Goal: Task Accomplishment & Management: Manage account settings

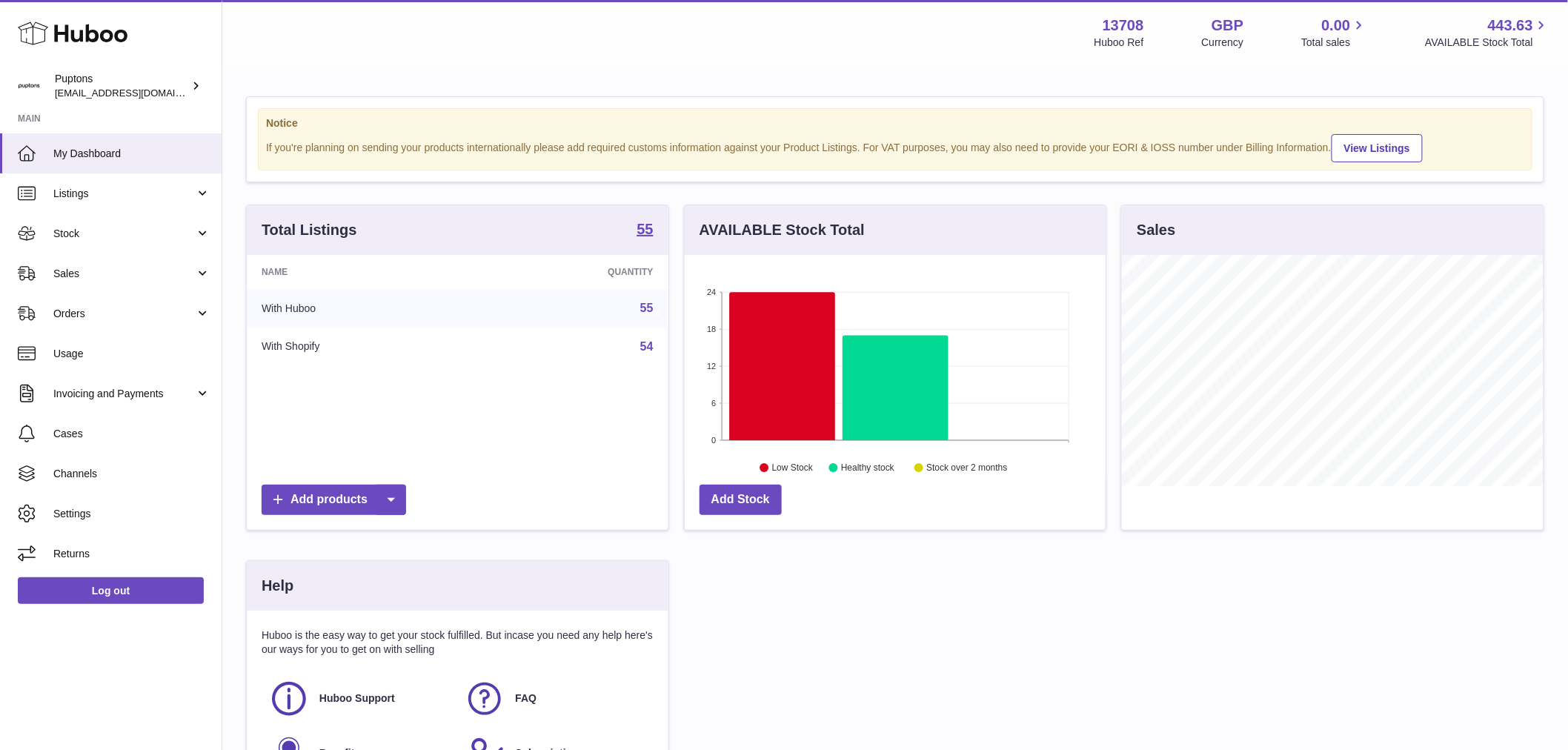
scroll to position [231, 421]
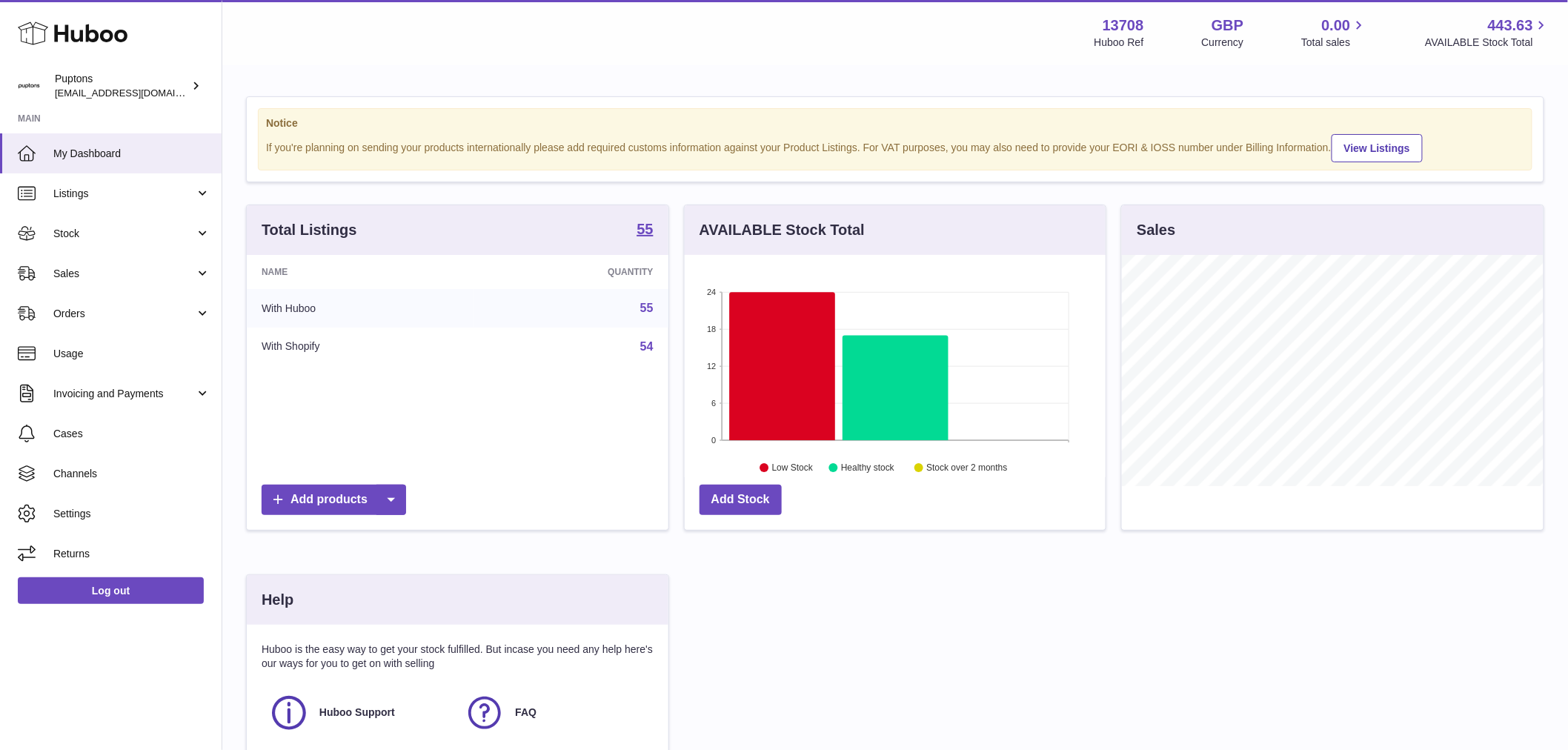
click at [88, 268] on span "Sales" at bounding box center [124, 273] width 142 height 14
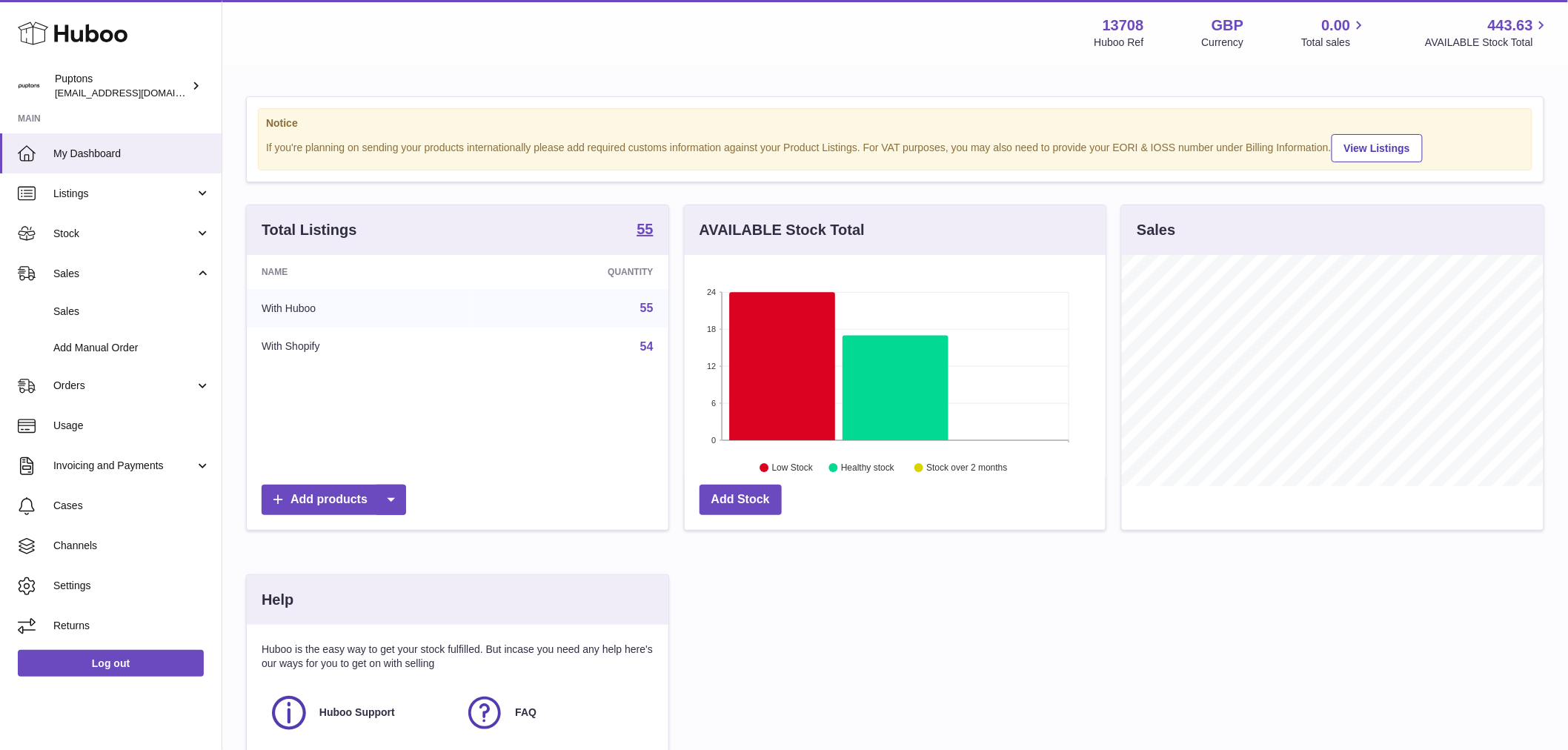
click at [109, 314] on span "Sales" at bounding box center [131, 311] width 158 height 14
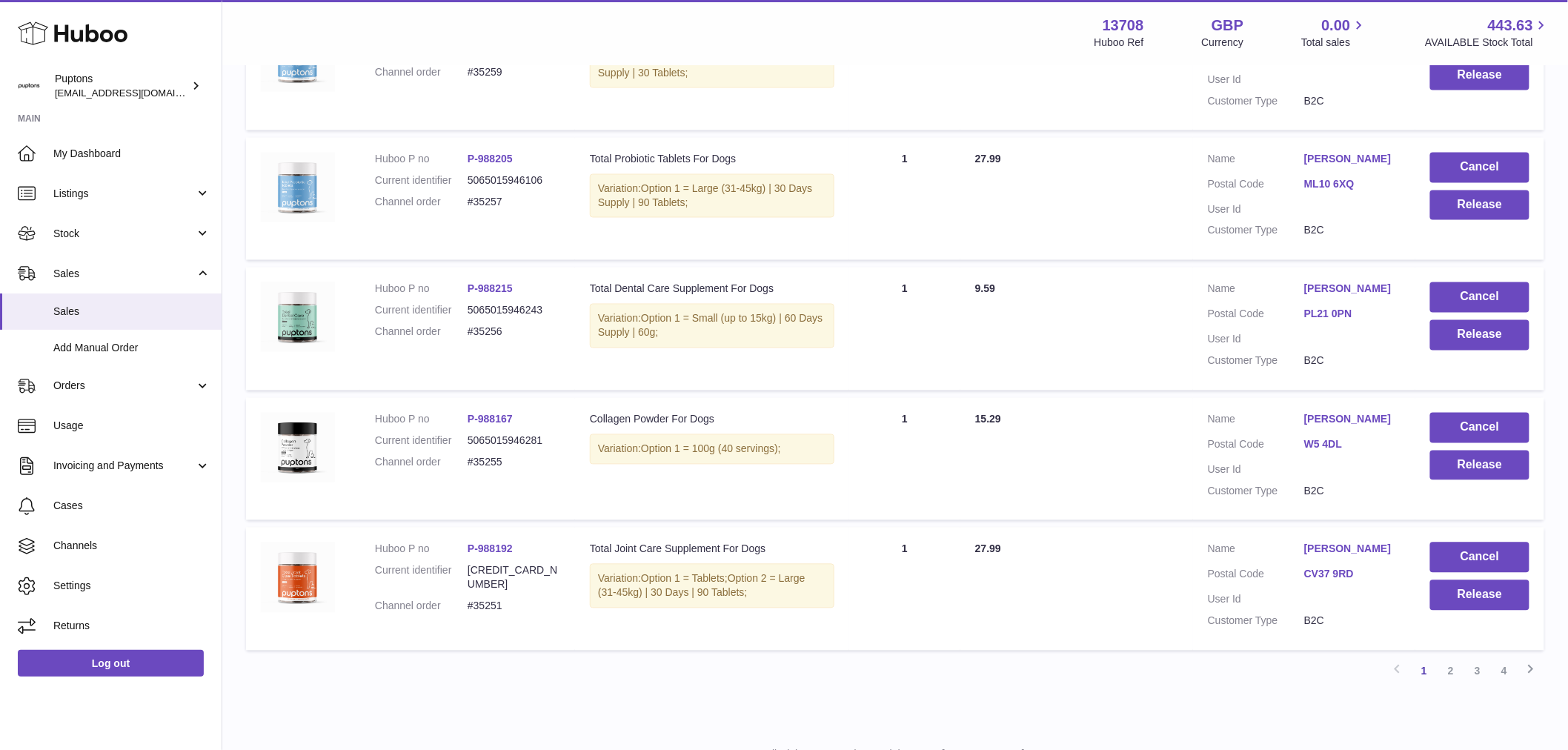
scroll to position [1091, 0]
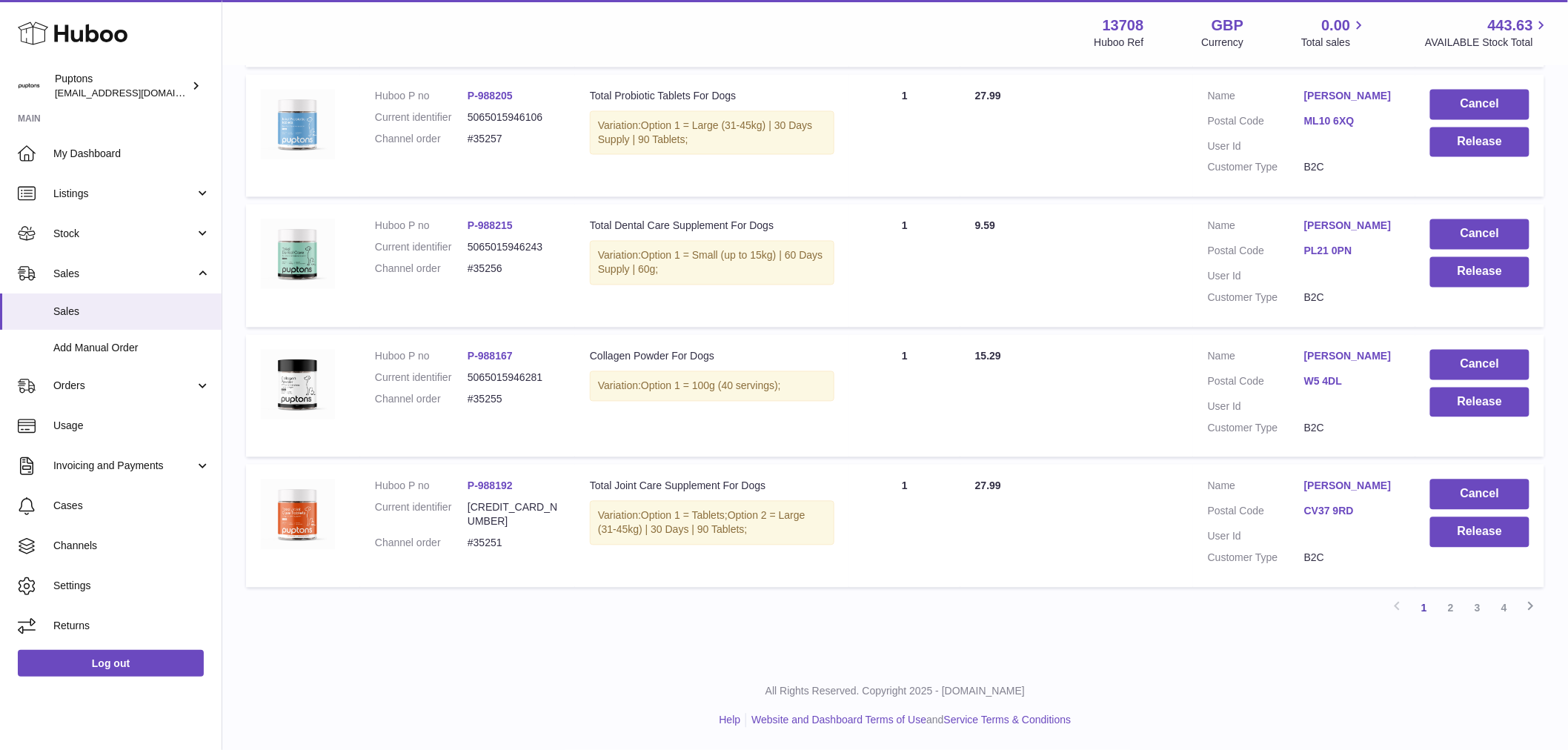
click at [1502, 610] on link "4" at bounding box center [1505, 607] width 27 height 27
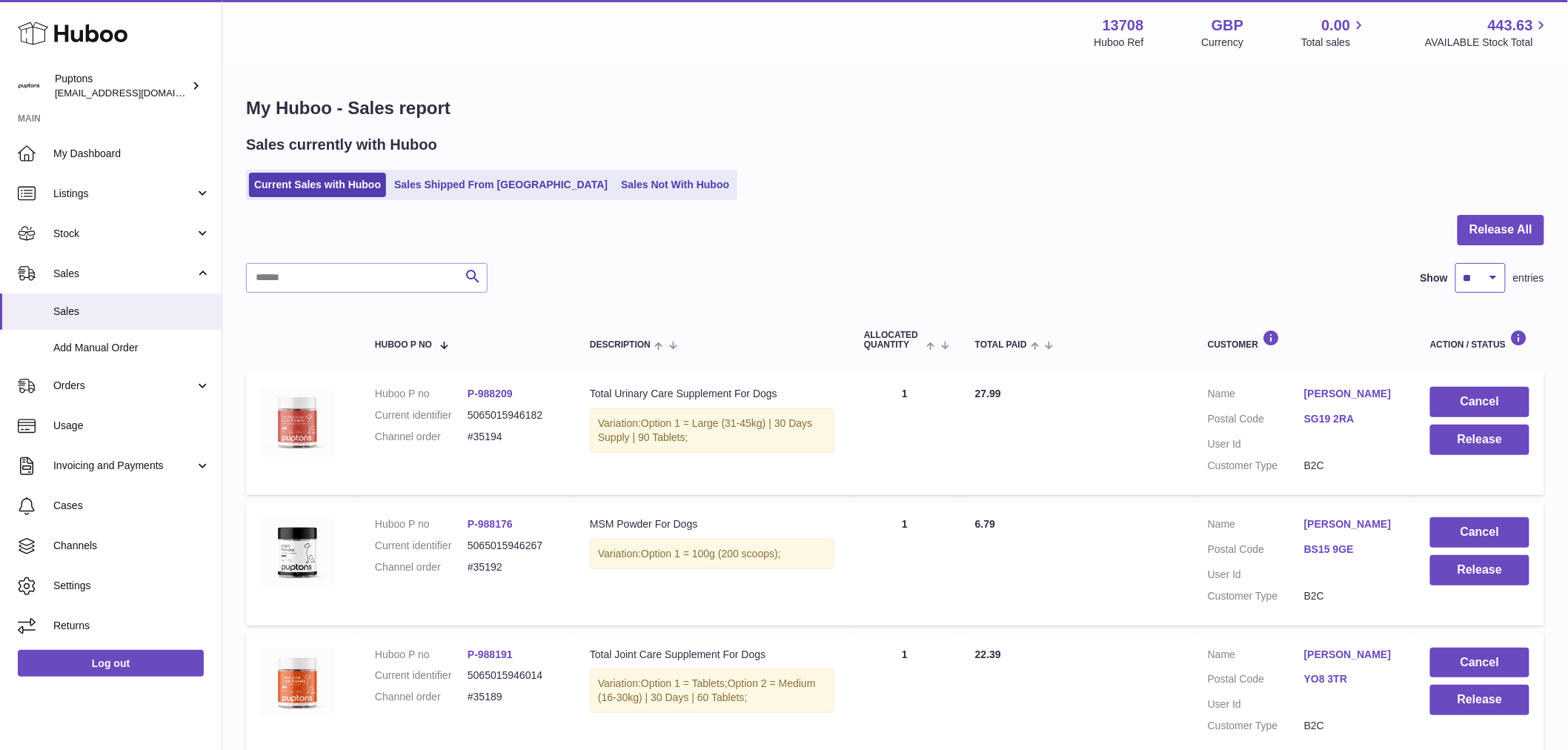
drag, startPoint x: 1484, startPoint y: 274, endPoint x: 1477, endPoint y: 283, distance: 11.4
click at [1484, 274] on select "** ** ** ***" at bounding box center [1481, 278] width 50 height 30
select select "***"
click at [1456, 263] on select "** ** ** ***" at bounding box center [1481, 278] width 50 height 30
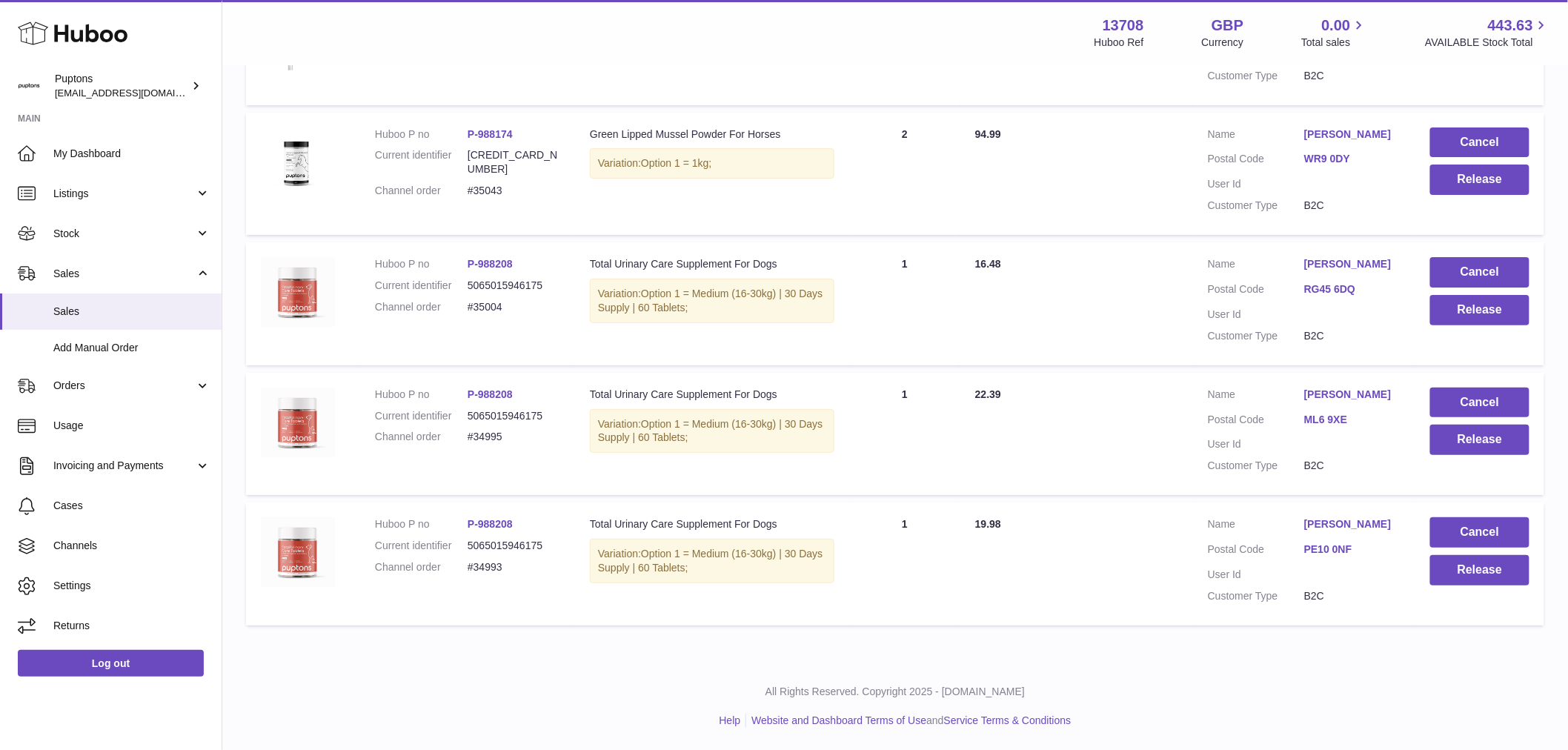
scroll to position [4709, 0]
click at [1451, 534] on button "Cancel" at bounding box center [1480, 532] width 100 height 31
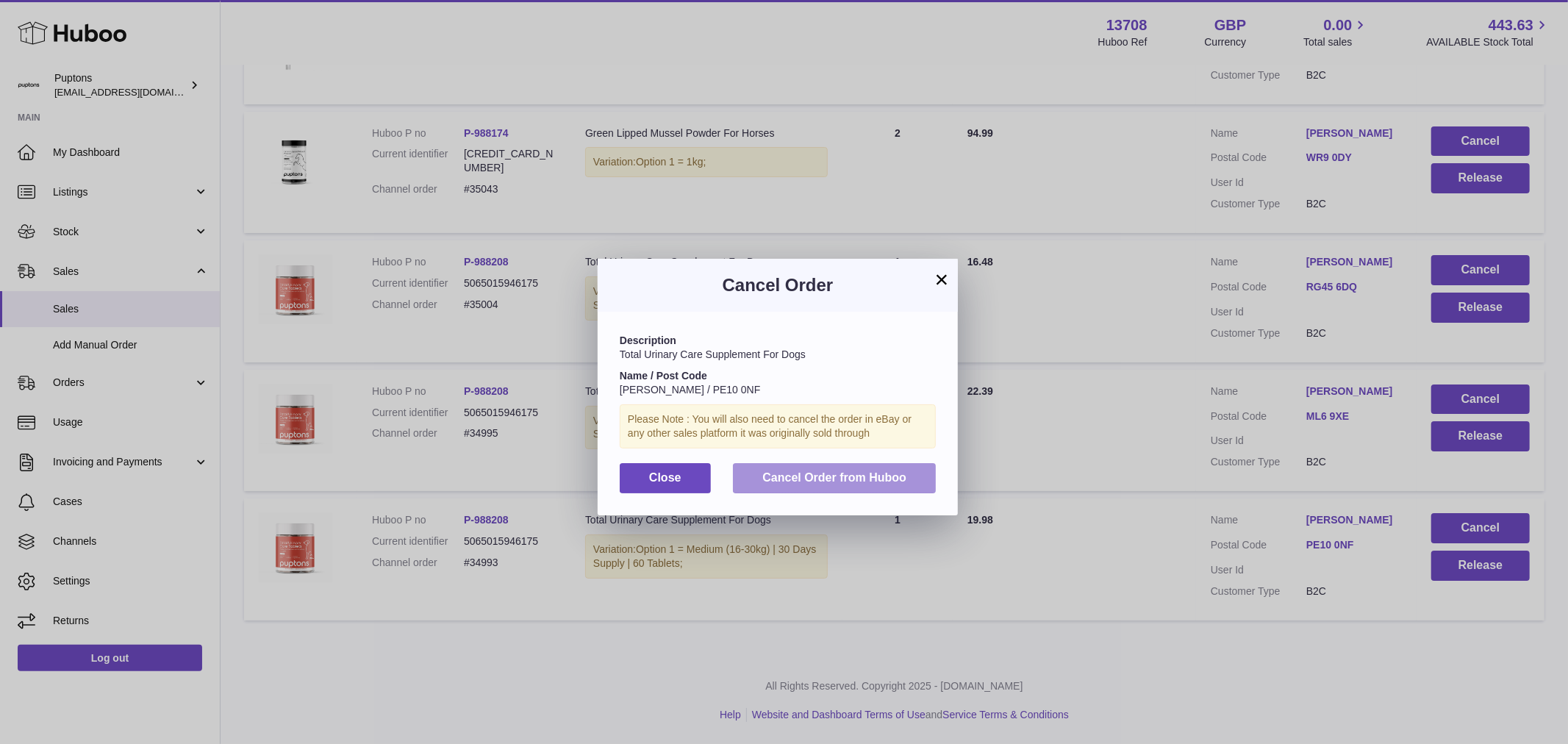
click at [855, 483] on span "Cancel Order from Huboo" at bounding box center [835, 478] width 144 height 13
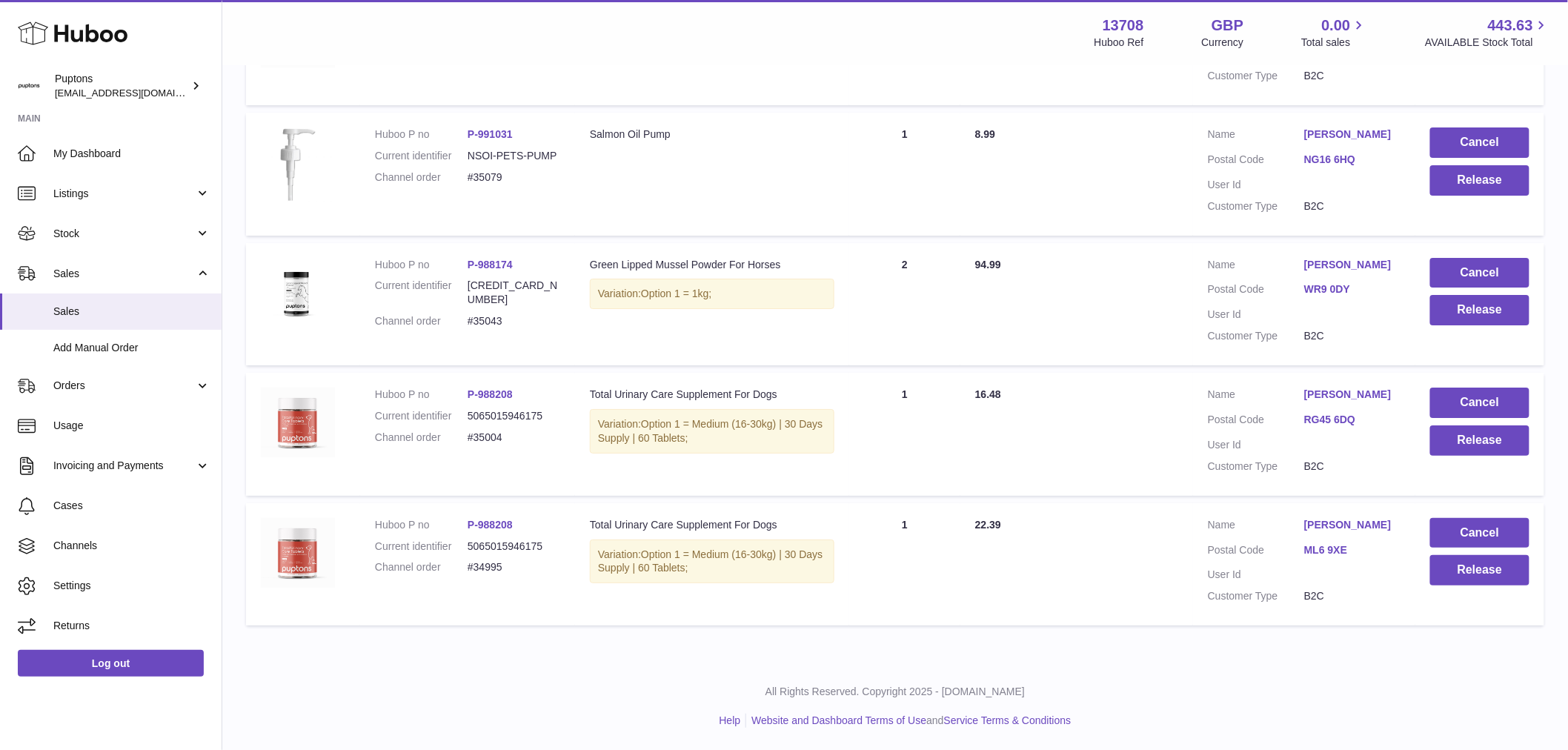
scroll to position [4579, 0]
click at [1474, 531] on button "Cancel" at bounding box center [1480, 533] width 100 height 31
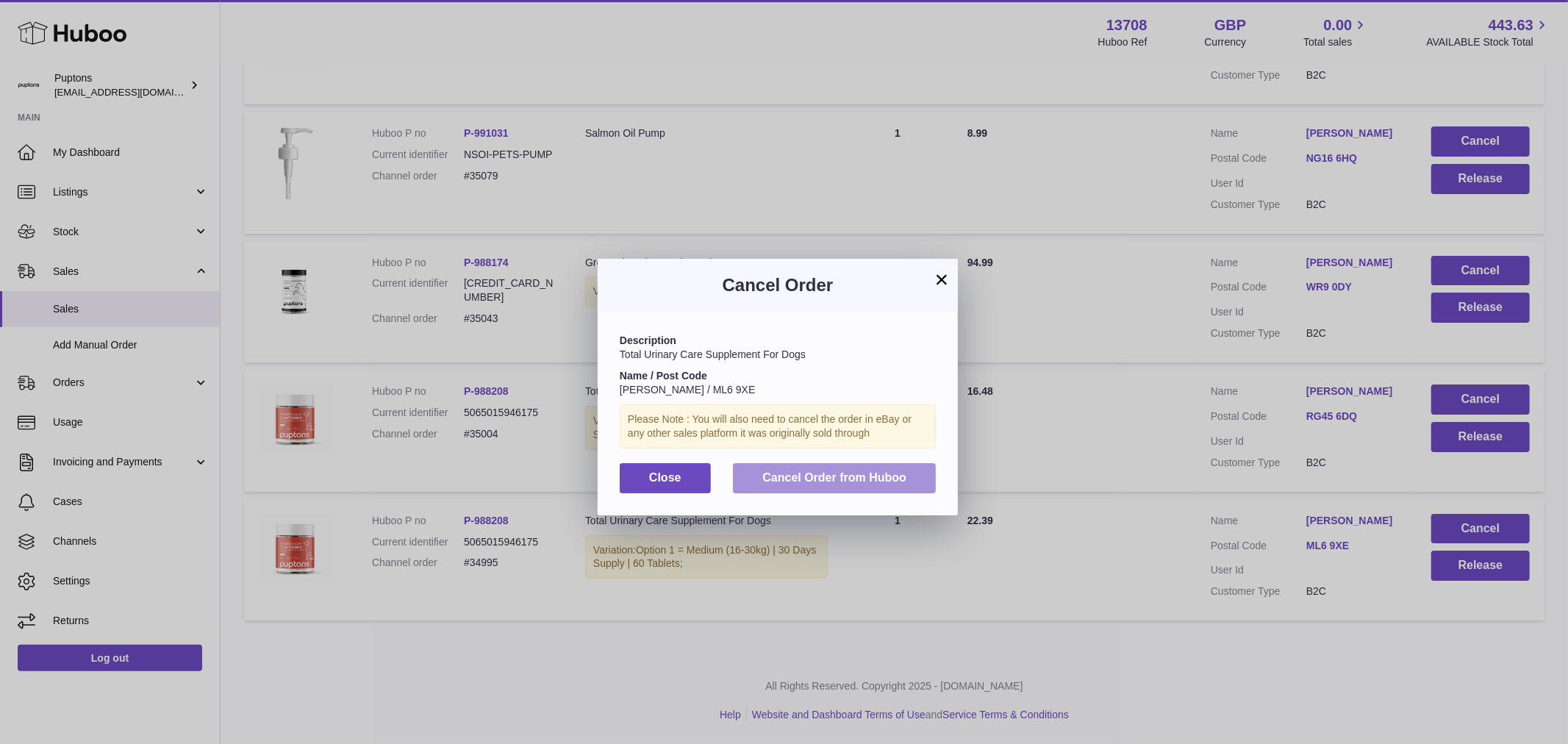
click at [785, 483] on span "Cancel Order from Huboo" at bounding box center [835, 478] width 144 height 13
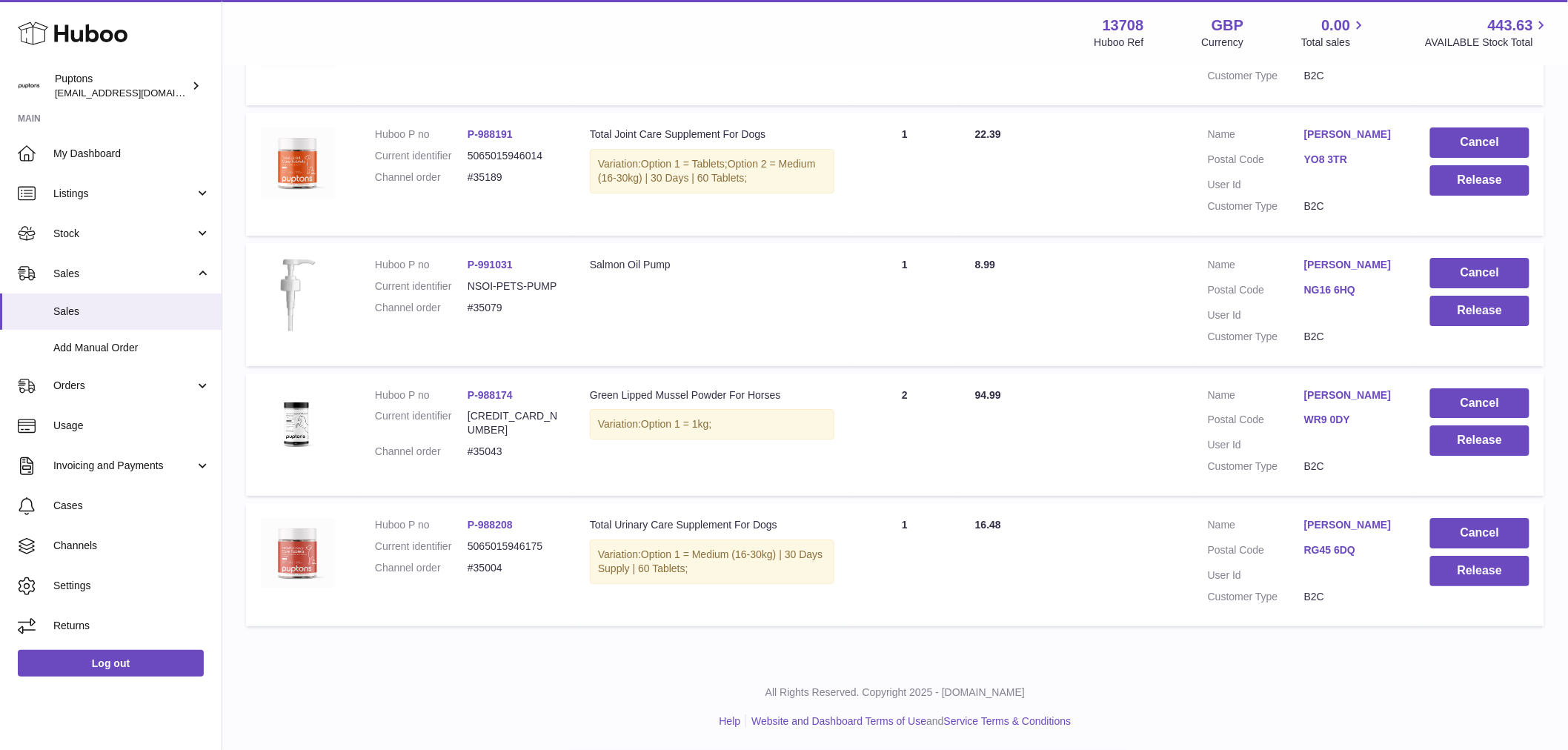
scroll to position [4449, 0]
click at [1473, 536] on button "Cancel" at bounding box center [1480, 533] width 100 height 31
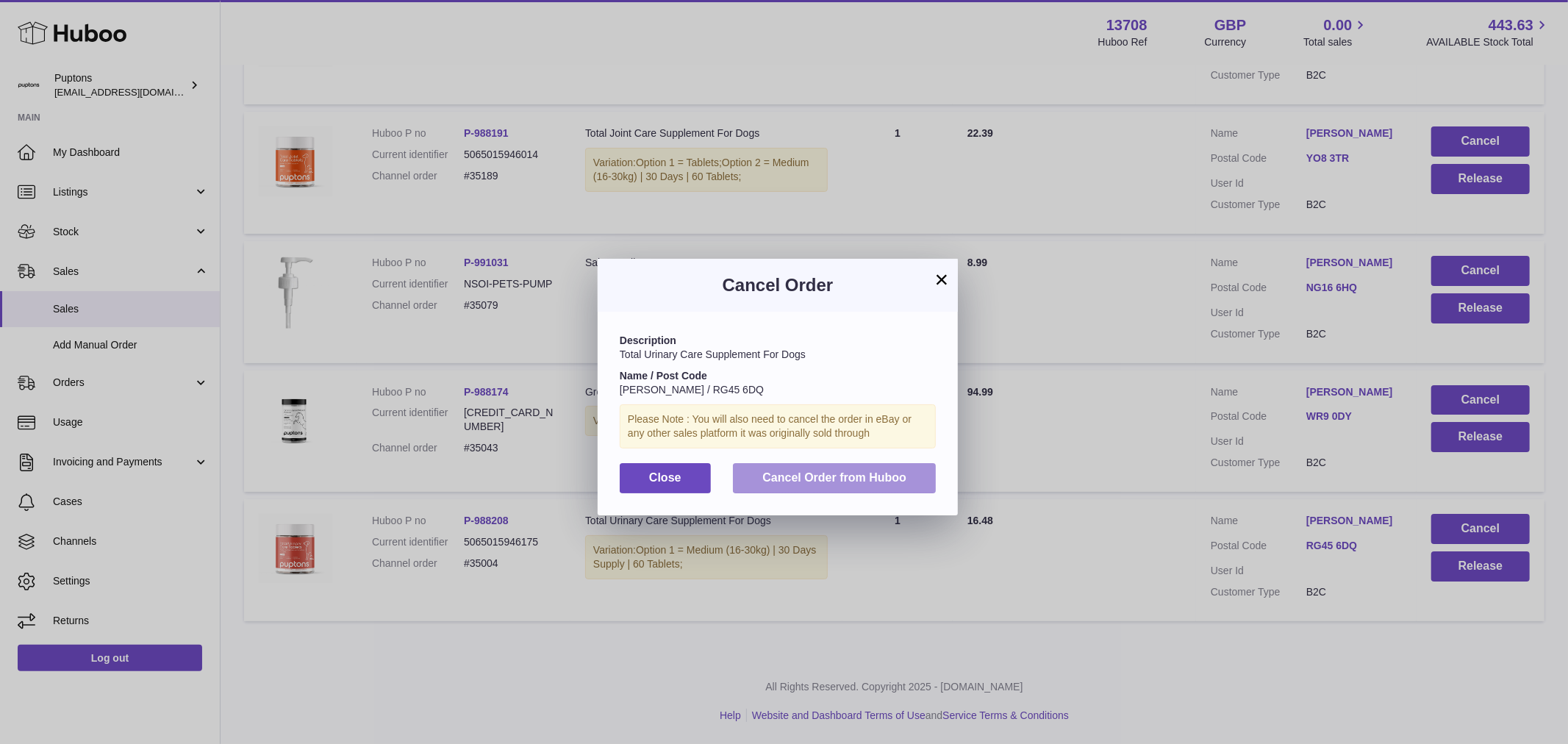
click at [871, 483] on span "Cancel Order from Huboo" at bounding box center [835, 478] width 144 height 13
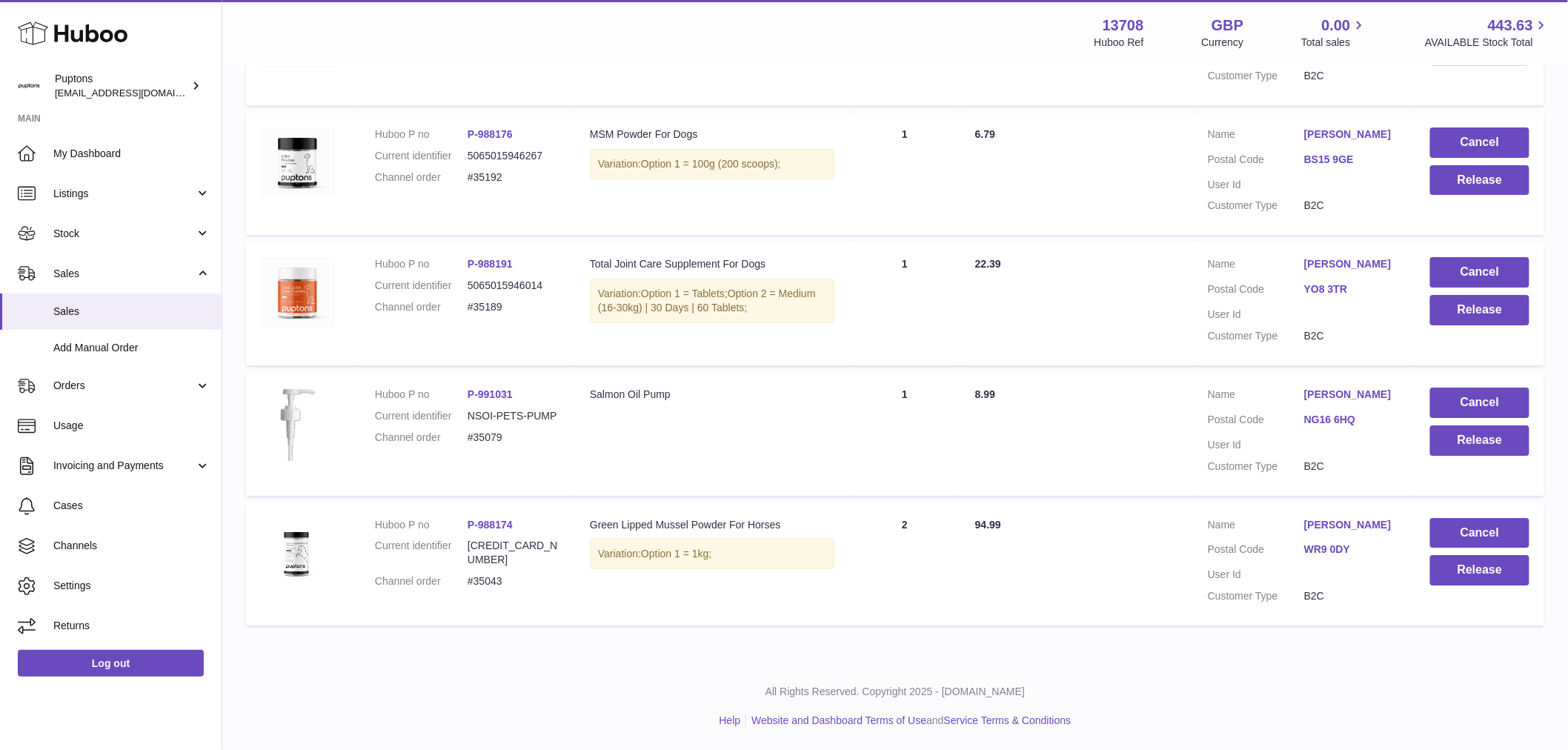
scroll to position [4319, 0]
click at [1485, 537] on button "Cancel" at bounding box center [1480, 533] width 100 height 31
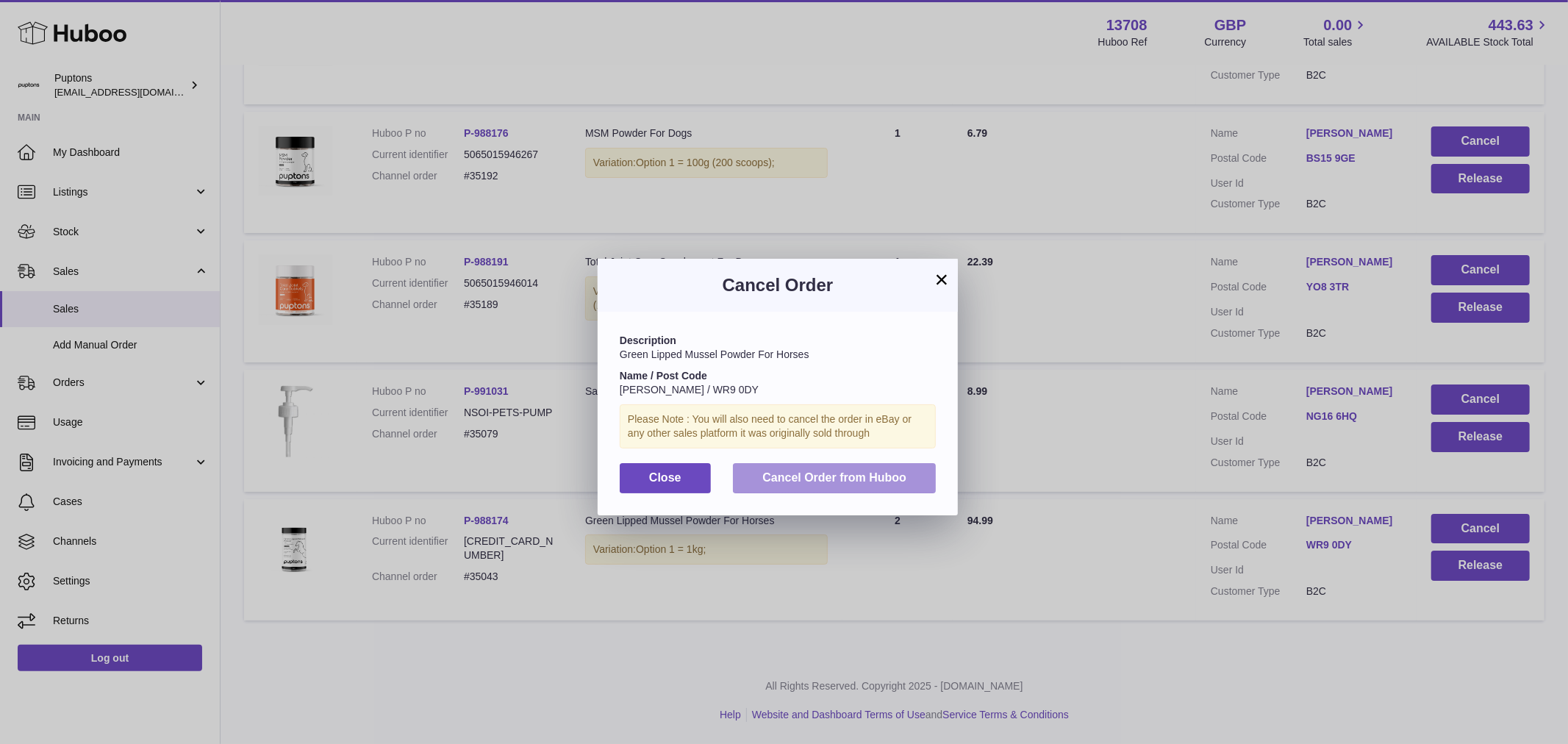
click at [872, 483] on span "Cancel Order from Huboo" at bounding box center [835, 478] width 144 height 13
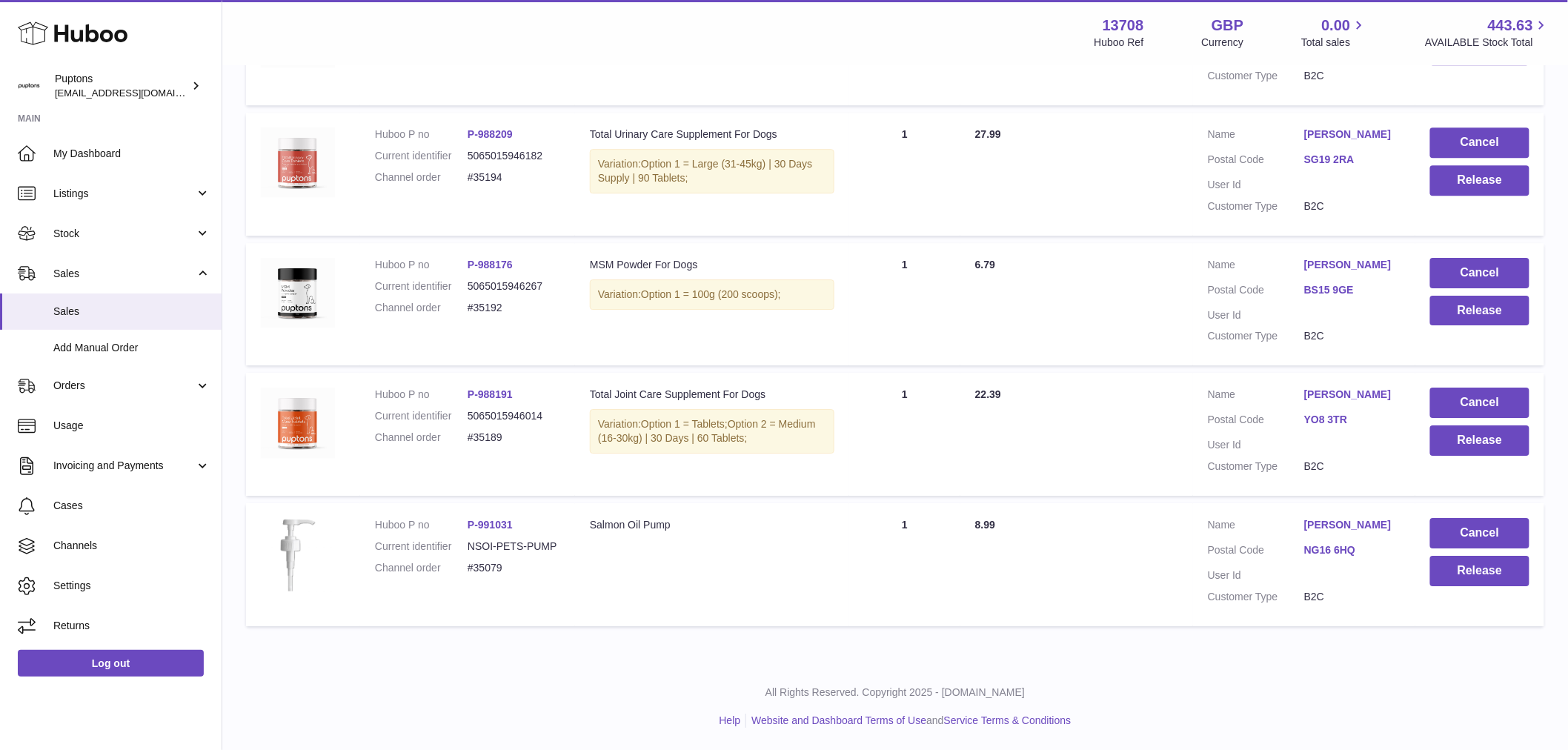
scroll to position [4189, 0]
click at [1459, 530] on button "Cancel" at bounding box center [1480, 533] width 100 height 31
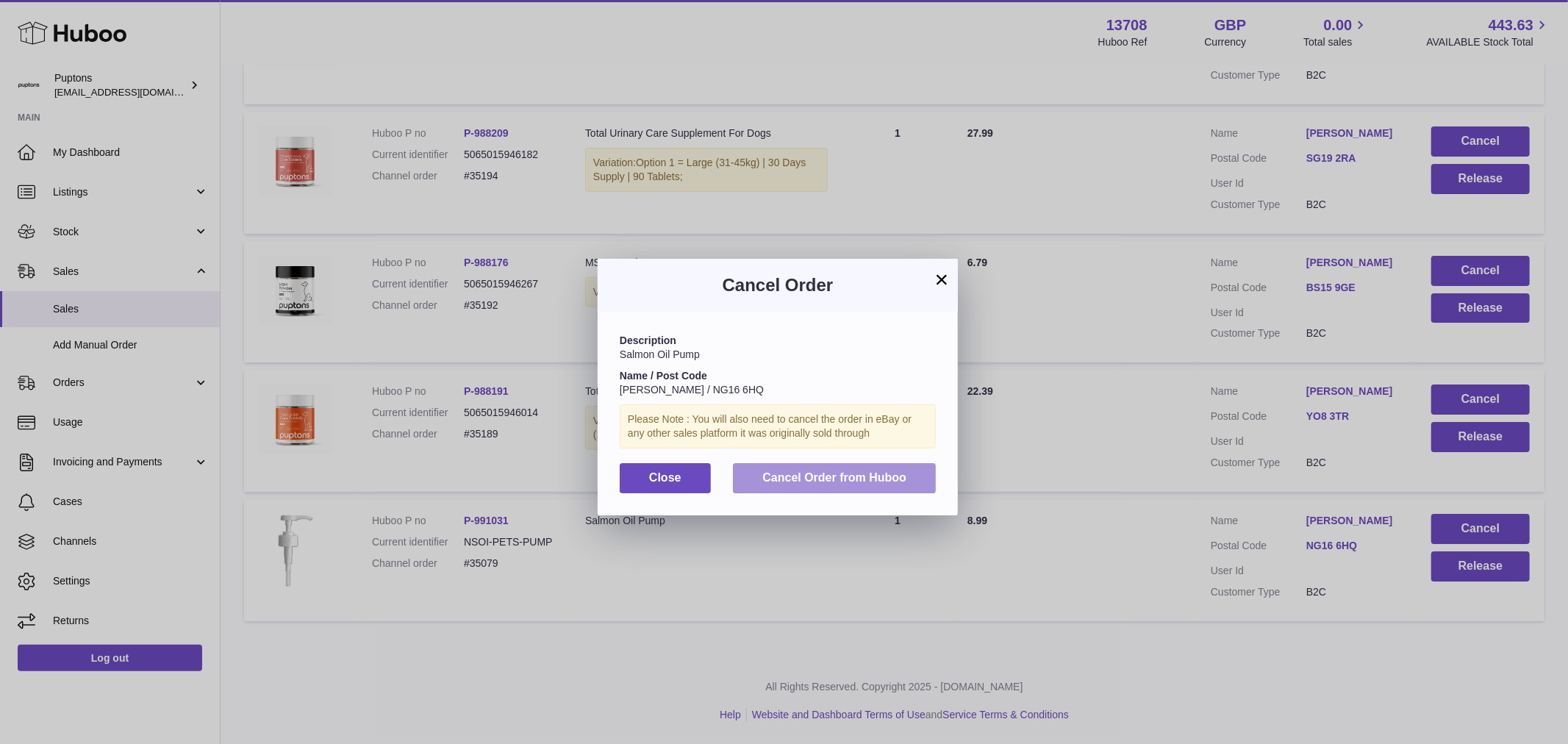
click at [869, 483] on span "Cancel Order from Huboo" at bounding box center [835, 478] width 144 height 13
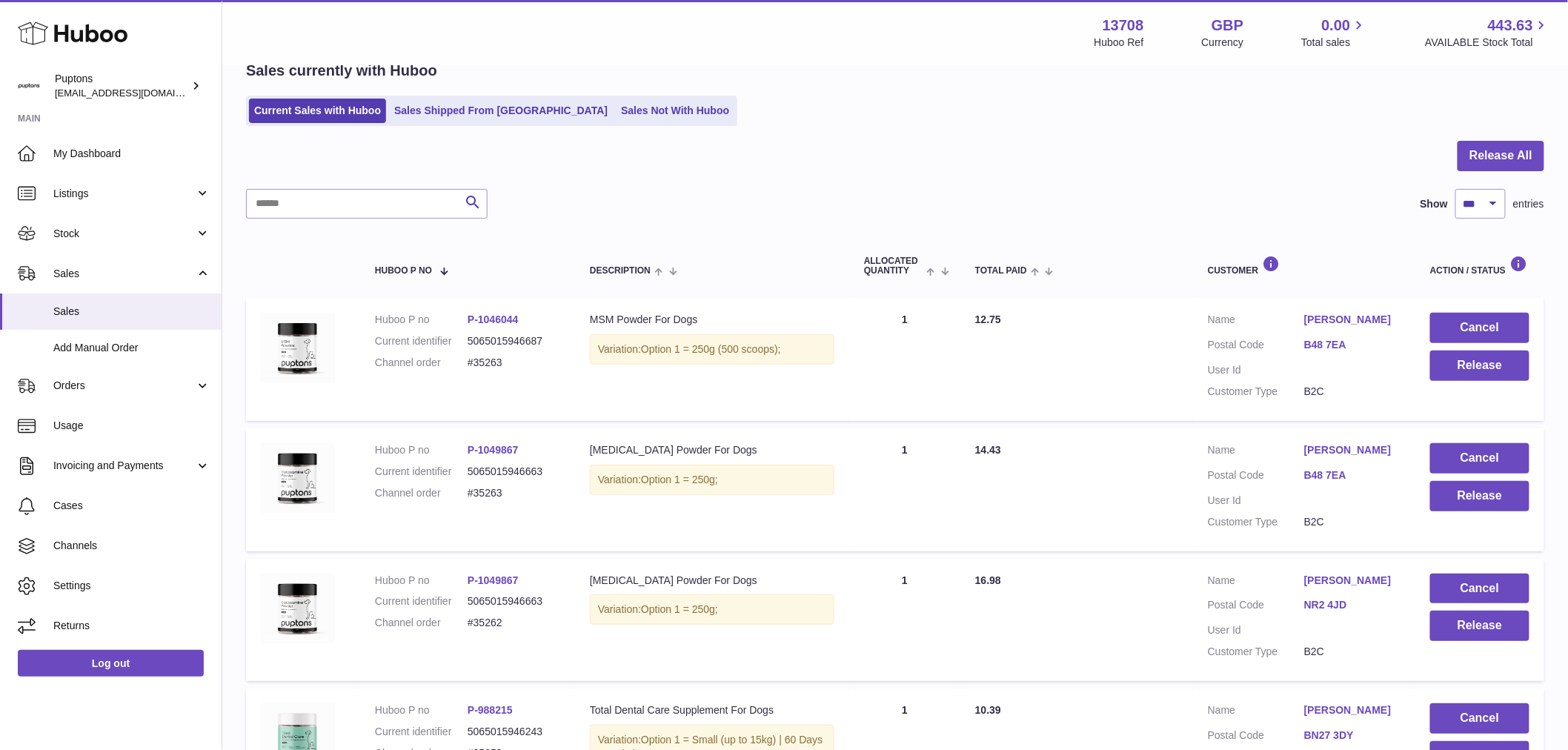
scroll to position [165, 0]
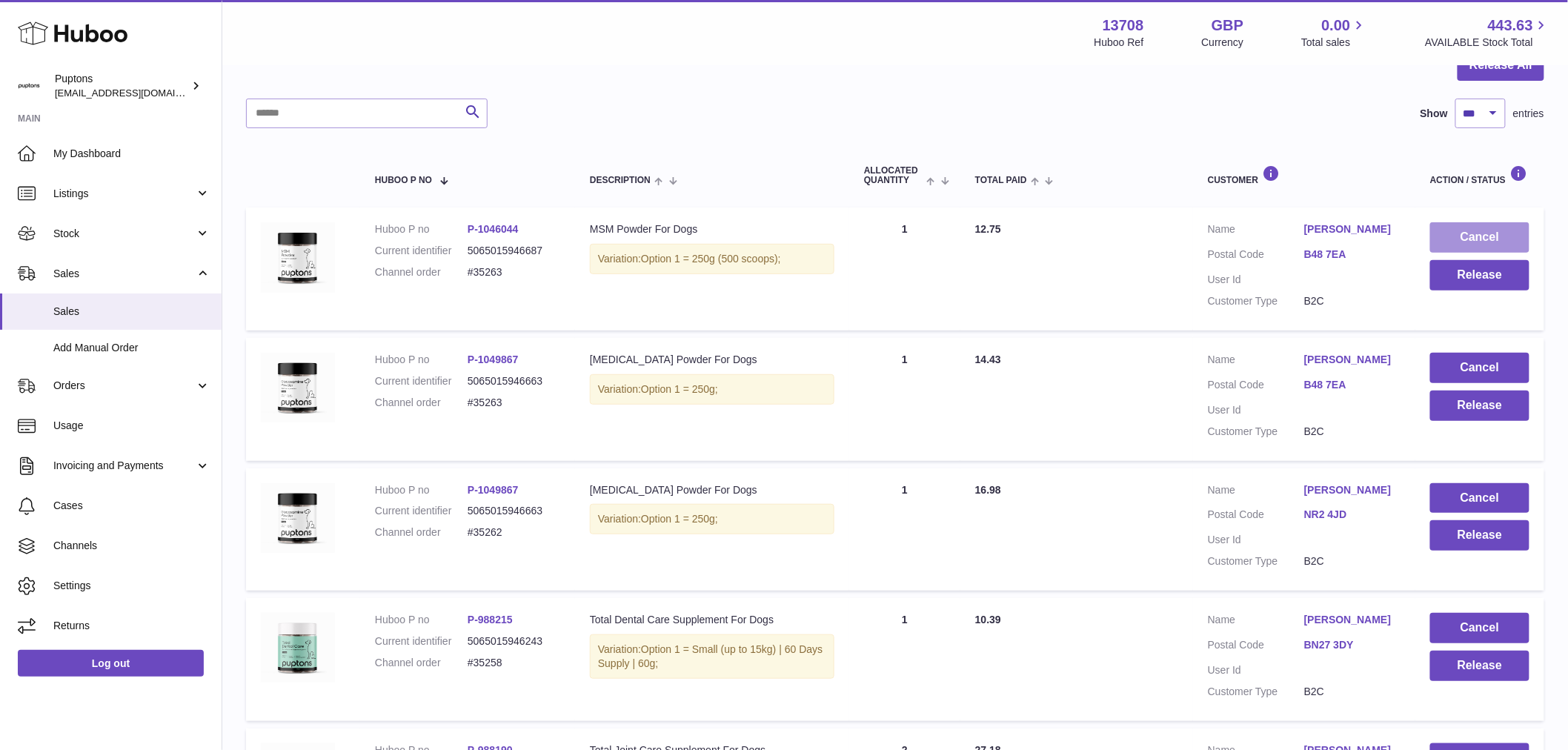
click at [1471, 237] on button "Cancel" at bounding box center [1480, 238] width 100 height 31
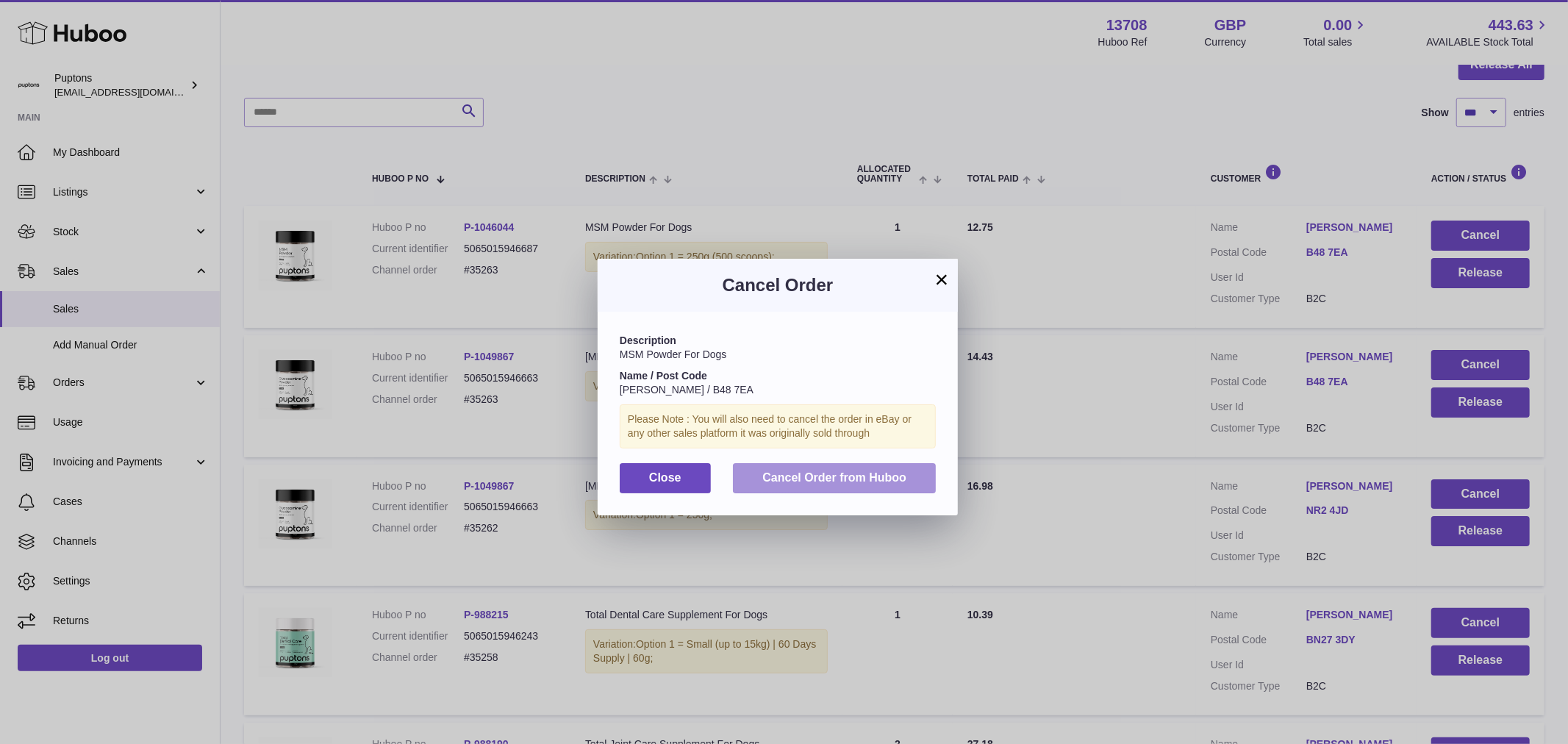
click at [804, 494] on button "Cancel Order from Huboo" at bounding box center [834, 478] width 202 height 30
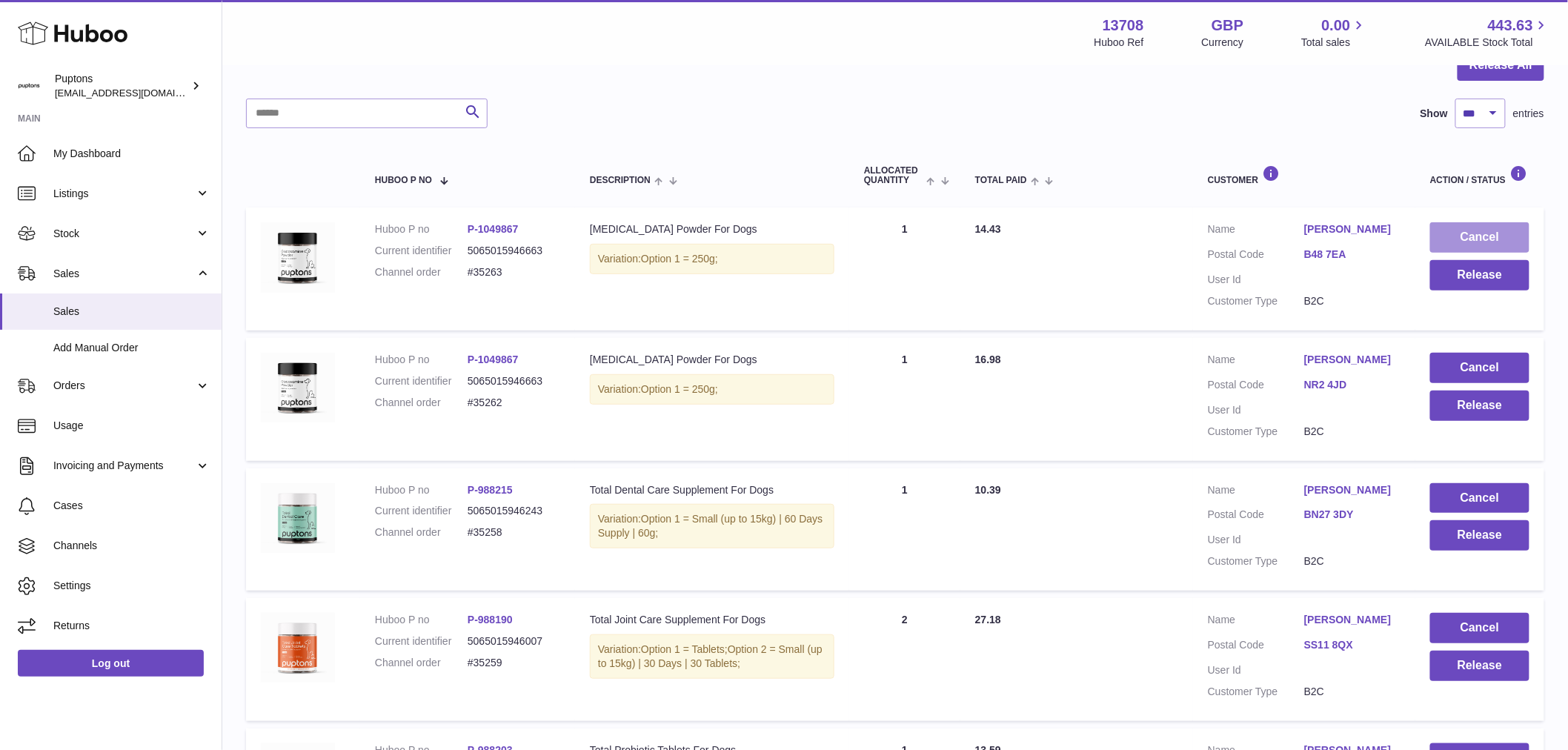
click at [1464, 236] on button "Cancel" at bounding box center [1480, 238] width 100 height 31
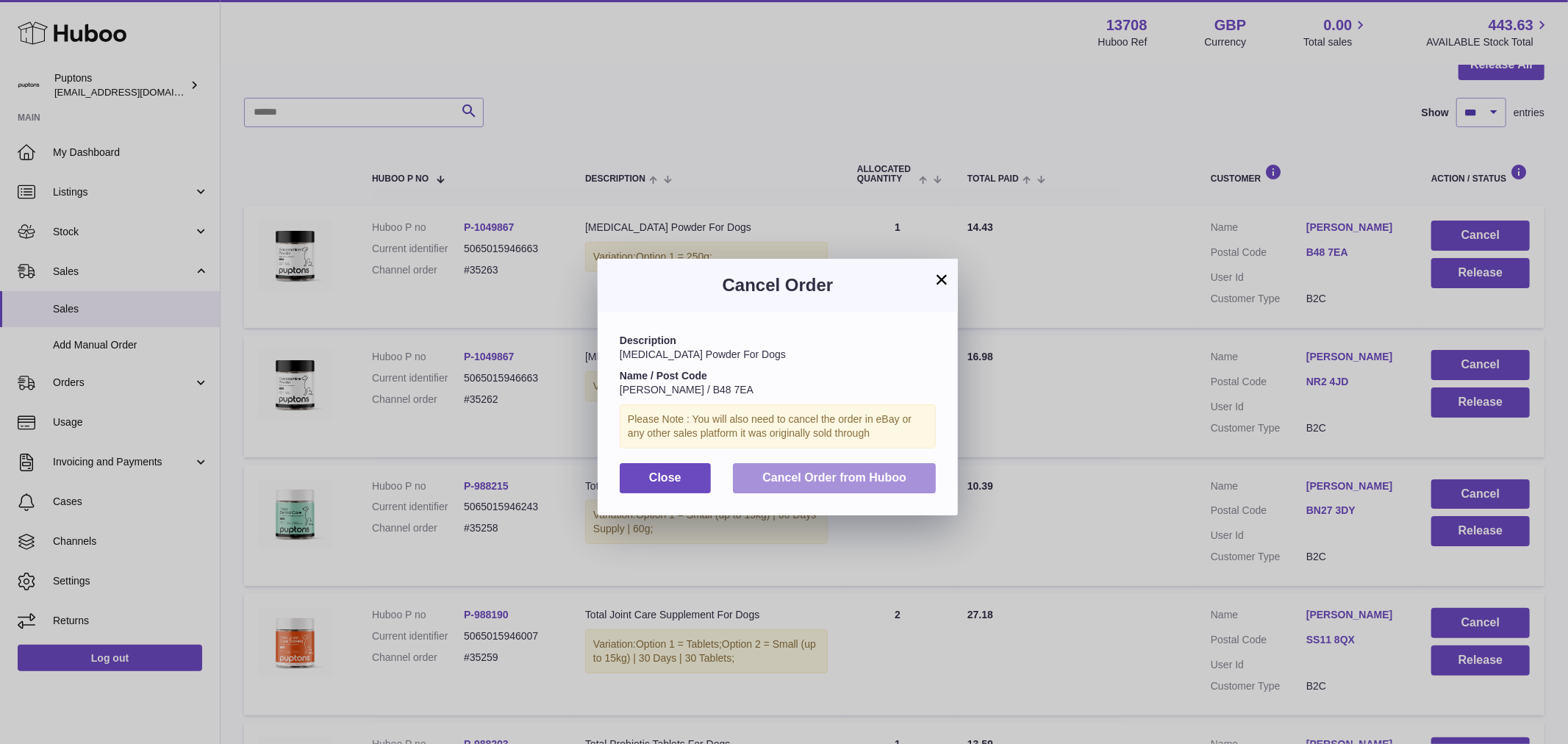
click at [874, 483] on span "Cancel Order from Huboo" at bounding box center [835, 478] width 144 height 13
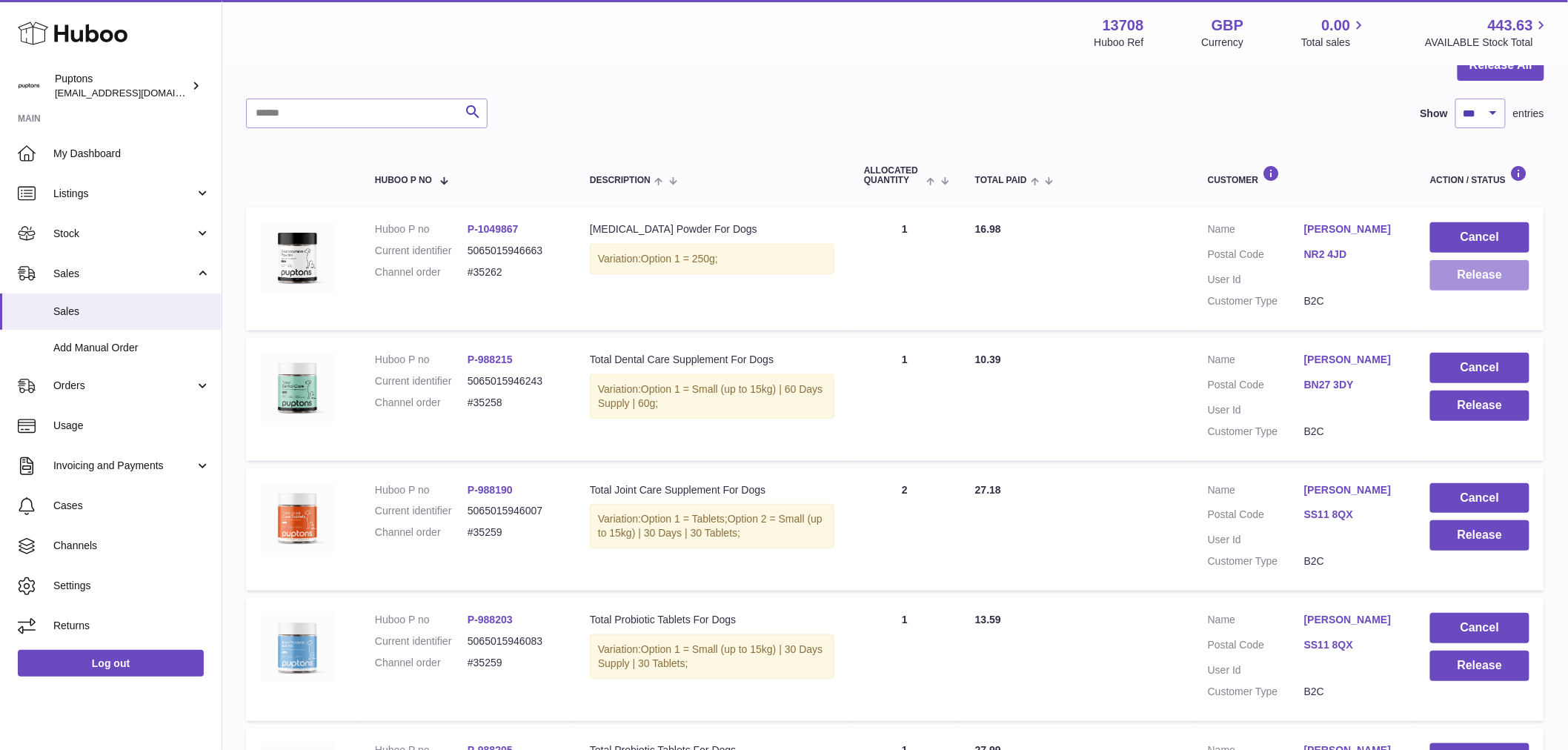
click at [1470, 277] on button "Release" at bounding box center [1480, 275] width 100 height 31
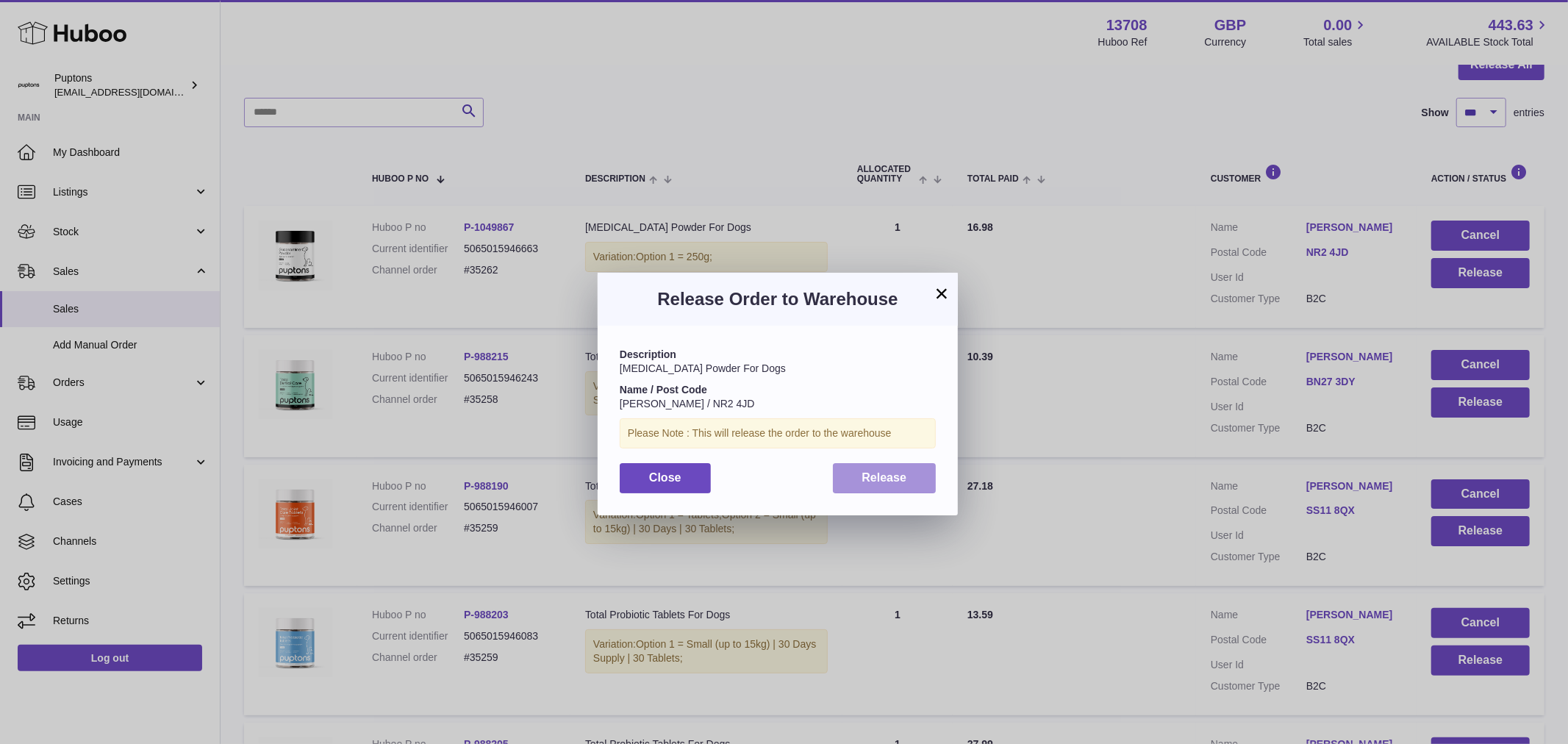
click at [855, 469] on button "Release" at bounding box center [885, 478] width 104 height 30
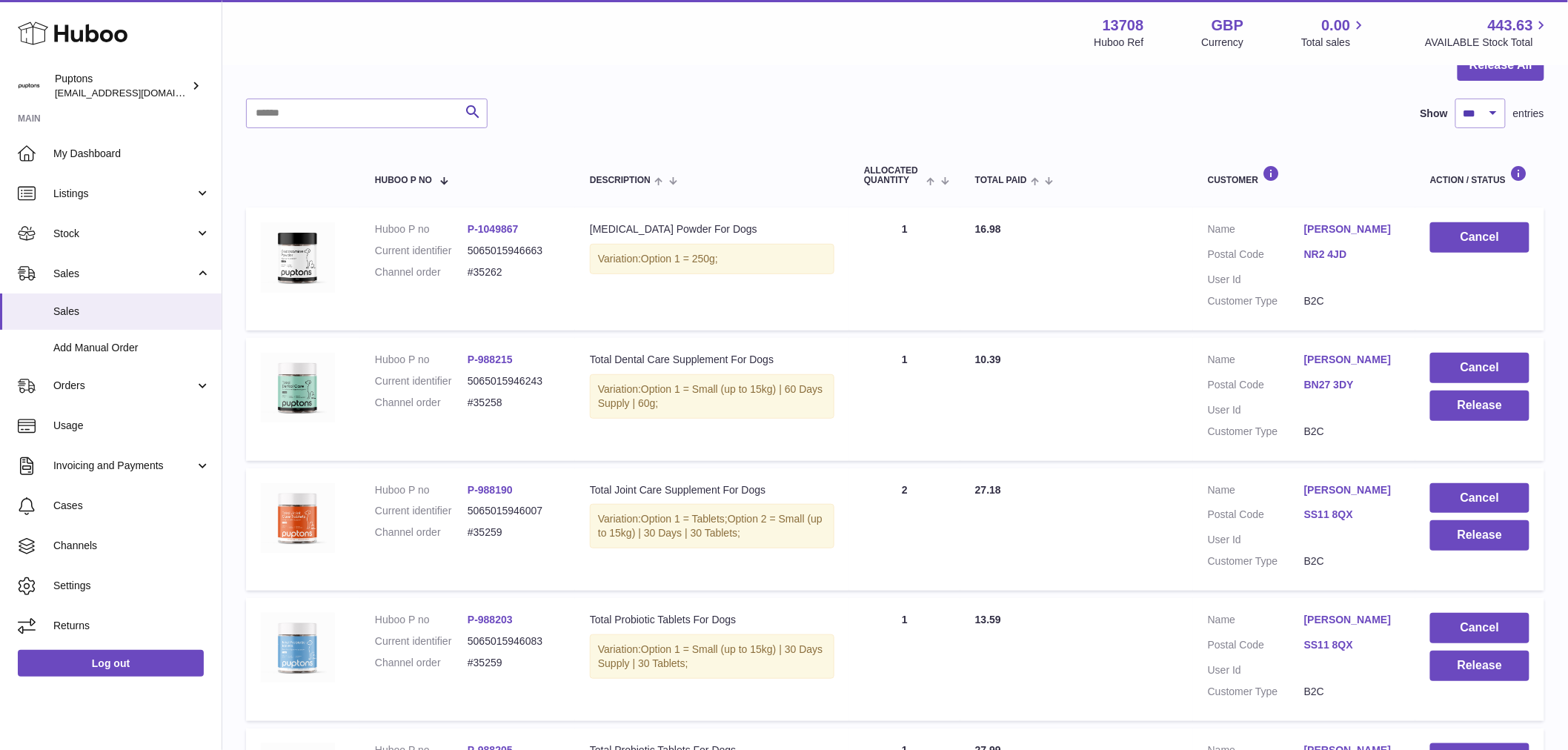
click at [490, 271] on dd "#35262" at bounding box center [514, 272] width 92 height 14
copy dd "35262"
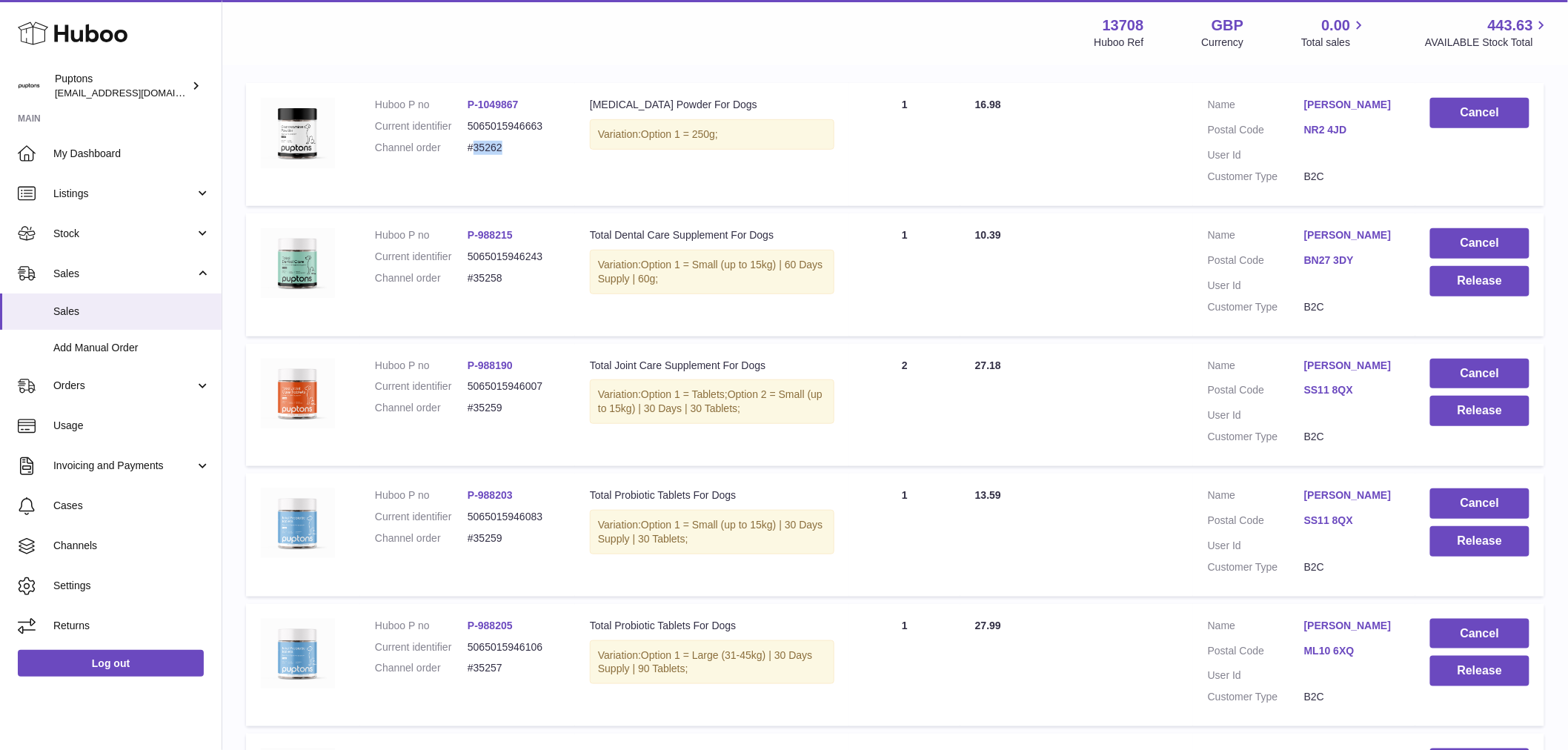
scroll to position [329, 0]
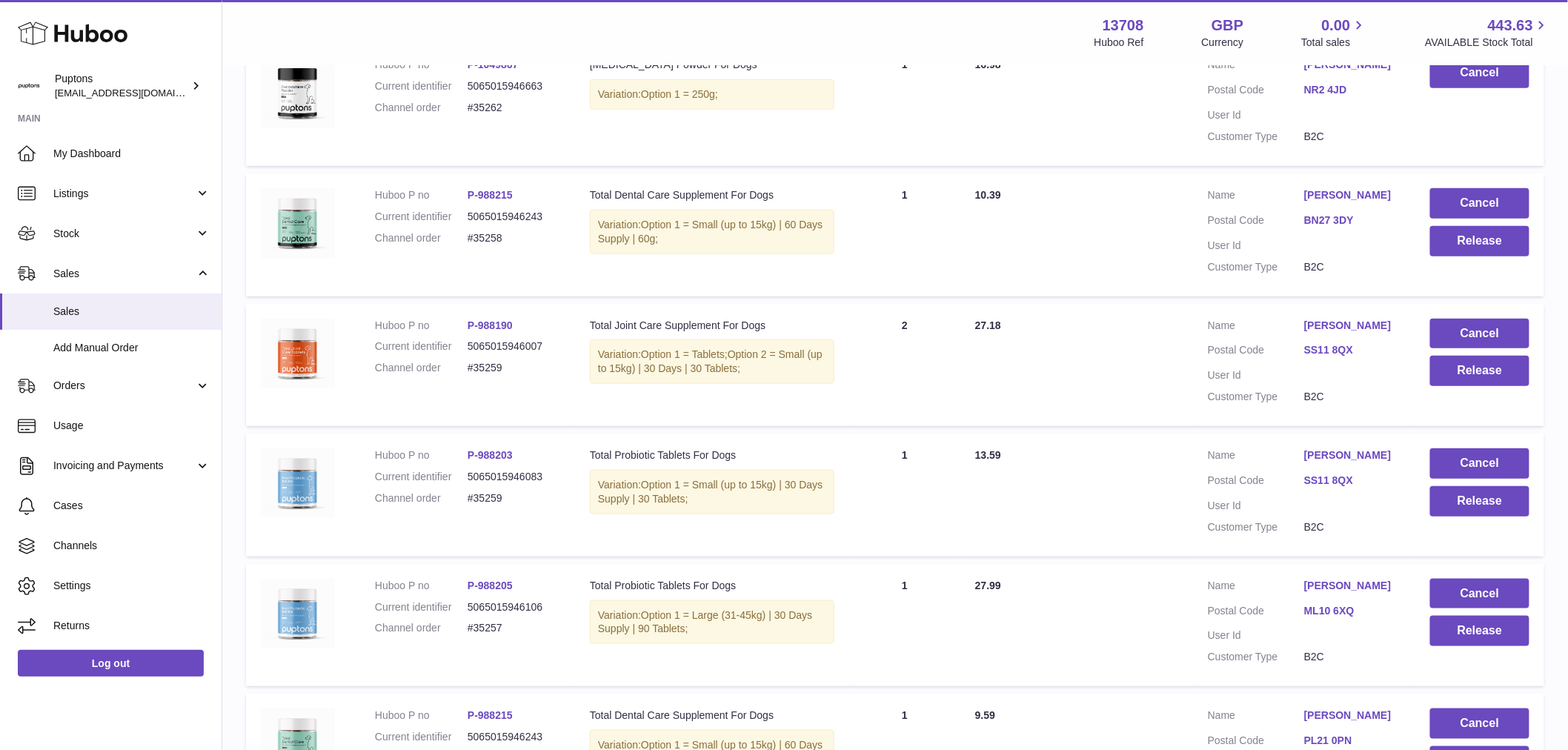
click at [489, 239] on dd "#35258" at bounding box center [514, 238] width 92 height 14
drag, startPoint x: 651, startPoint y: 320, endPoint x: 946, endPoint y: 317, distance: 295.0
click at [997, 358] on tr "Huboo P no P-988190 Current identifier 5065015946007 Channel order #35259 Descr…" at bounding box center [895, 365] width 1299 height 123
drag, startPoint x: 591, startPoint y: 268, endPoint x: 539, endPoint y: 255, distance: 53.6
click at [541, 255] on tr "Huboo P no P-988215 Current identifier 5065015946243 Channel order #35258 Descr…" at bounding box center [895, 235] width 1299 height 123
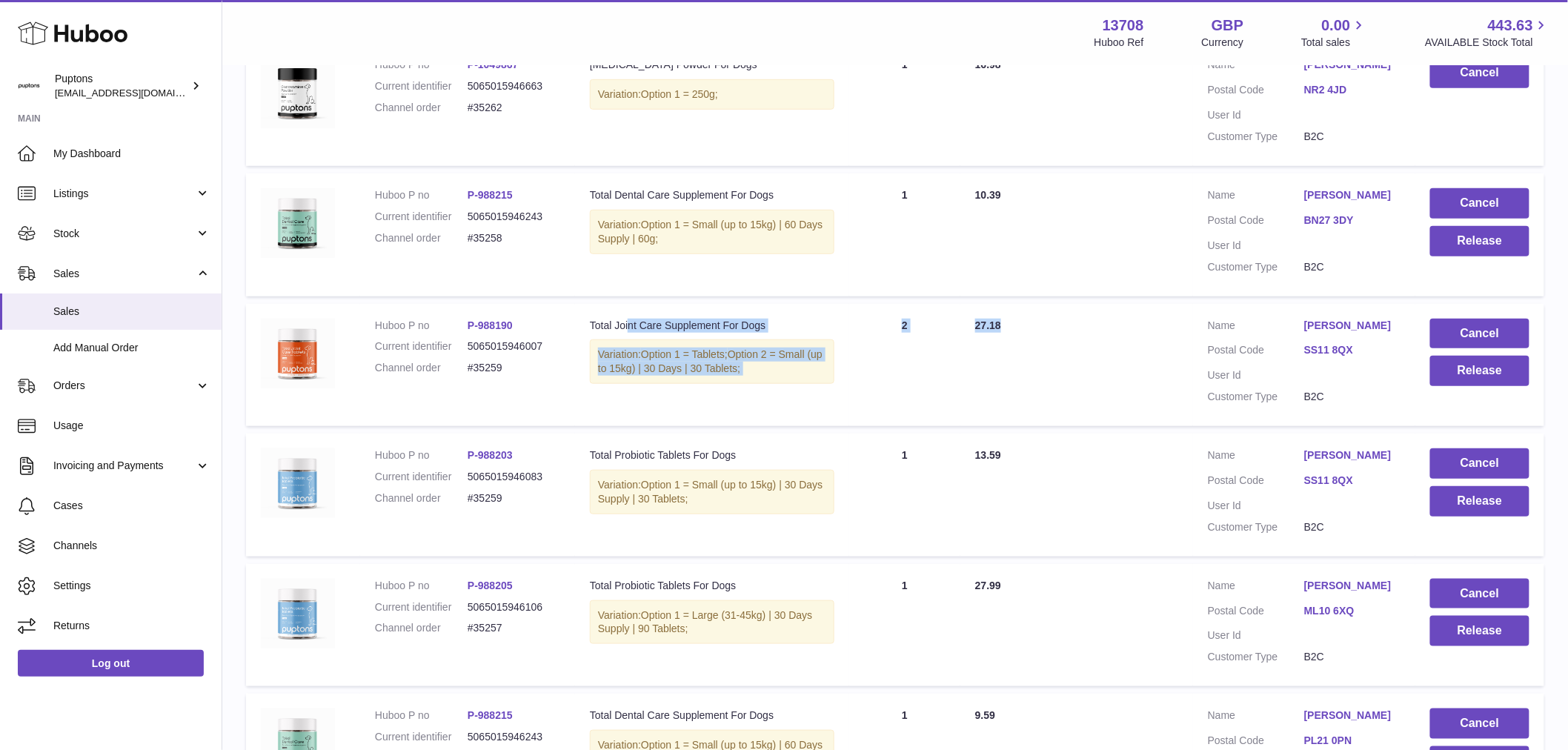
click at [514, 281] on td "Huboo P no P-988215 Current identifier 5065015946243 Channel order #35258" at bounding box center [467, 235] width 215 height 123
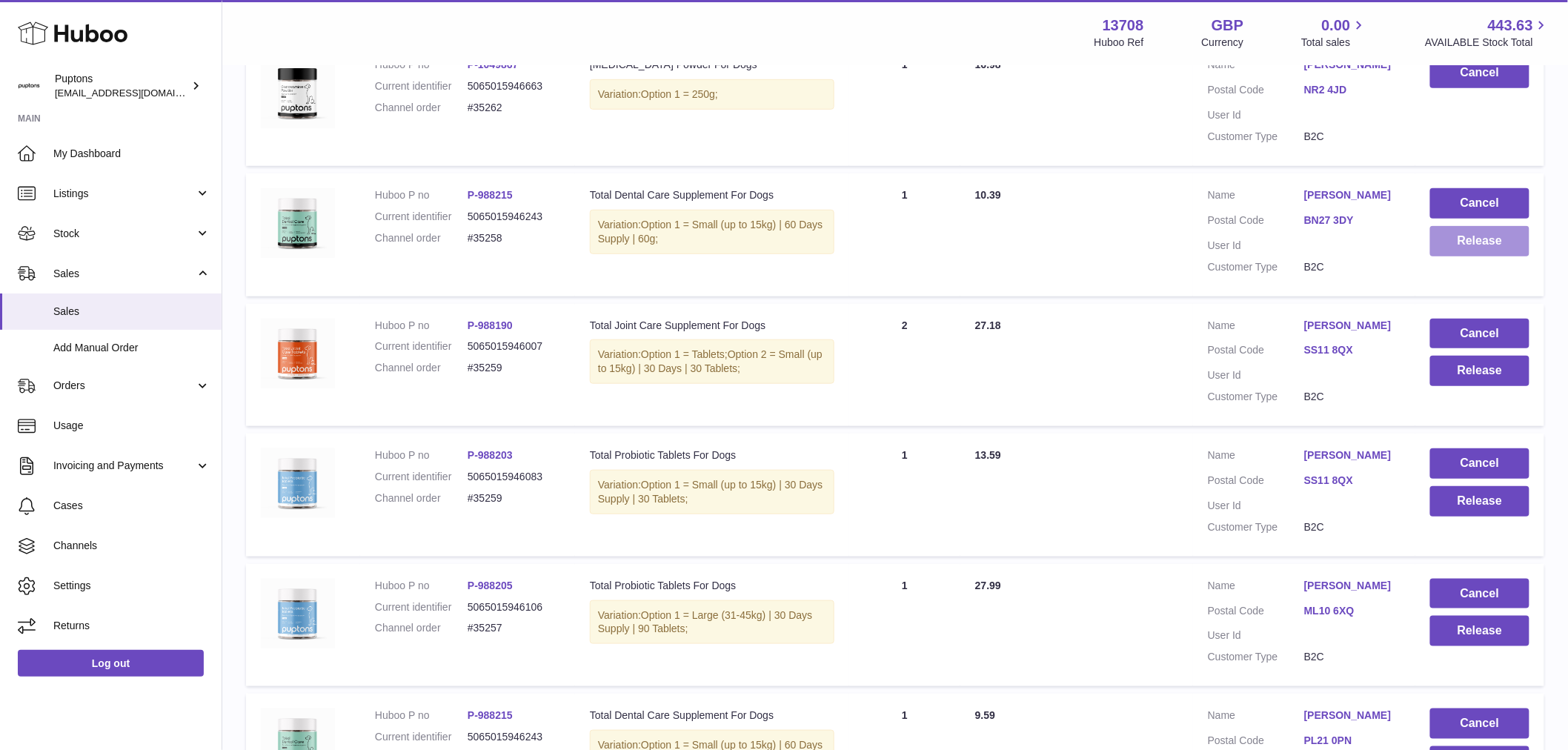
click at [1478, 241] on button "Release" at bounding box center [1480, 241] width 100 height 31
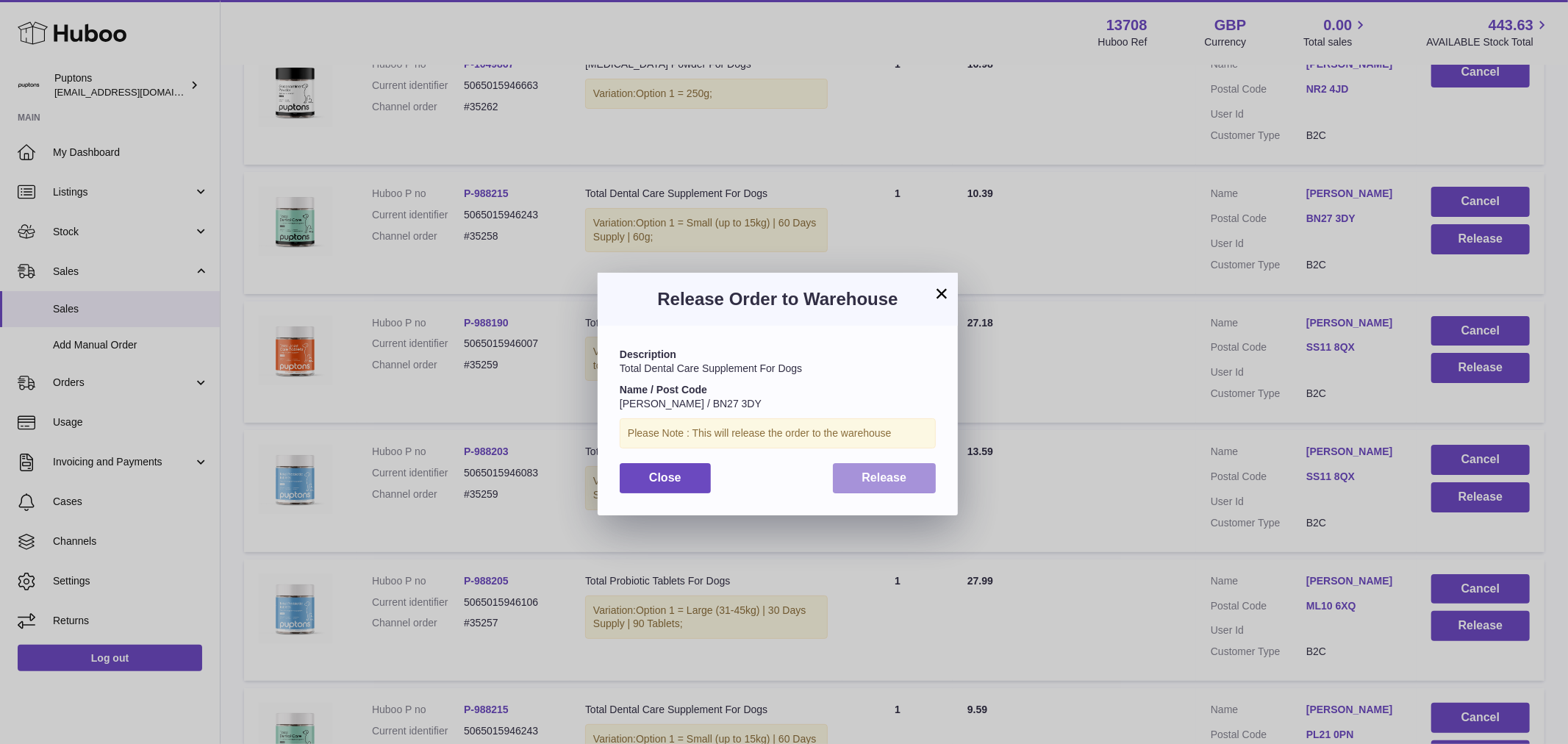
click at [863, 476] on span "Release" at bounding box center [885, 478] width 45 height 13
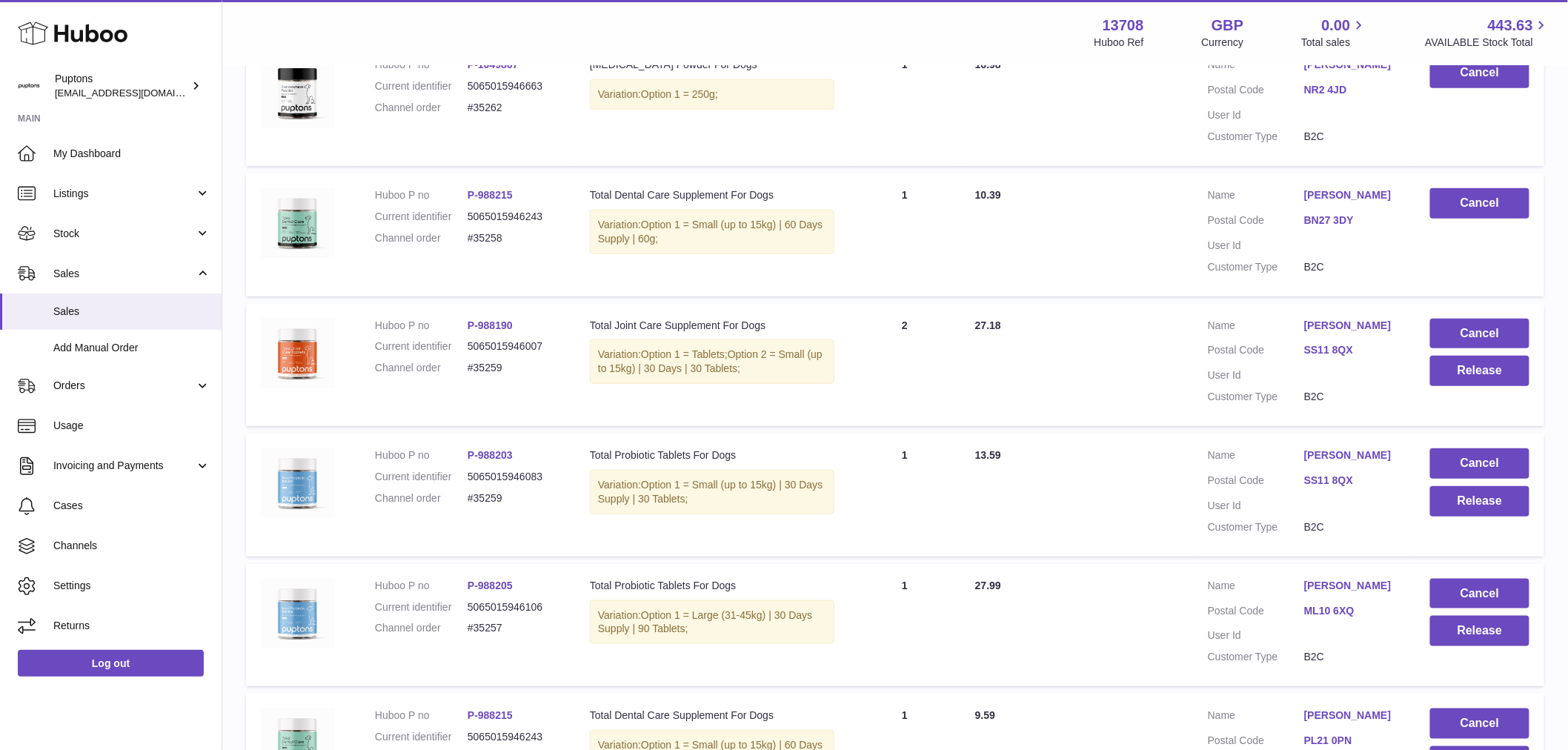
click at [492, 239] on dd "#35258" at bounding box center [514, 238] width 92 height 14
copy dd "35258"
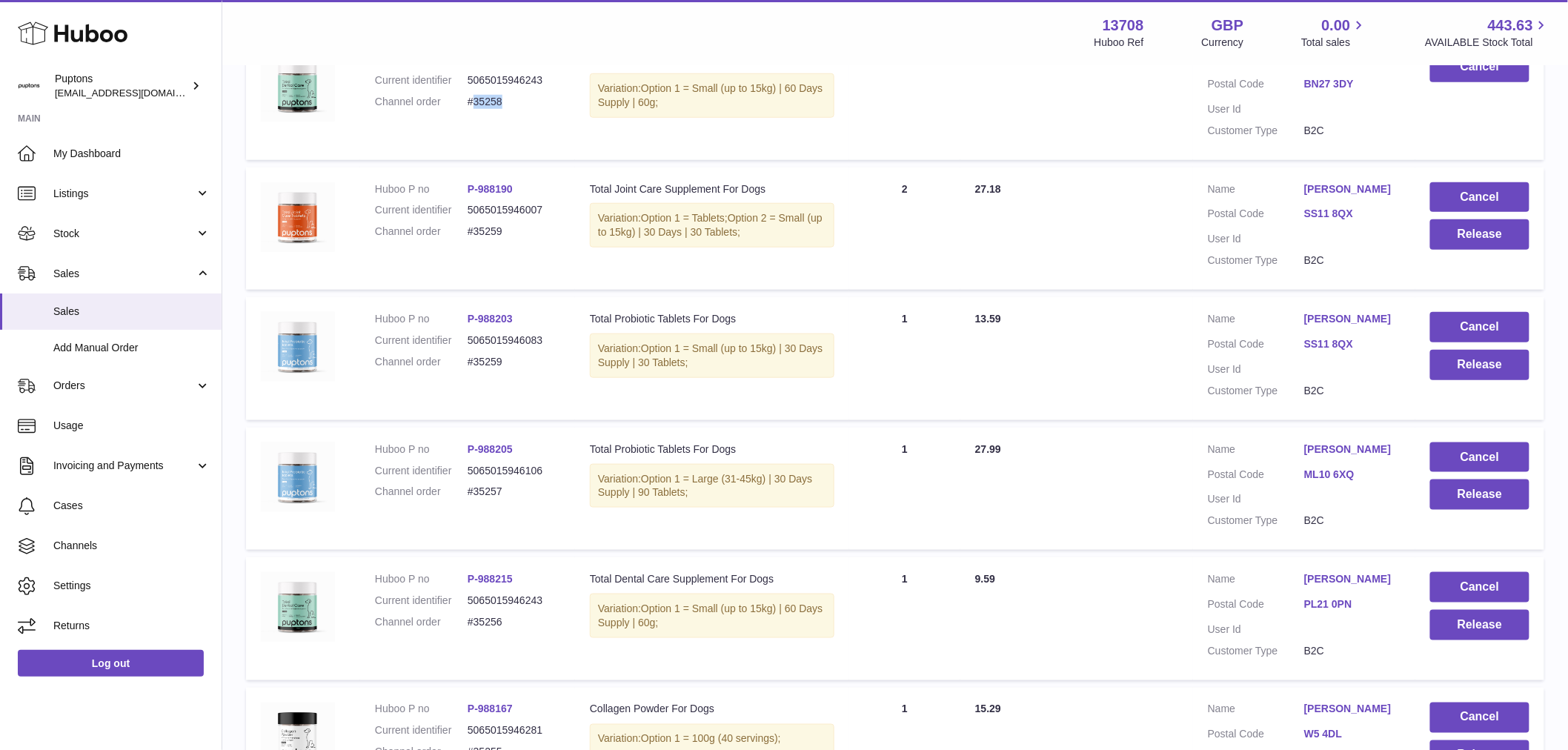
scroll to position [494, 0]
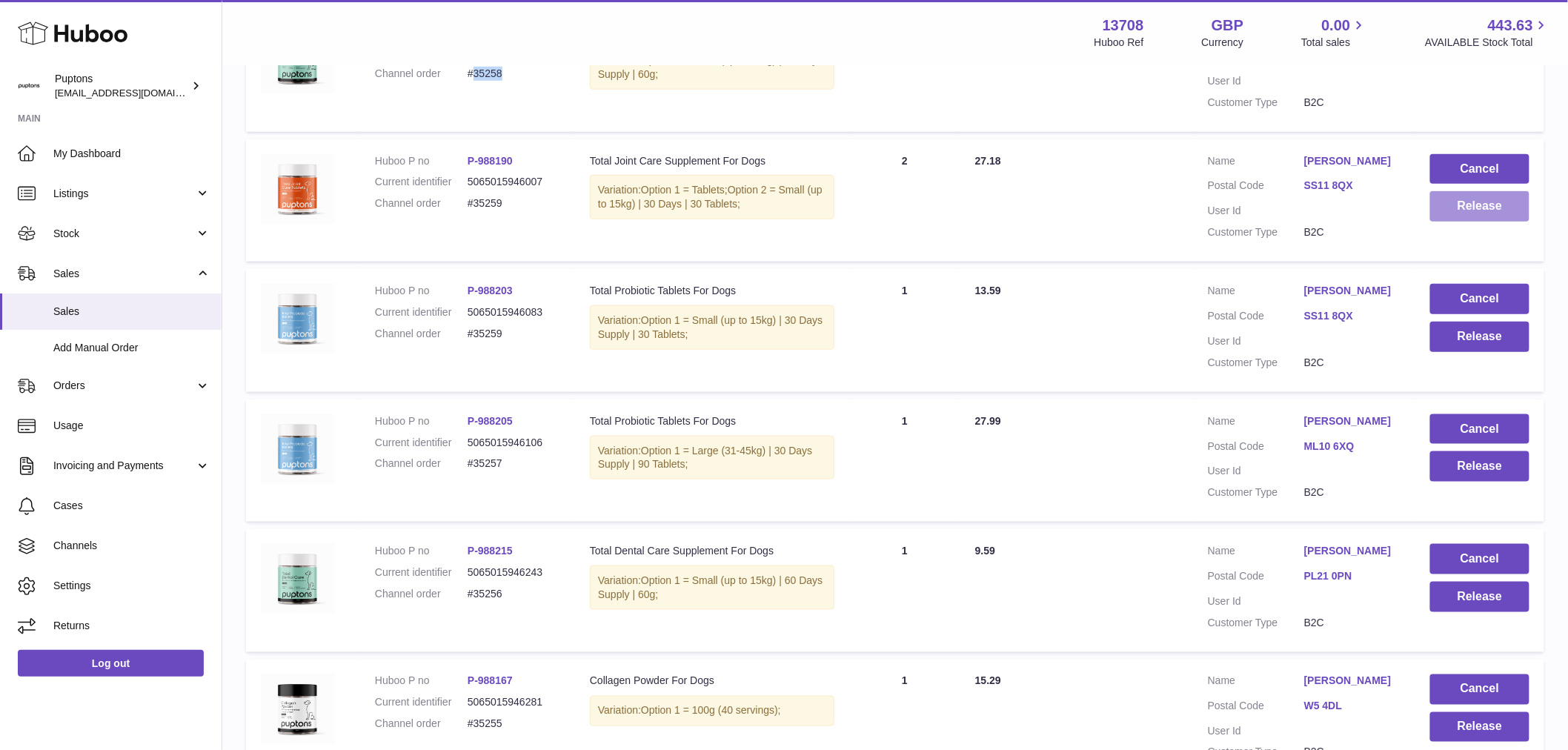
click at [1478, 206] on button "Release" at bounding box center [1480, 206] width 100 height 31
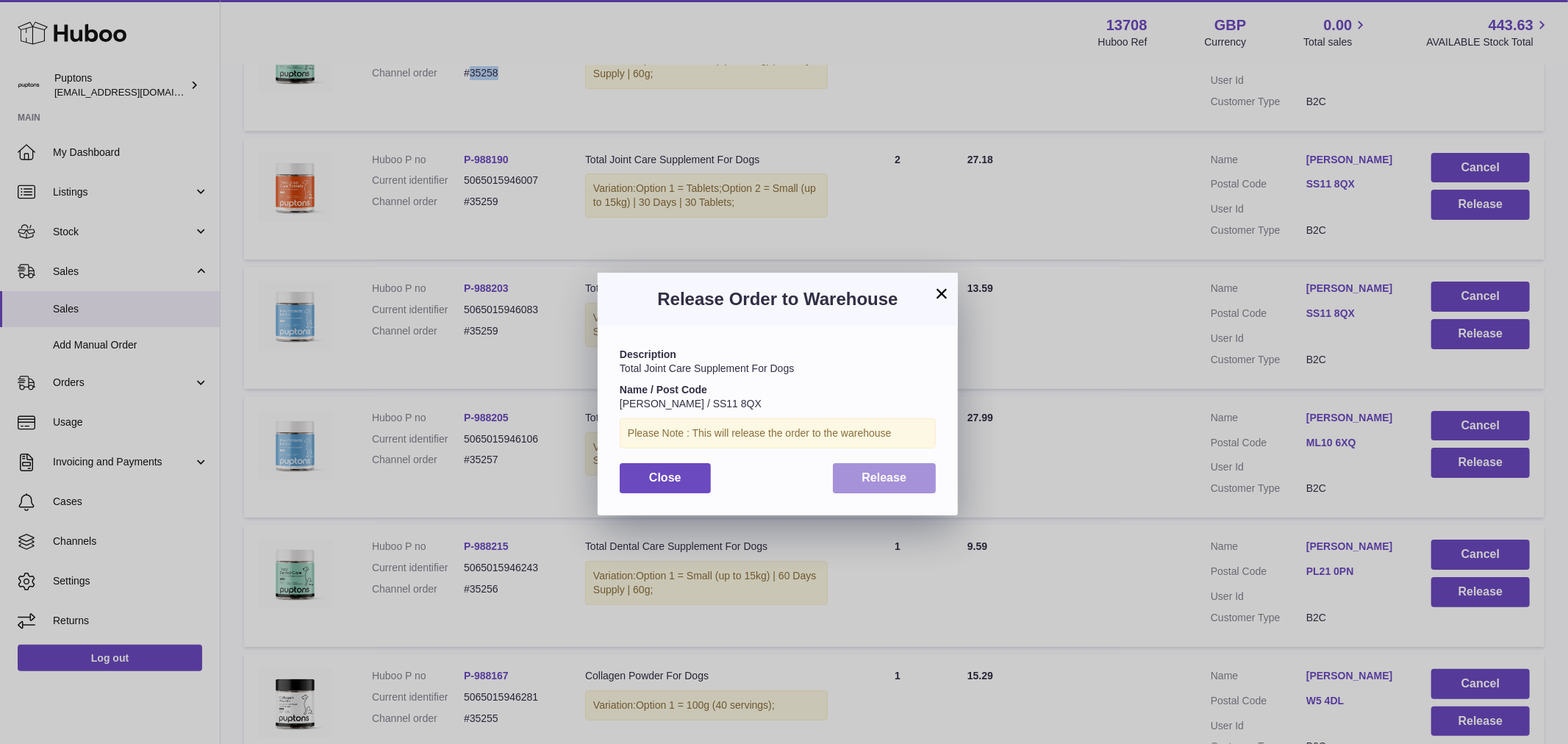
click at [898, 475] on span "Release" at bounding box center [885, 478] width 45 height 13
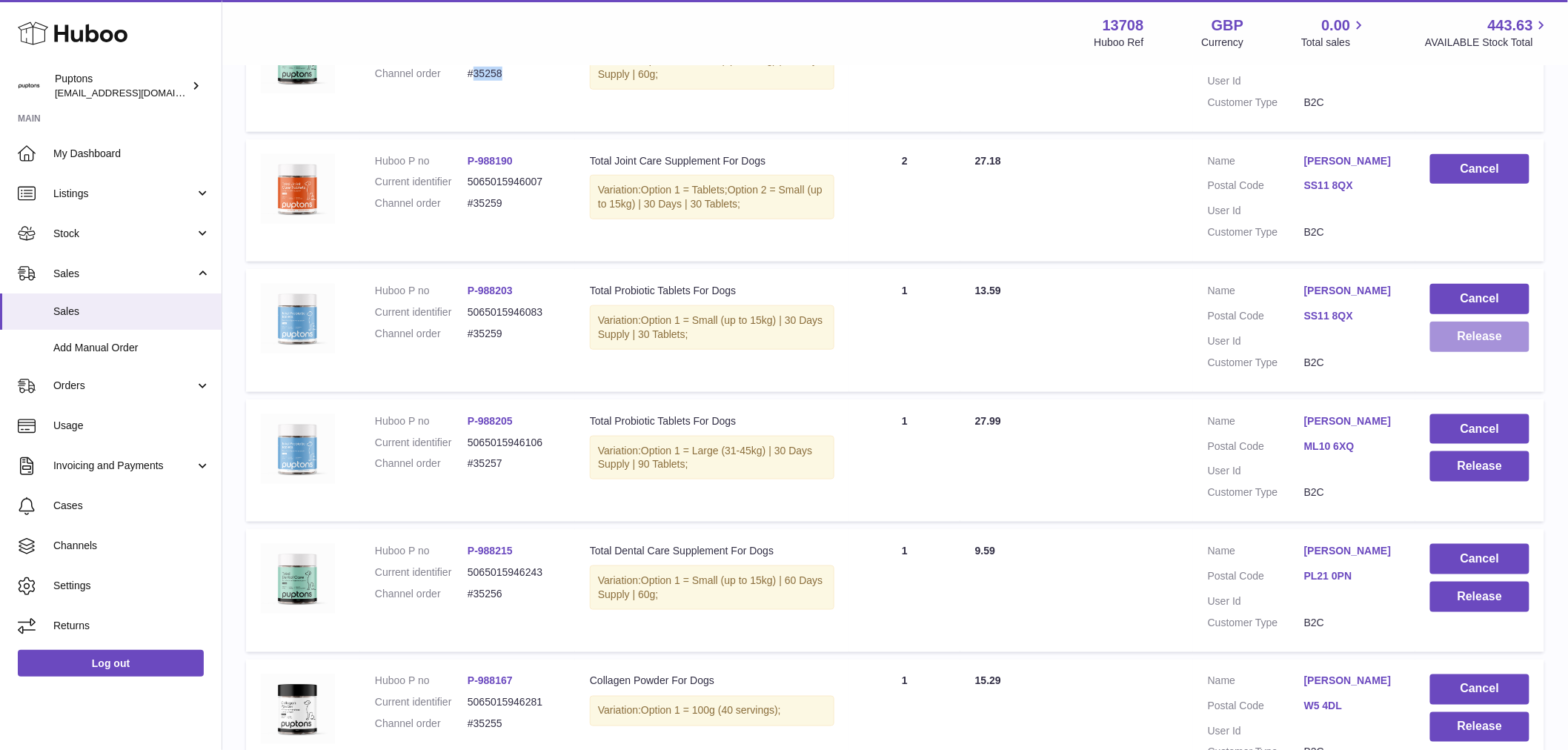
click at [1484, 342] on button "Release" at bounding box center [1480, 336] width 100 height 31
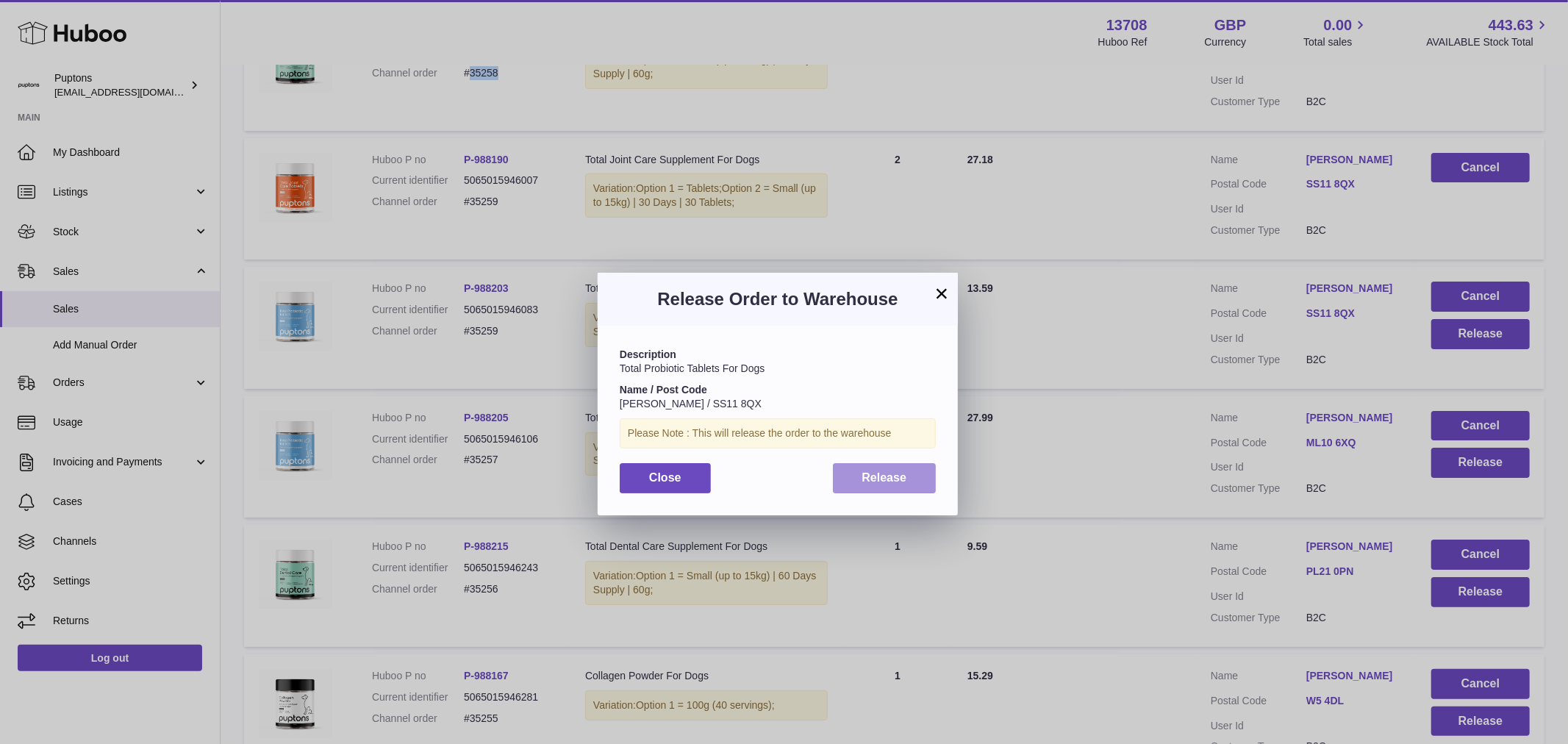
click at [900, 471] on span "Release" at bounding box center [885, 478] width 45 height 13
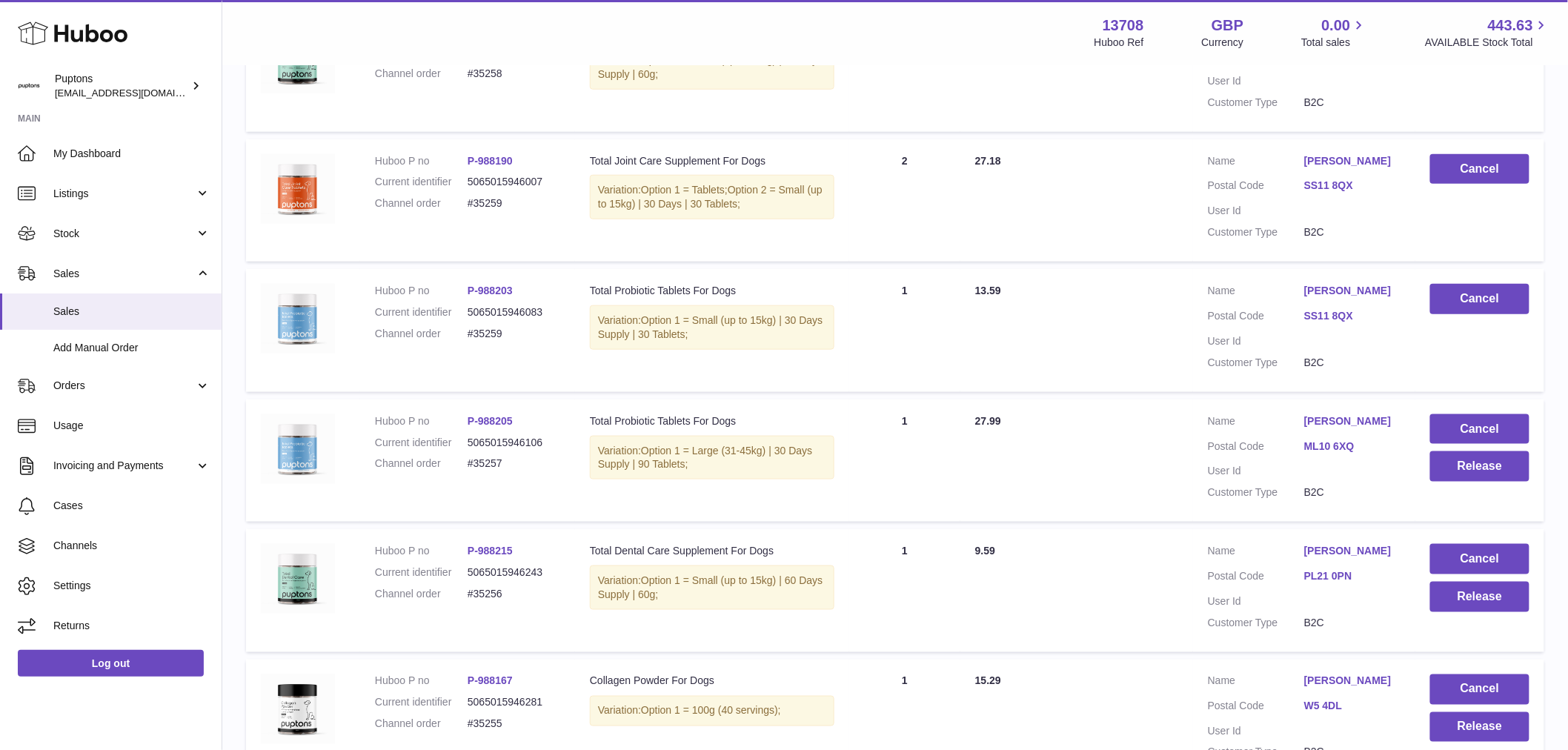
click at [490, 332] on dd "#35259" at bounding box center [514, 334] width 92 height 14
copy dd "35259"
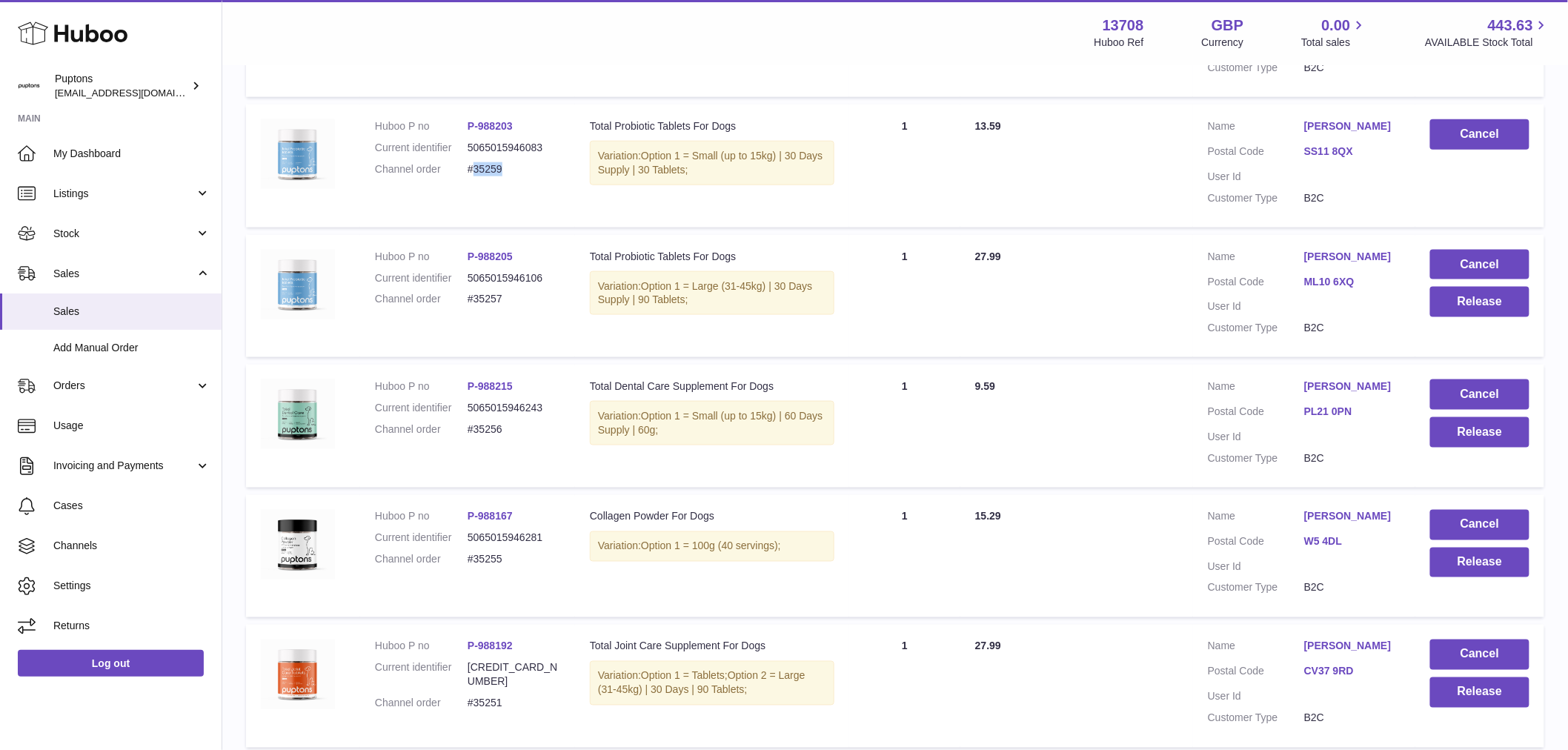
scroll to position [741, 0]
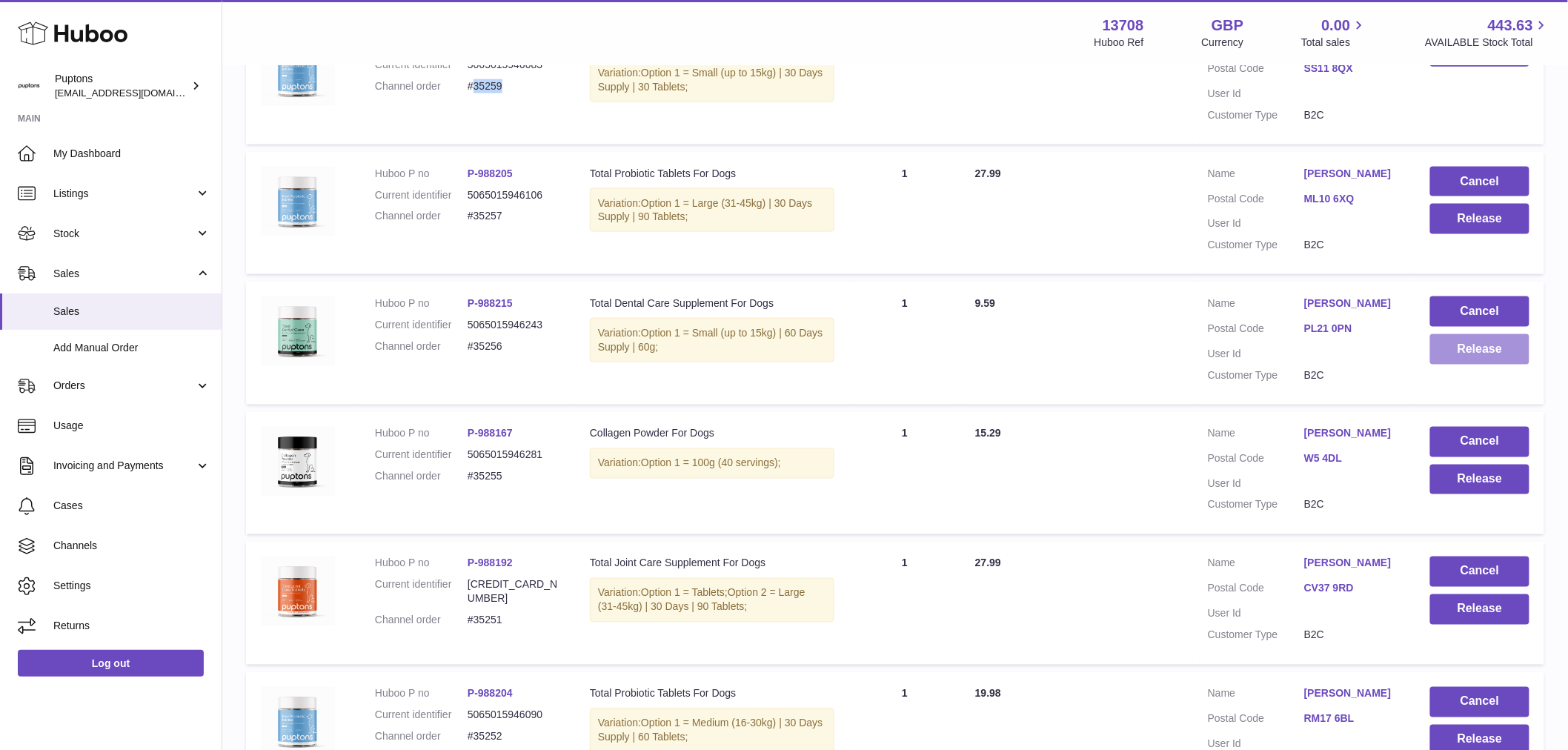
click at [1478, 352] on button "Release" at bounding box center [1480, 349] width 100 height 31
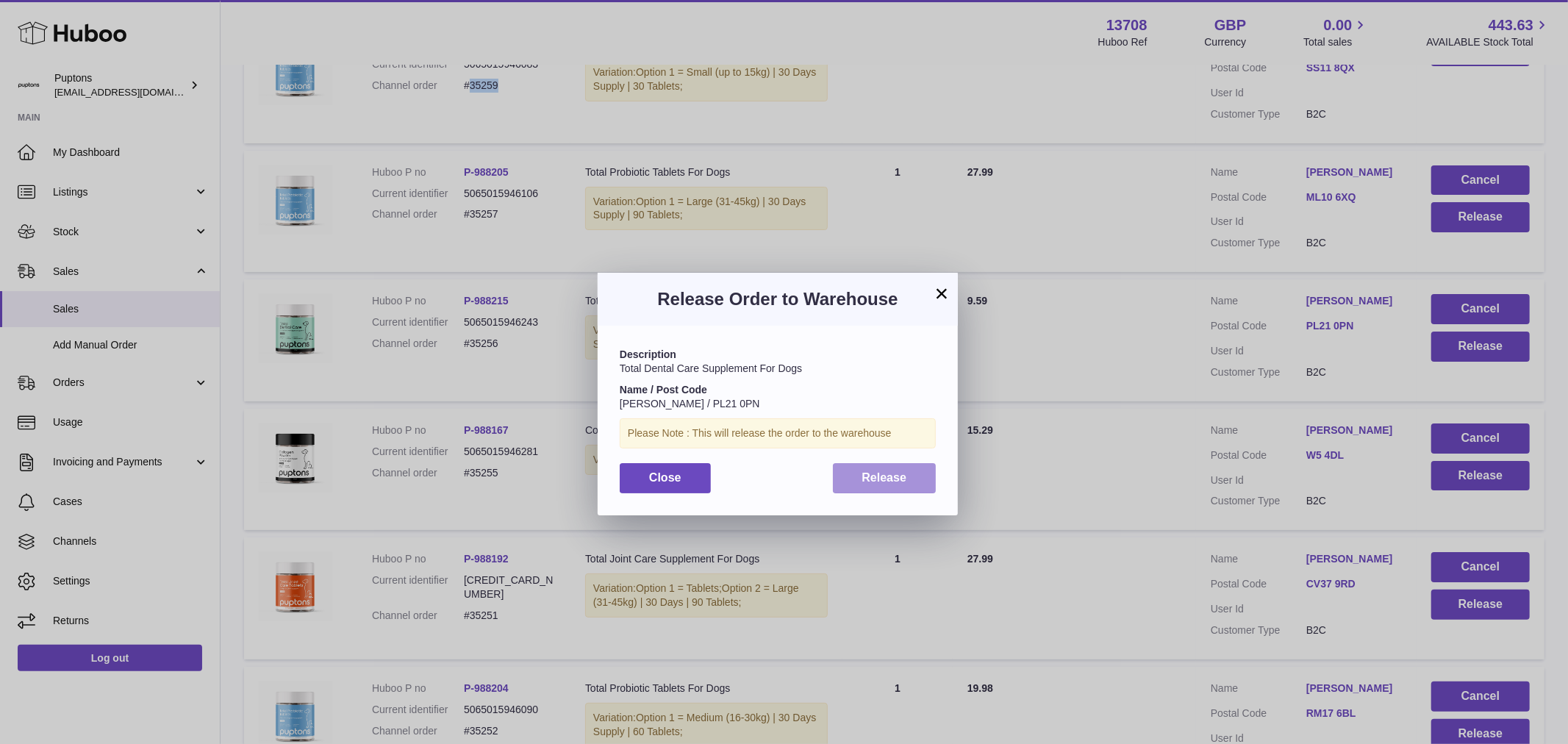
click at [867, 481] on span "Release" at bounding box center [885, 478] width 45 height 13
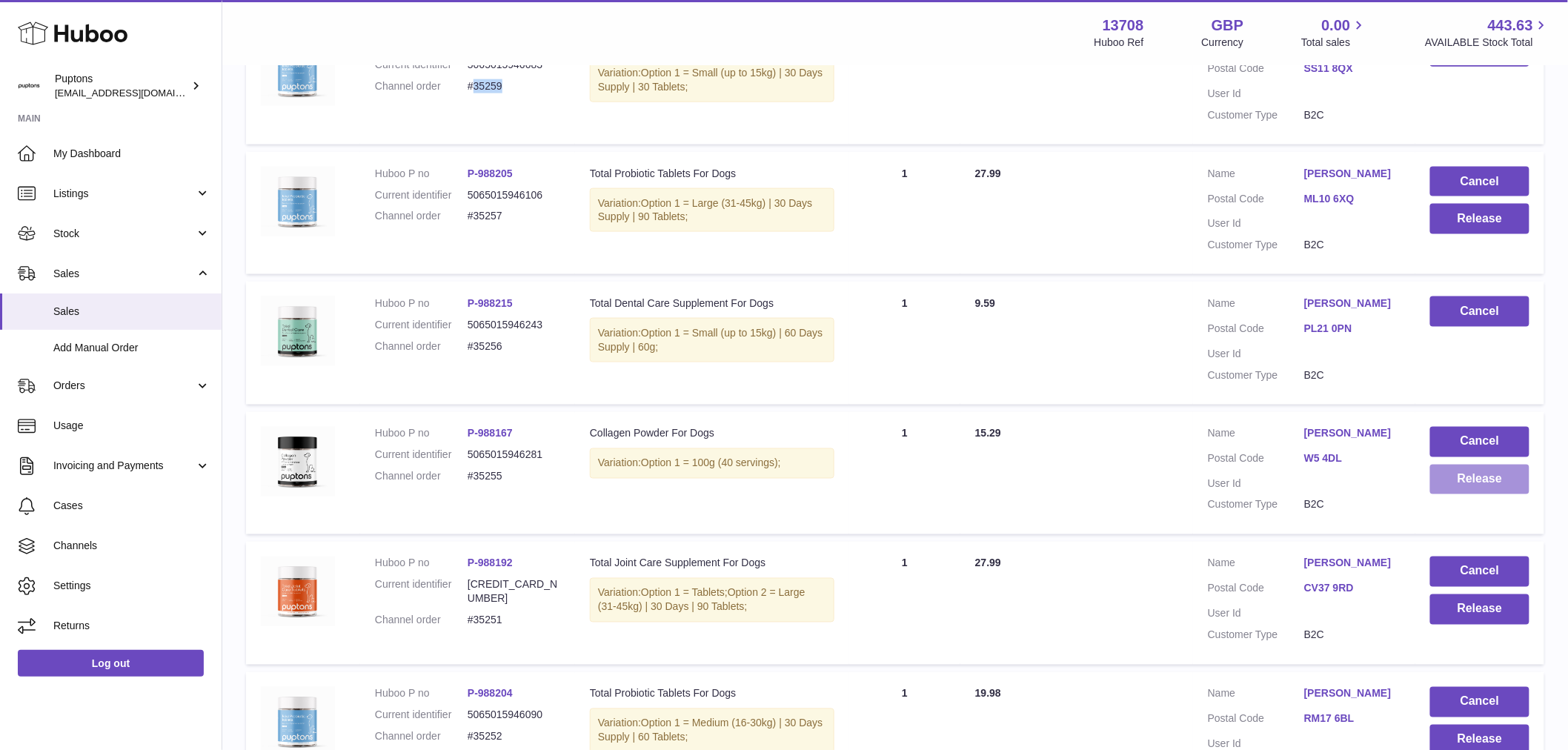
click at [1500, 483] on button "Release" at bounding box center [1480, 480] width 100 height 31
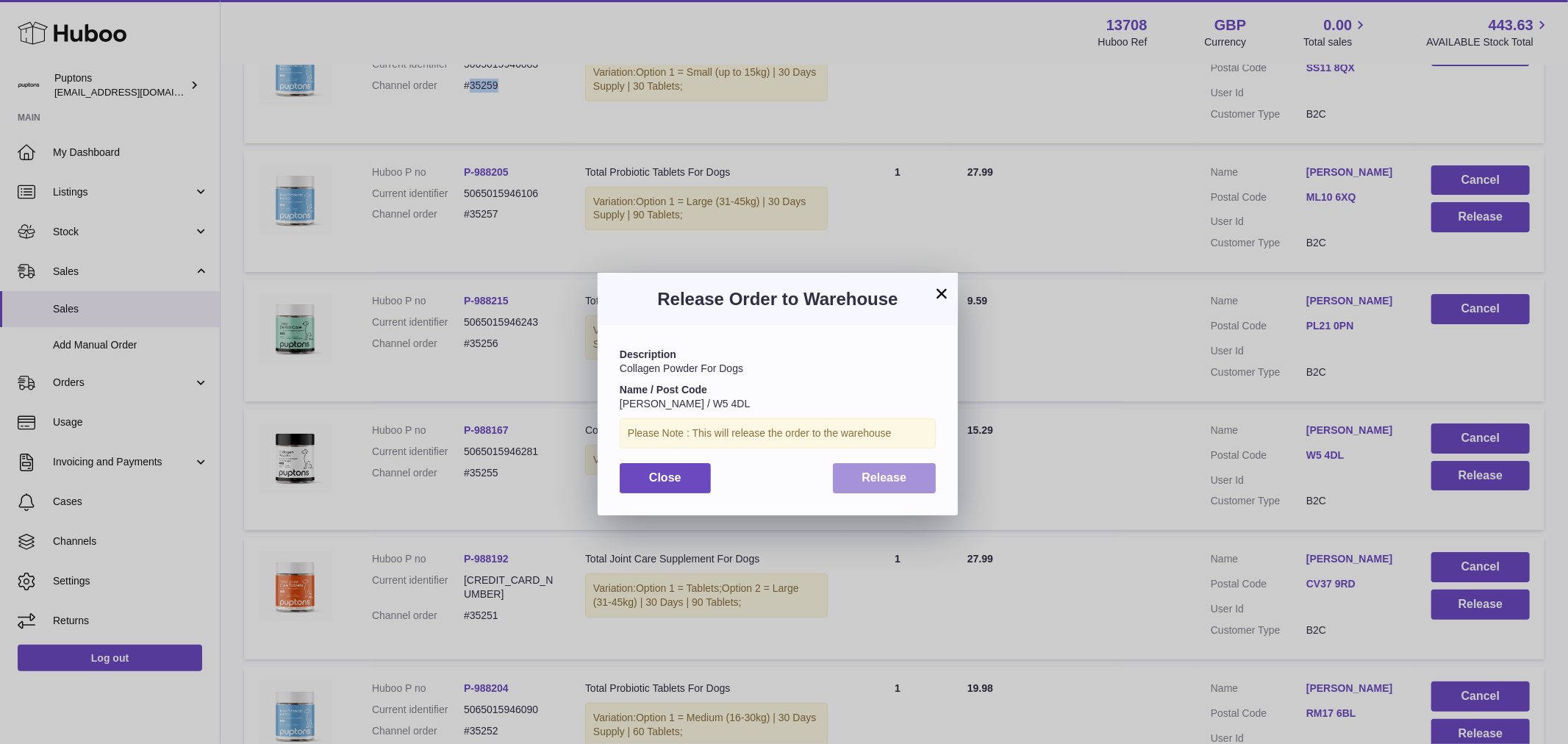
click at [885, 475] on span "Release" at bounding box center [885, 478] width 45 height 13
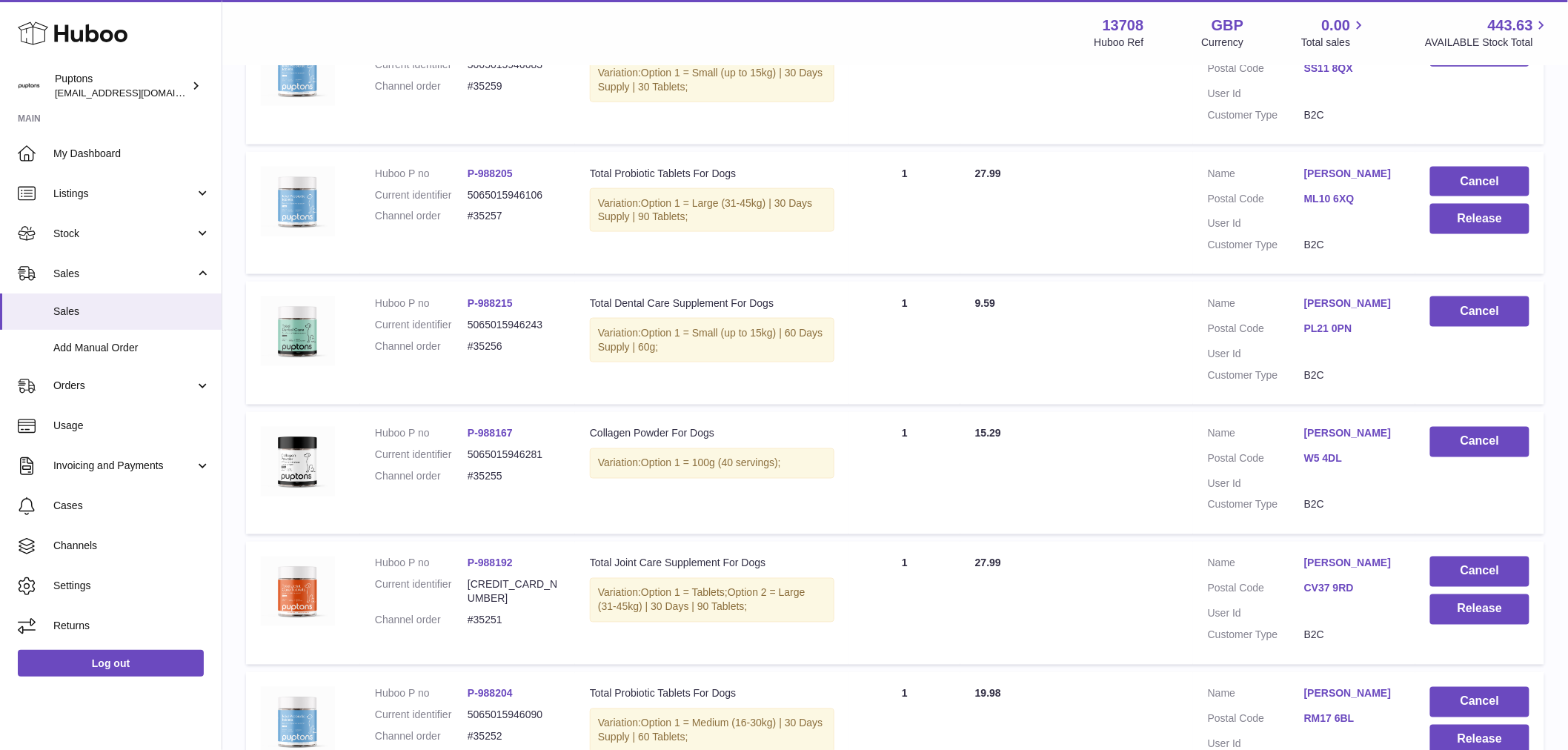
click at [497, 478] on dd "#35255" at bounding box center [514, 476] width 92 height 14
copy dd "35255"
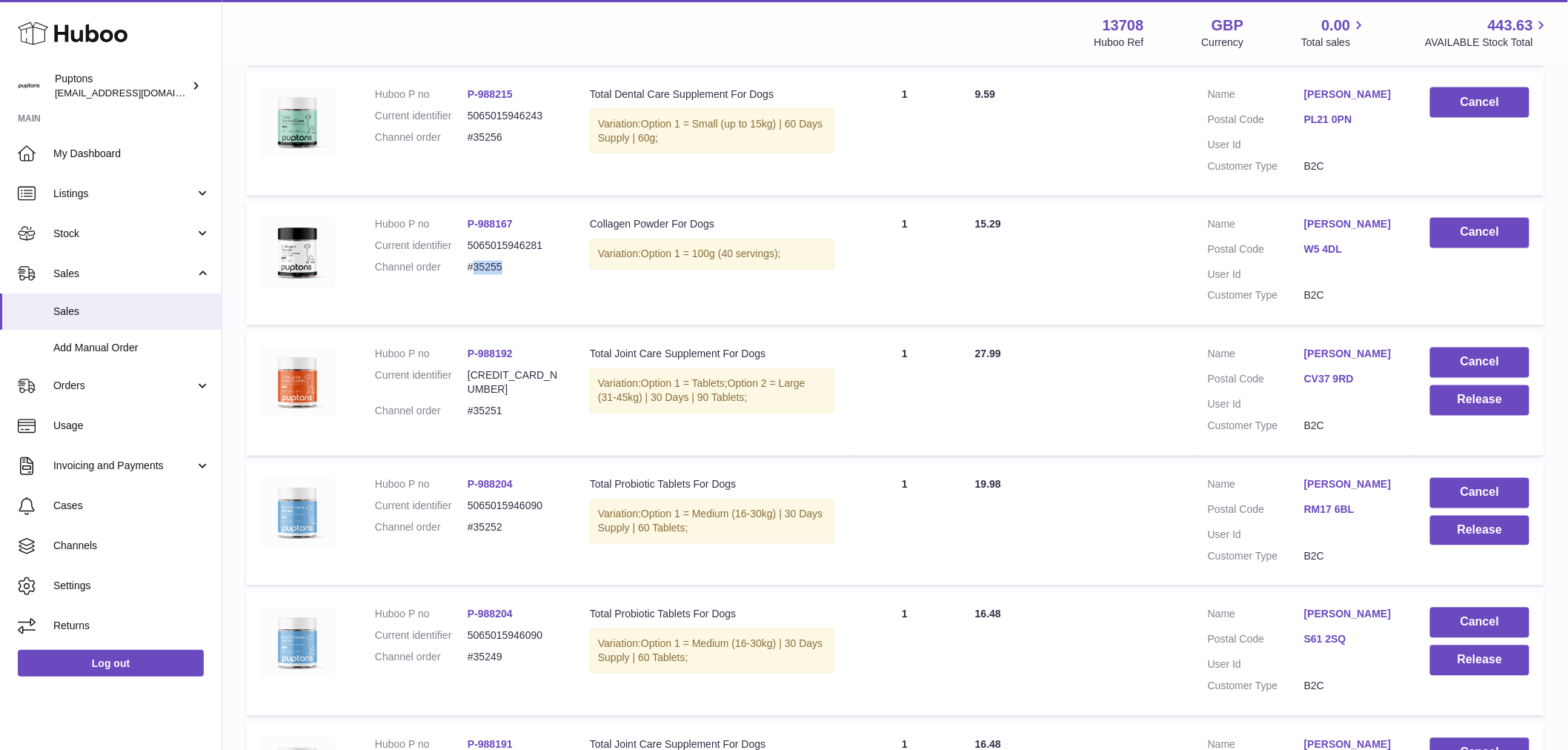
scroll to position [988, 0]
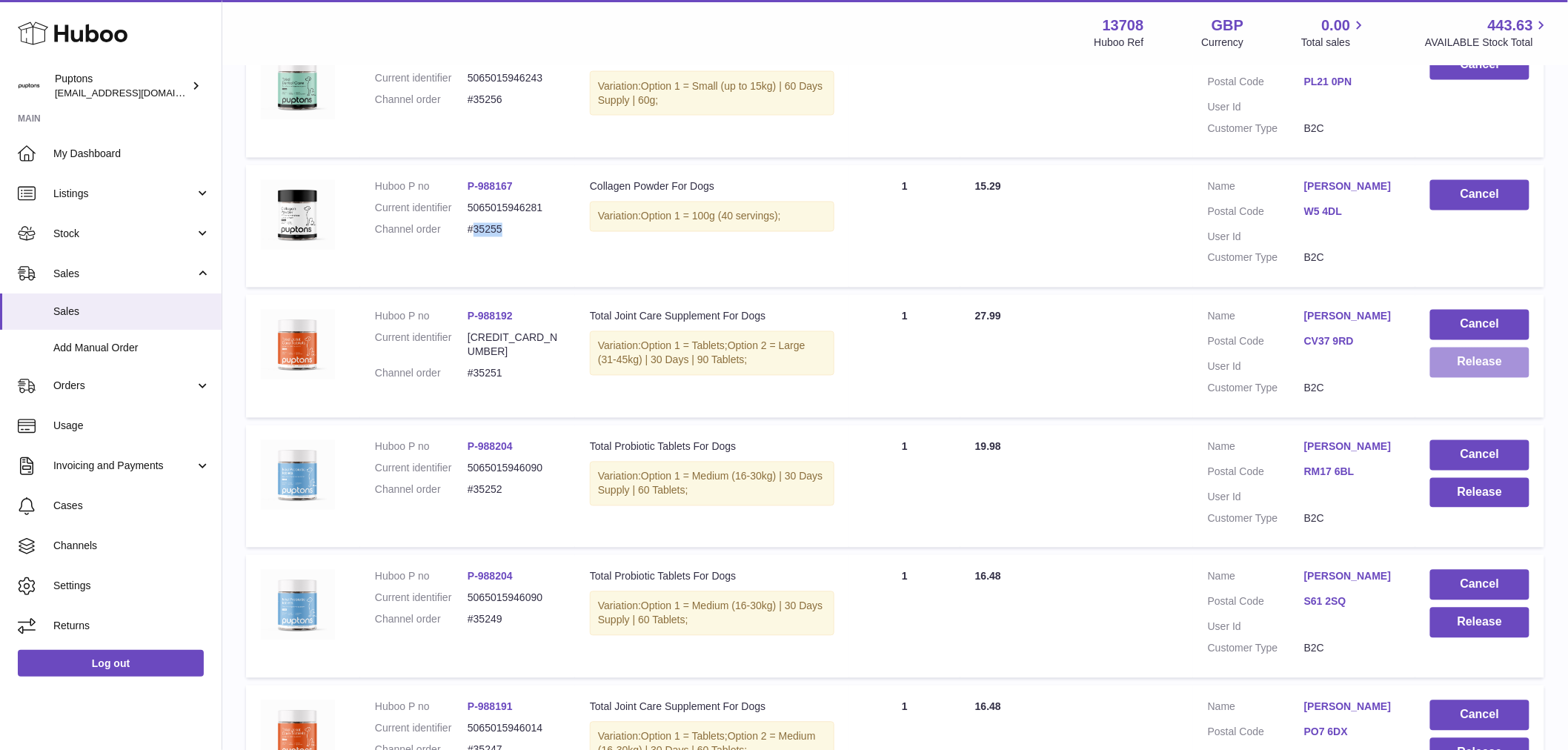
click at [1466, 368] on button "Release" at bounding box center [1480, 362] width 100 height 31
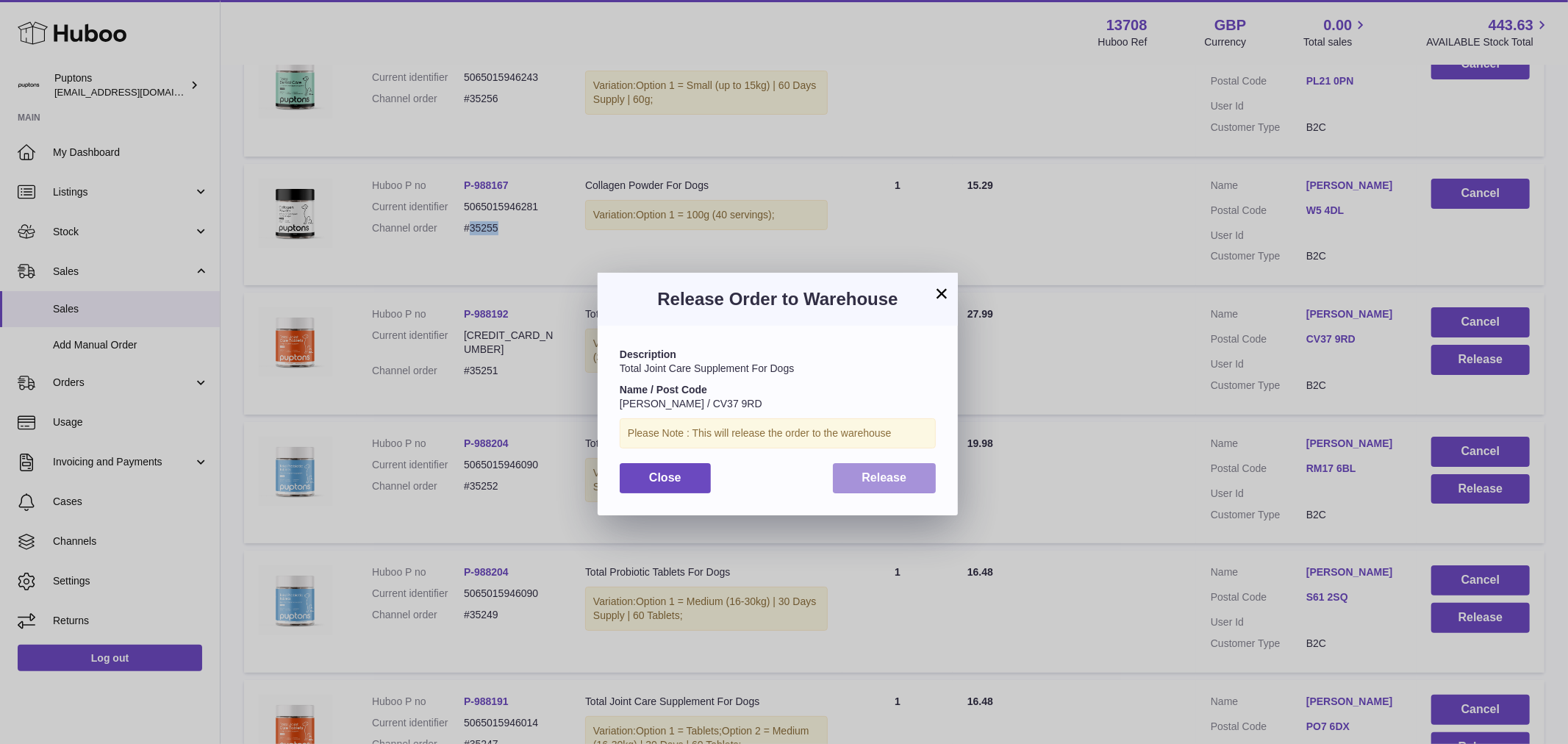
click at [874, 466] on button "Release" at bounding box center [885, 478] width 104 height 30
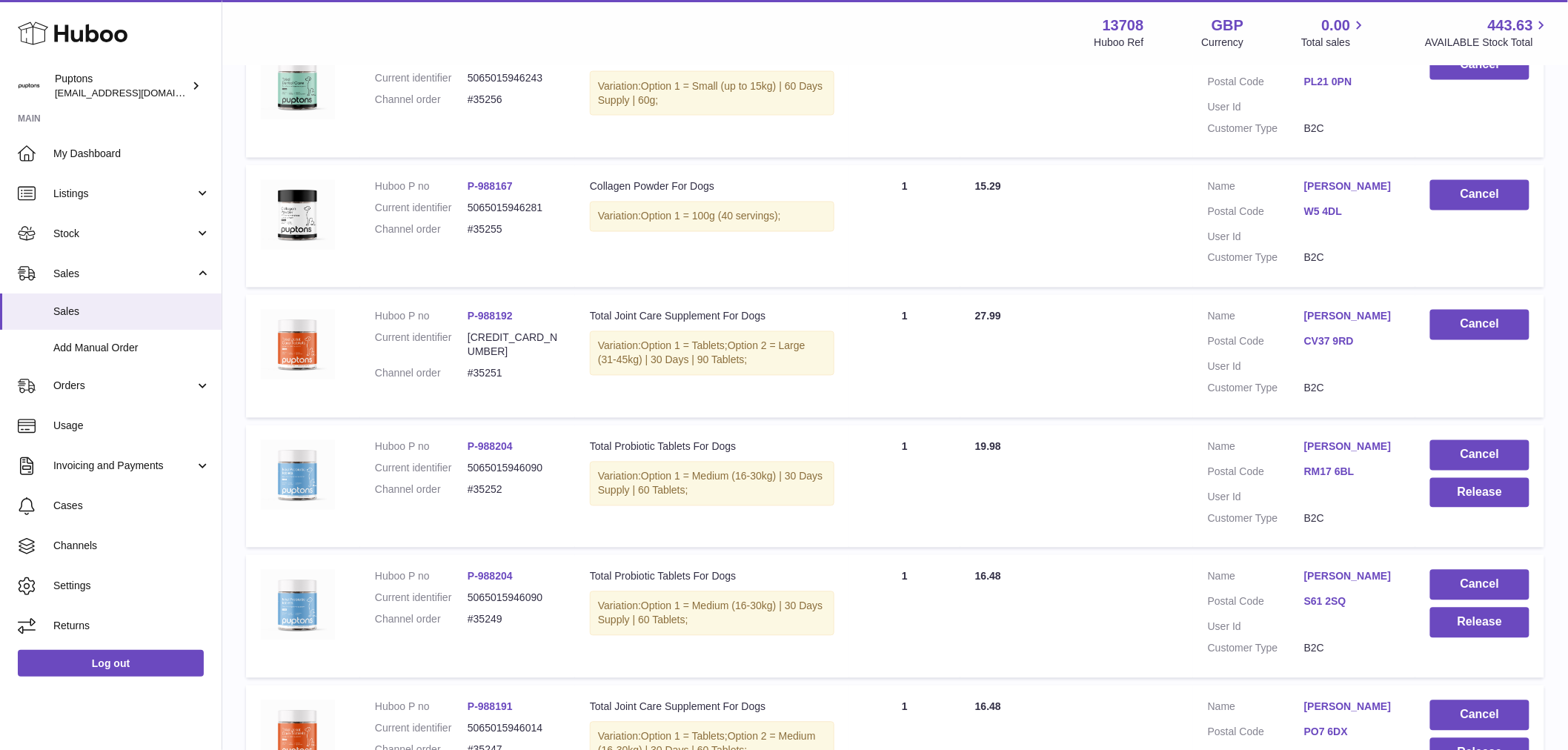
click at [494, 367] on dd "#35251" at bounding box center [514, 374] width 92 height 14
copy dd "35251"
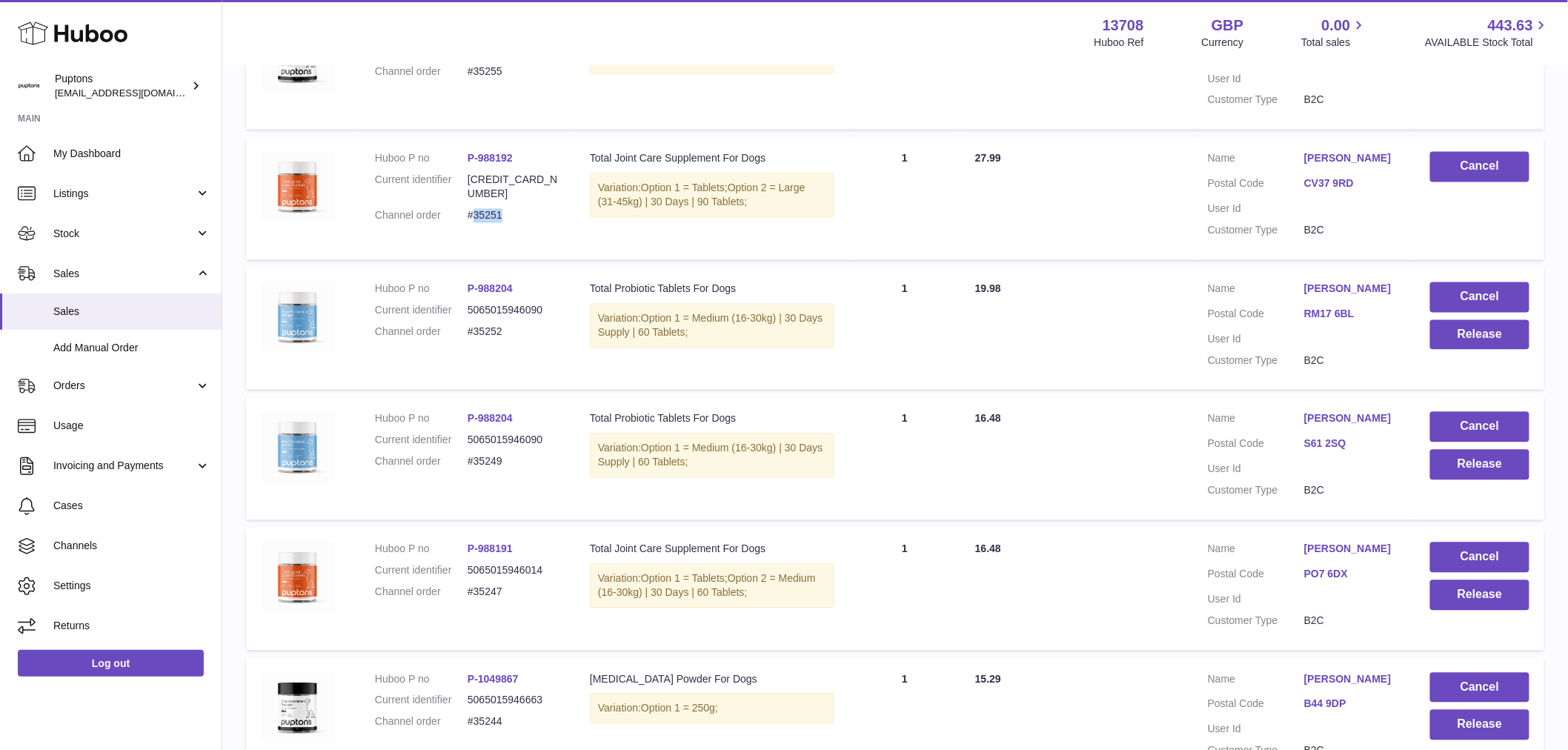
scroll to position [1152, 0]
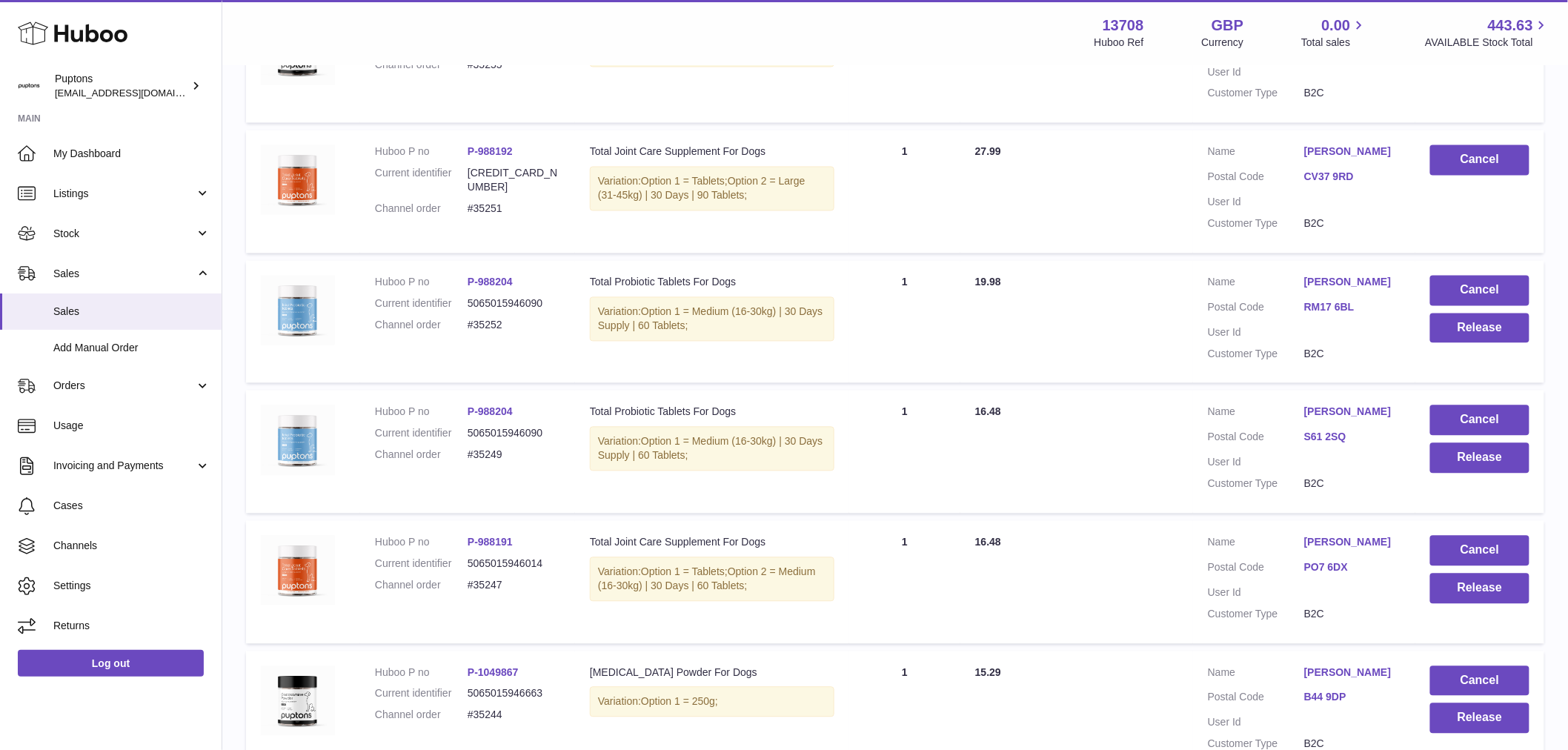
click at [497, 333] on dd "#35252" at bounding box center [514, 325] width 92 height 14
copy dd "35252"
click at [1485, 343] on button "Release" at bounding box center [1480, 328] width 100 height 31
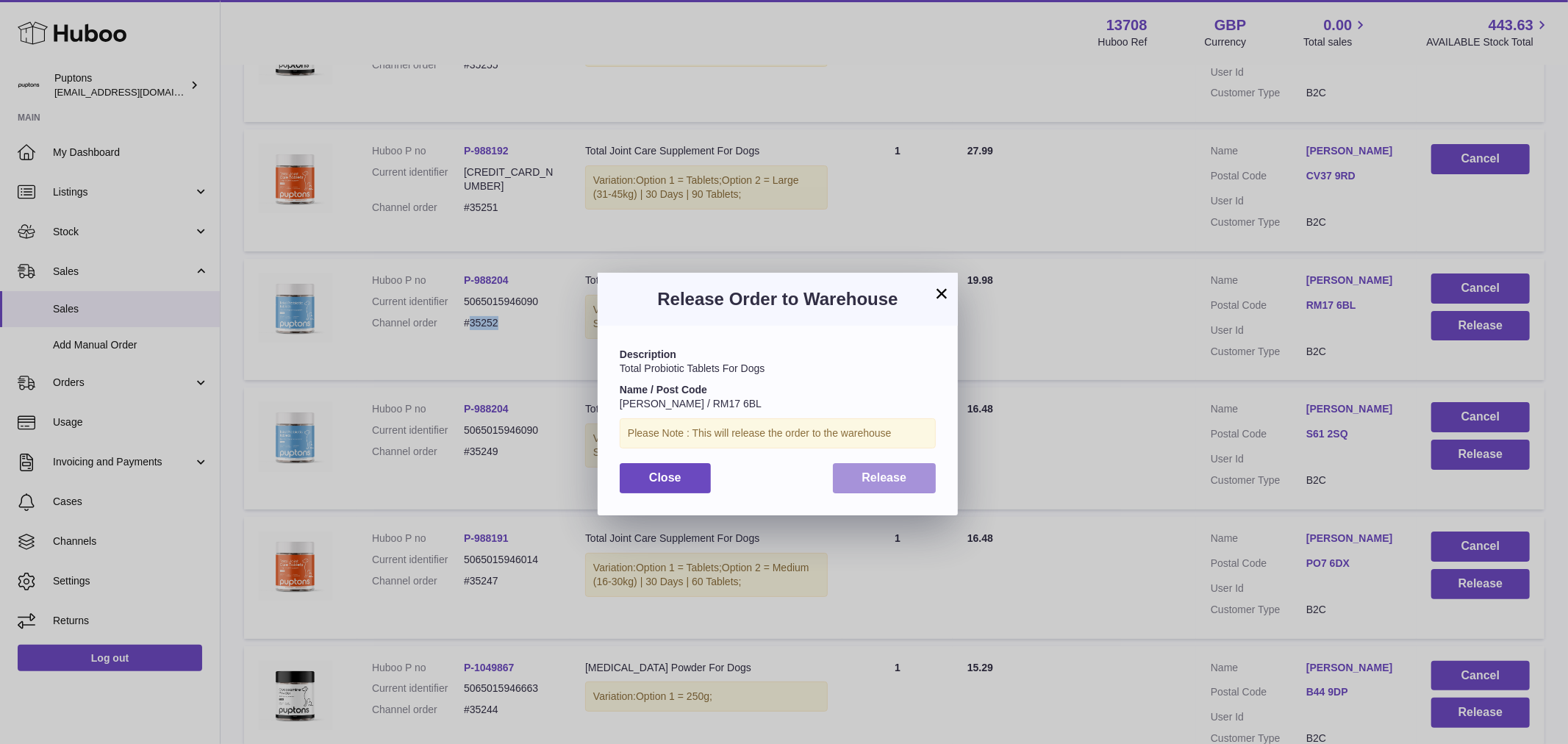
click at [912, 471] on button "Release" at bounding box center [885, 478] width 104 height 30
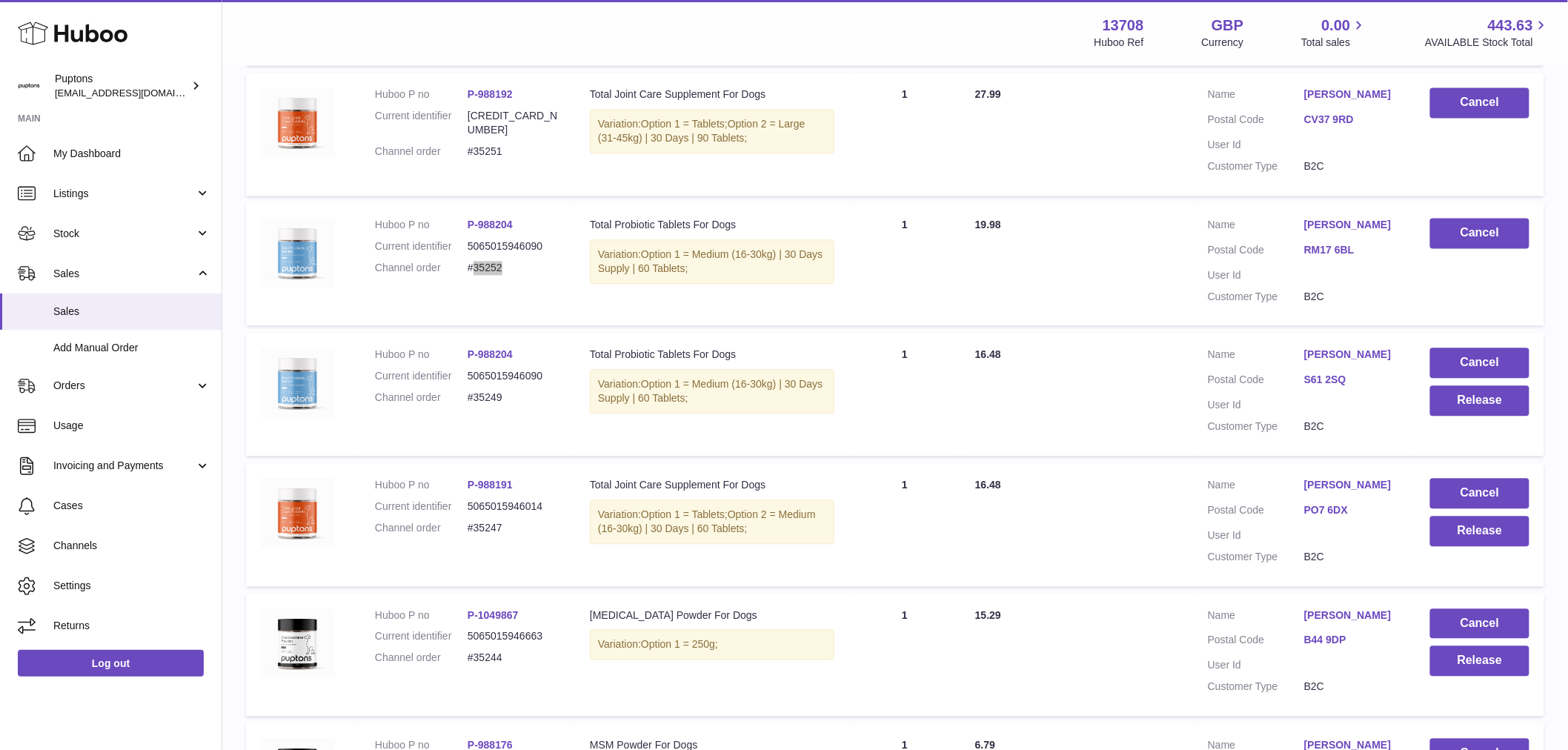
scroll to position [1234, 0]
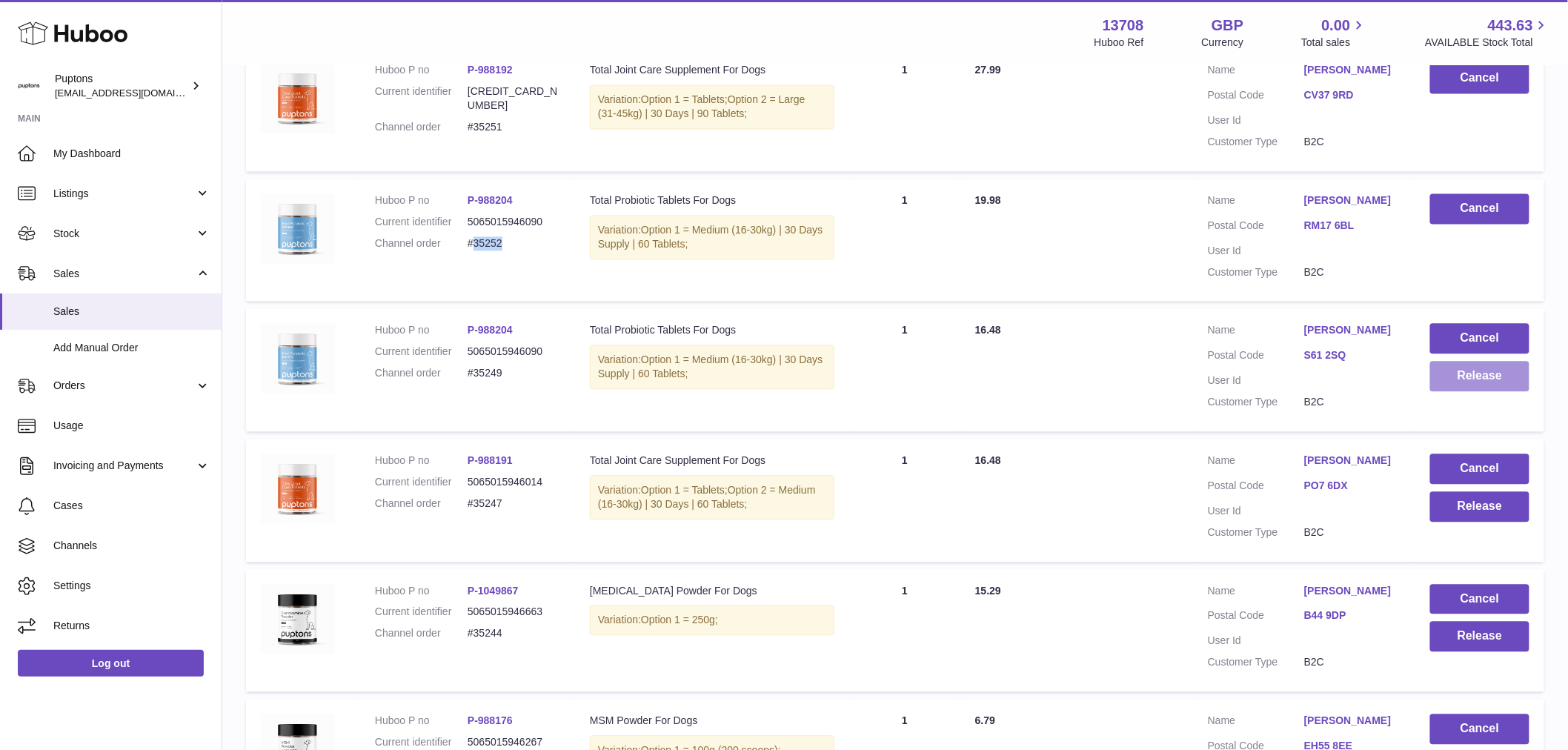
click at [1494, 391] on button "Release" at bounding box center [1480, 375] width 100 height 31
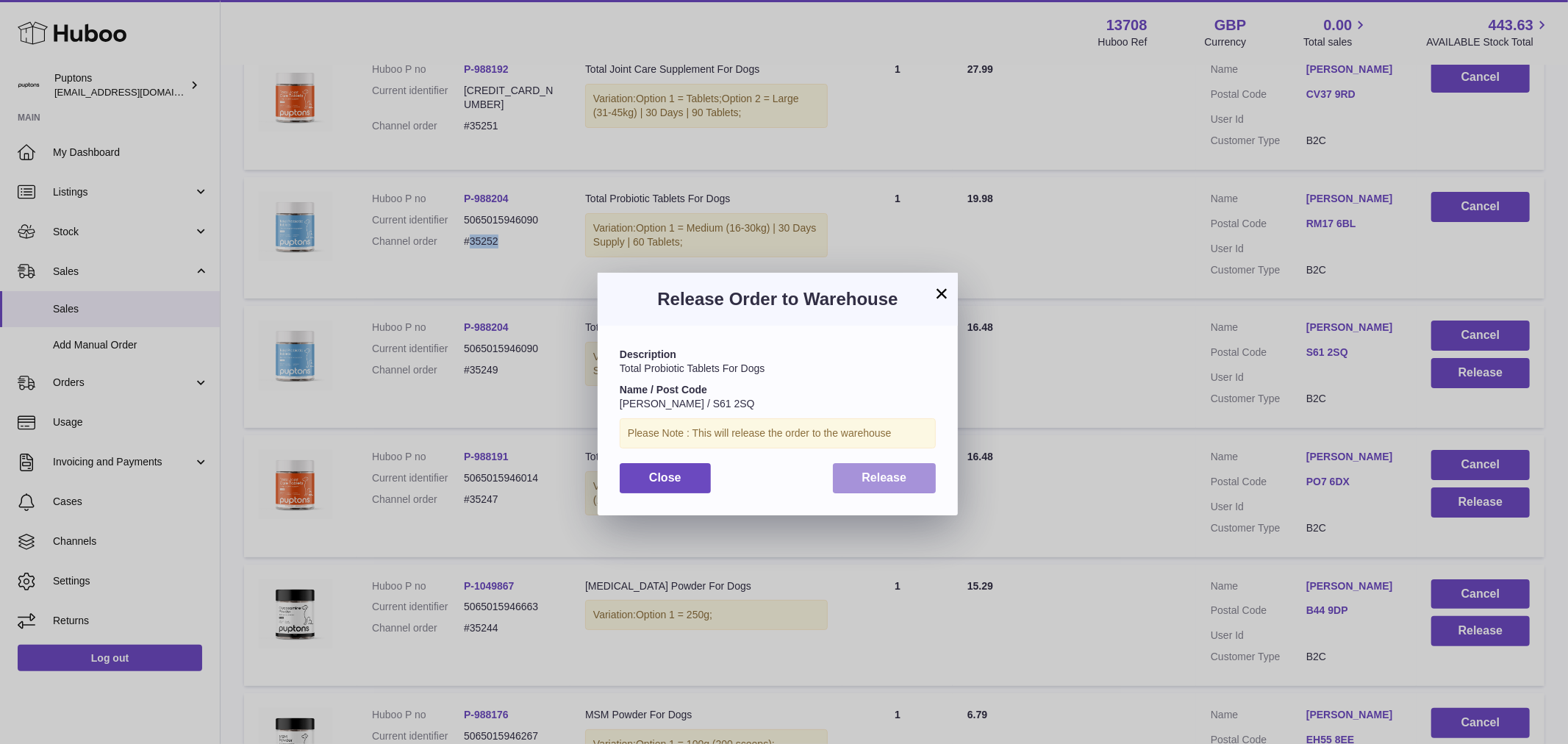
click at [878, 479] on span "Release" at bounding box center [885, 478] width 45 height 13
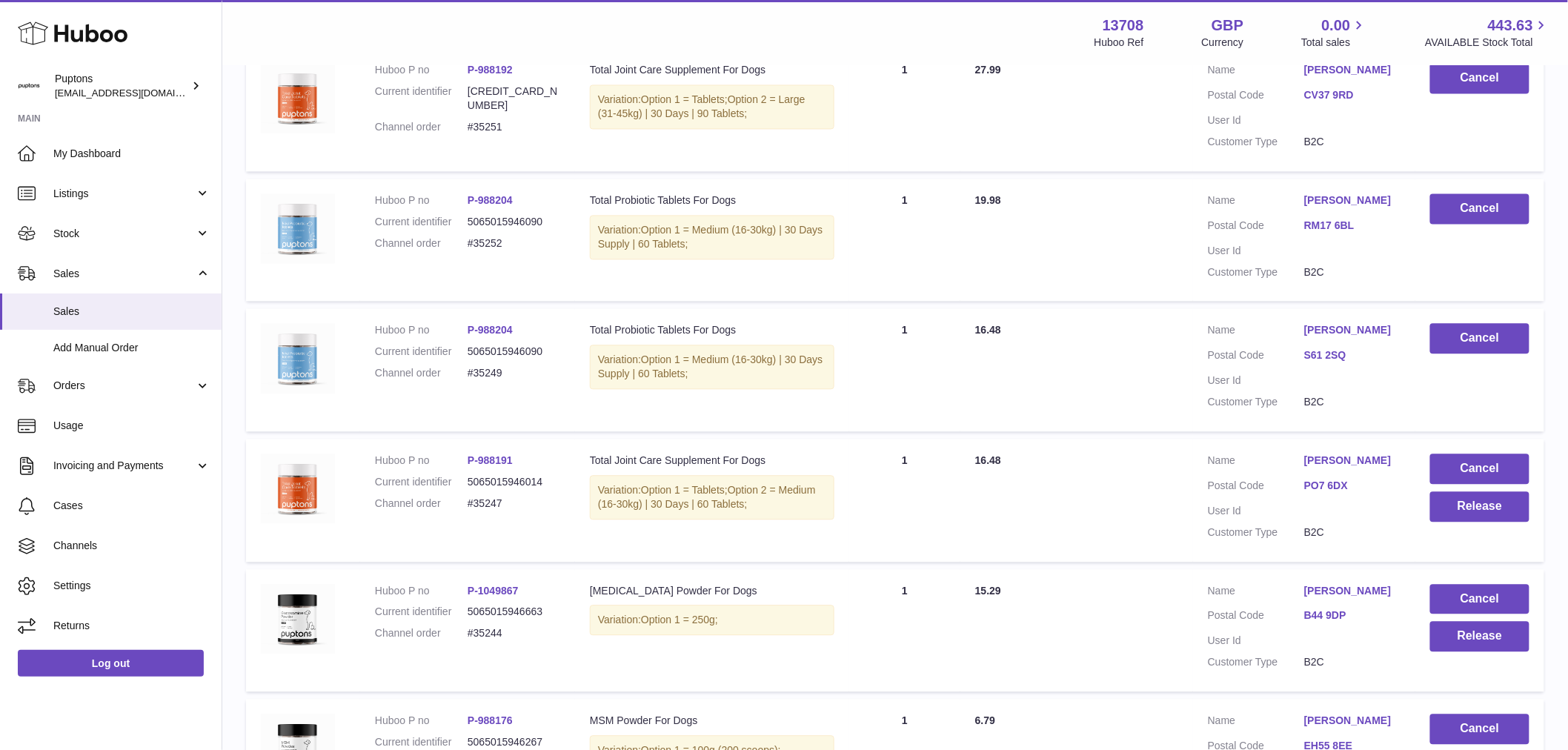
click at [492, 380] on dd "#35249" at bounding box center [514, 373] width 92 height 14
copy dd "35249"
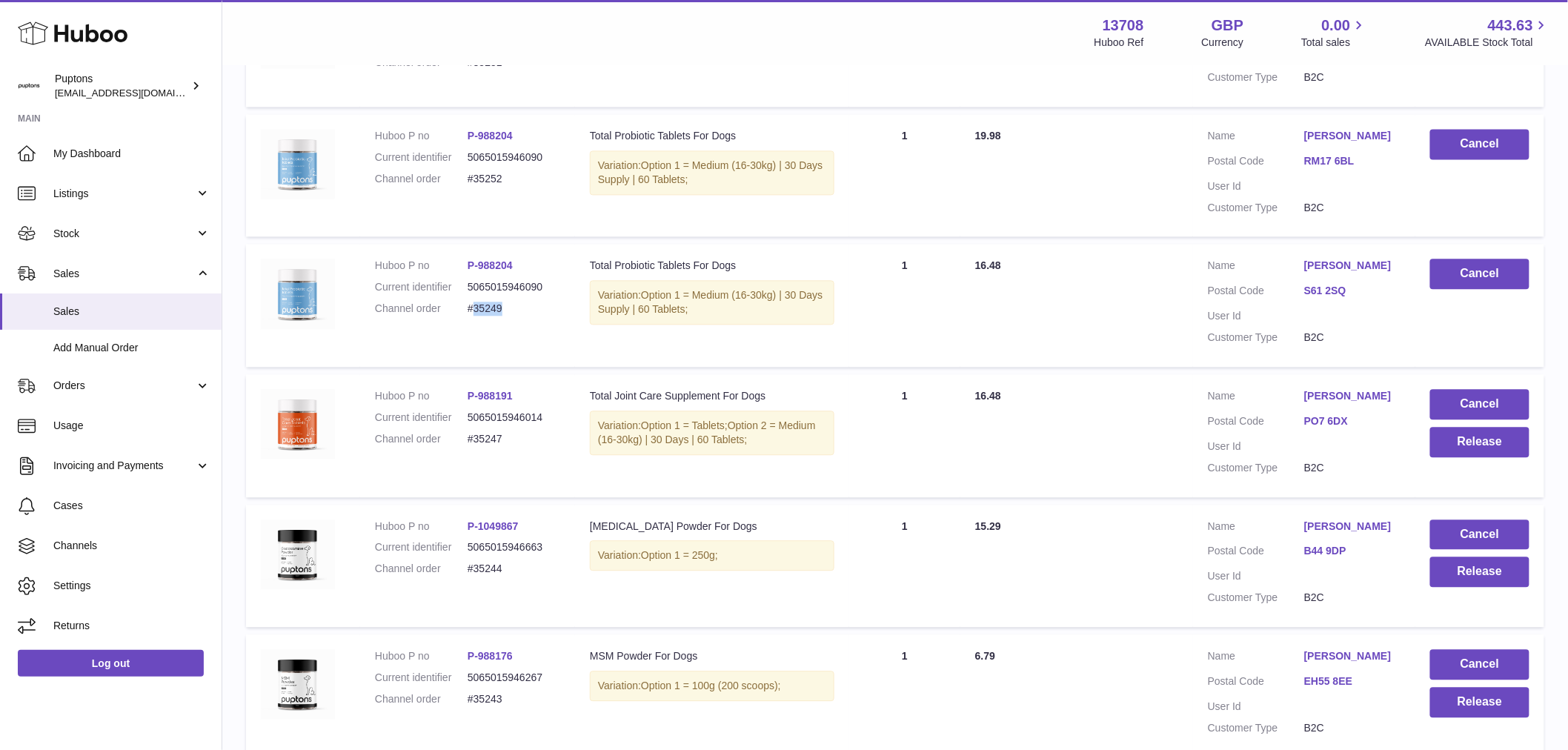
scroll to position [1398, 0]
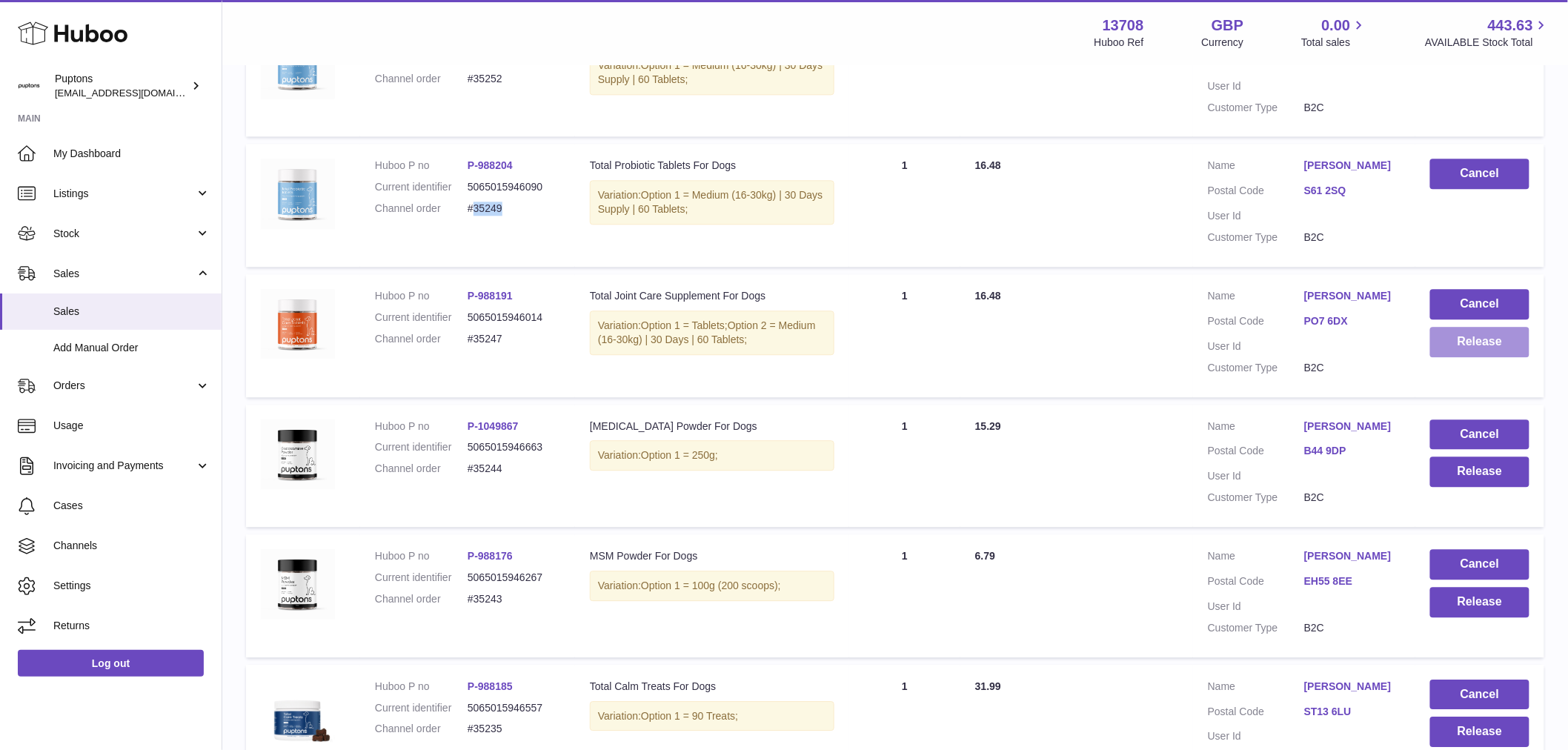
click at [1484, 357] on button "Release" at bounding box center [1480, 342] width 100 height 31
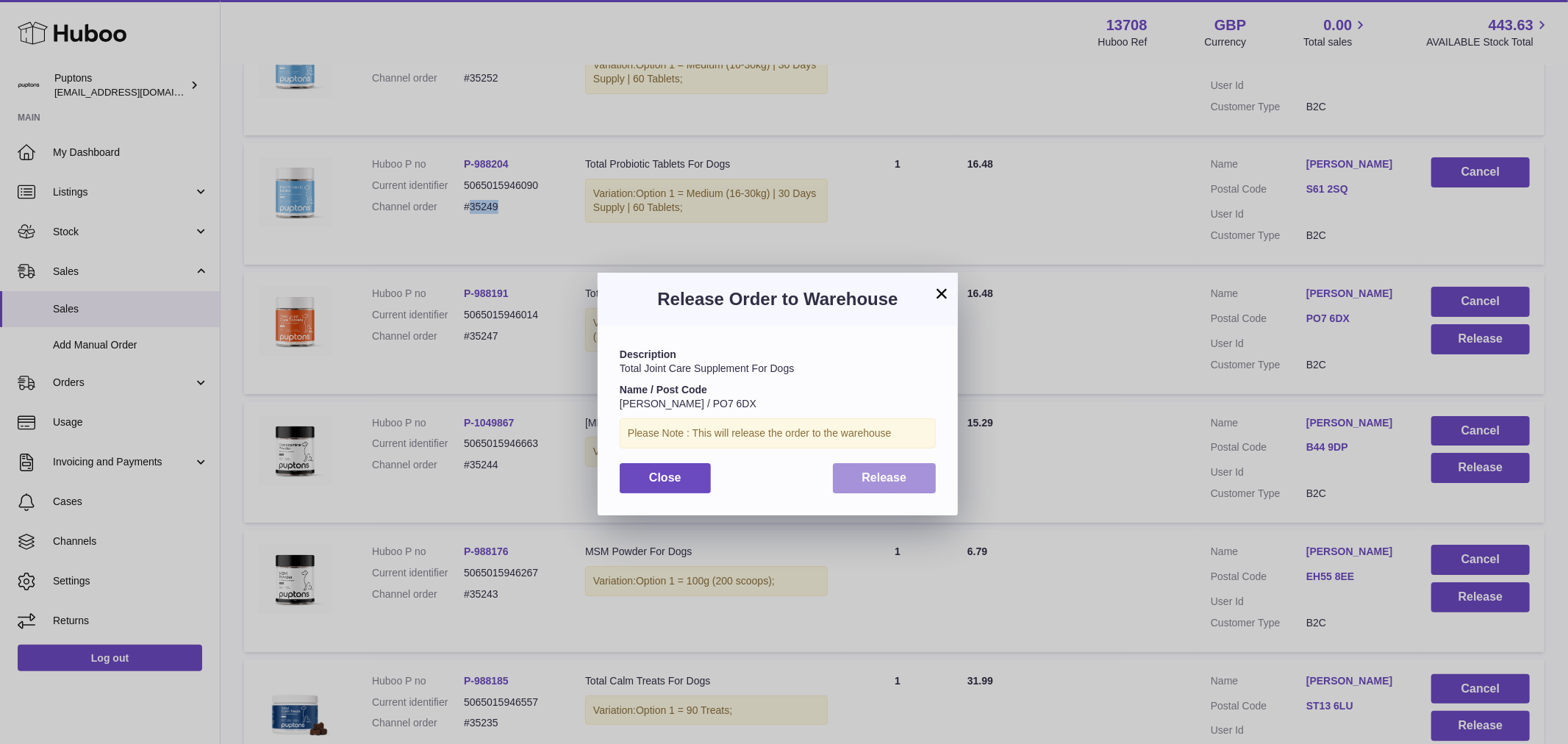
click at [868, 475] on span "Release" at bounding box center [885, 478] width 45 height 13
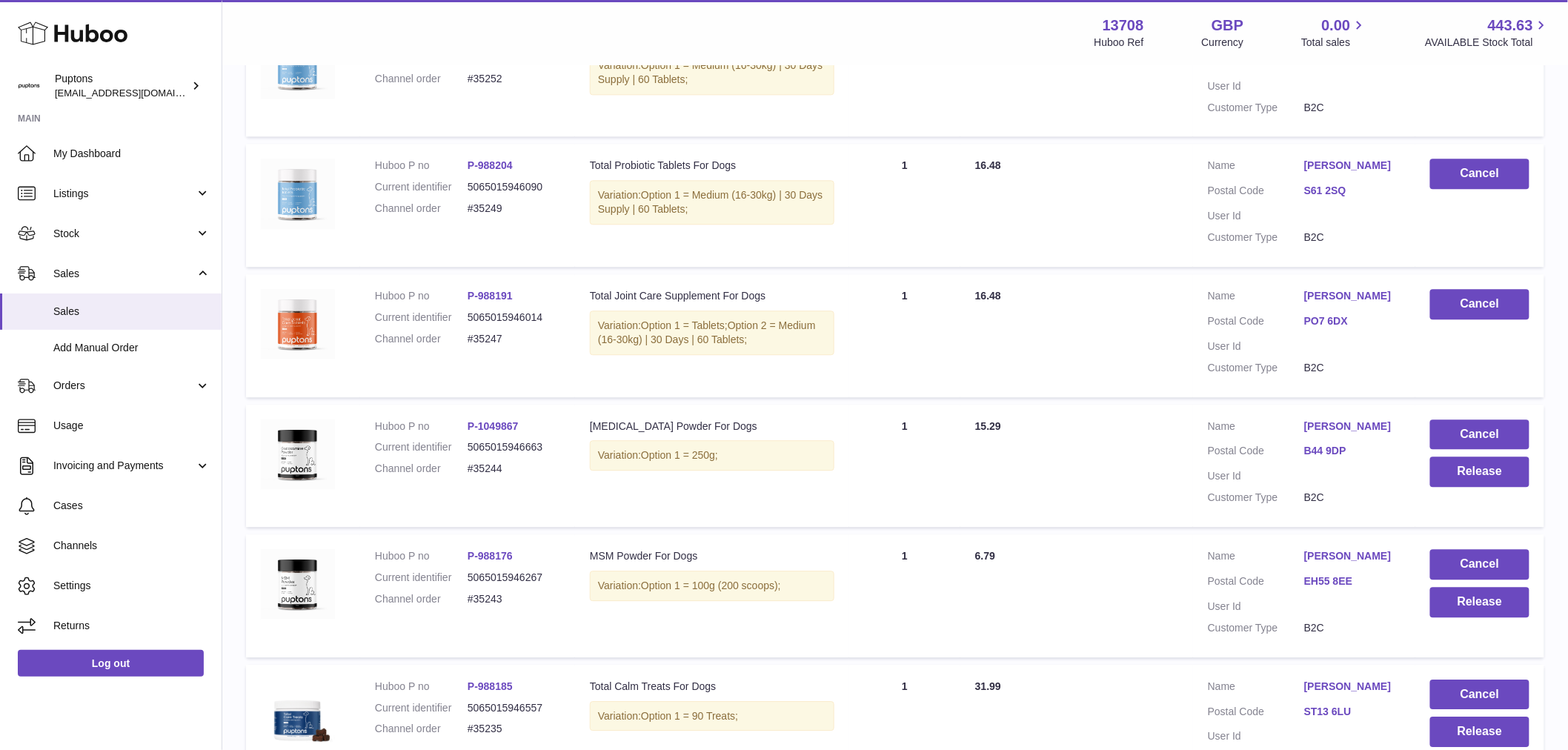
click at [488, 346] on dd "#35247" at bounding box center [514, 338] width 92 height 14
copy dd "35247"
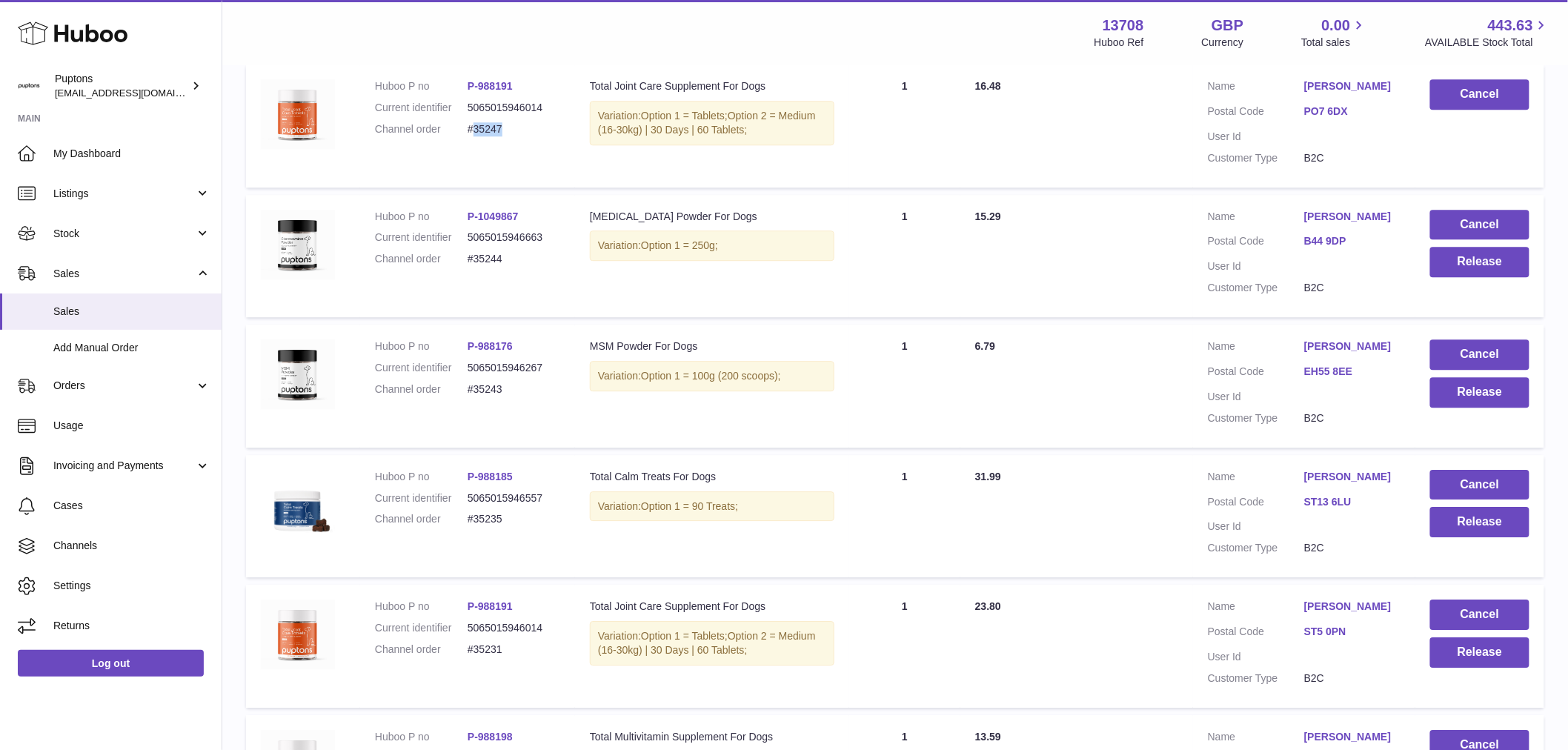
scroll to position [1646, 0]
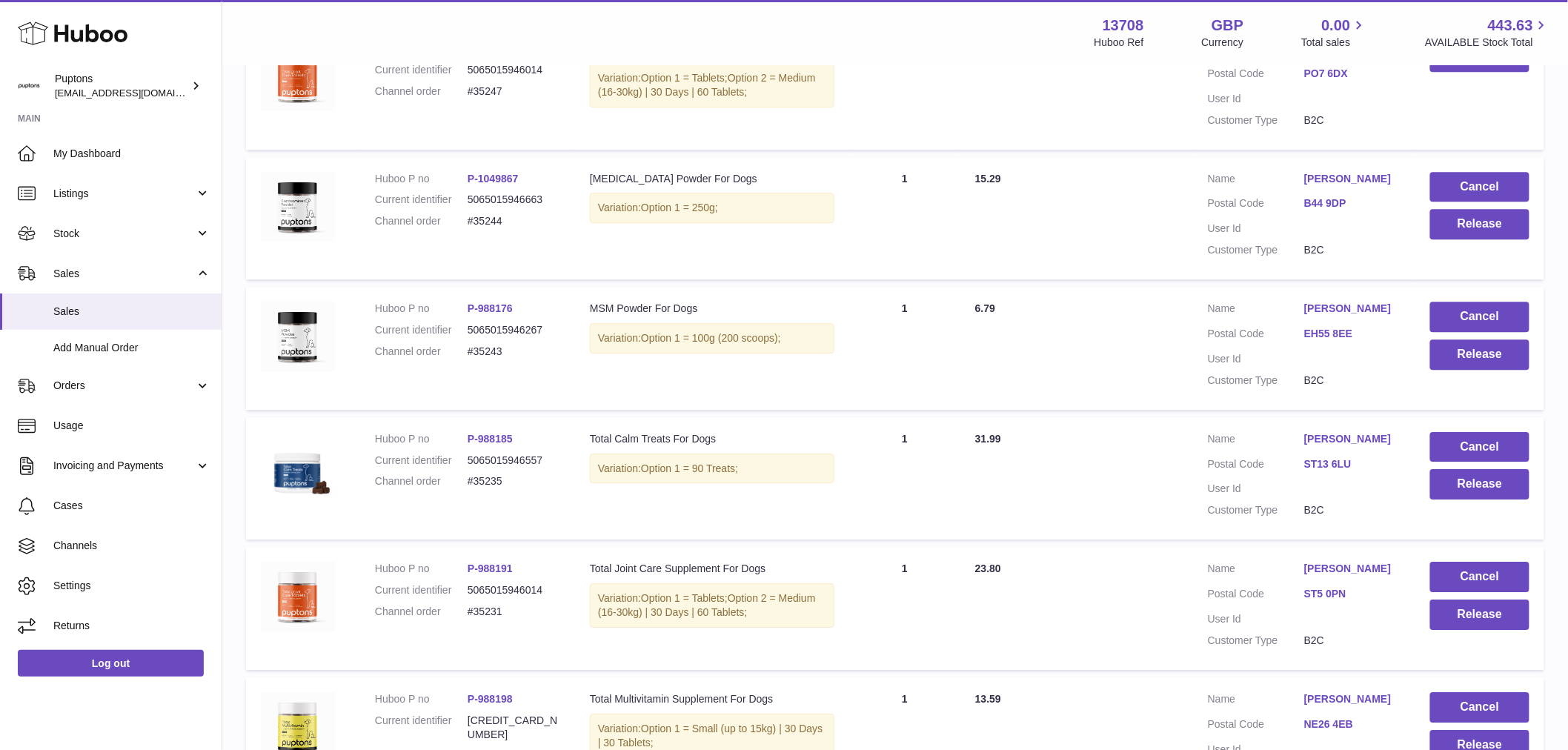
click at [497, 228] on dd "#35244" at bounding box center [514, 221] width 92 height 14
copy dd "35244"
click at [1492, 239] on button "Release" at bounding box center [1480, 224] width 100 height 31
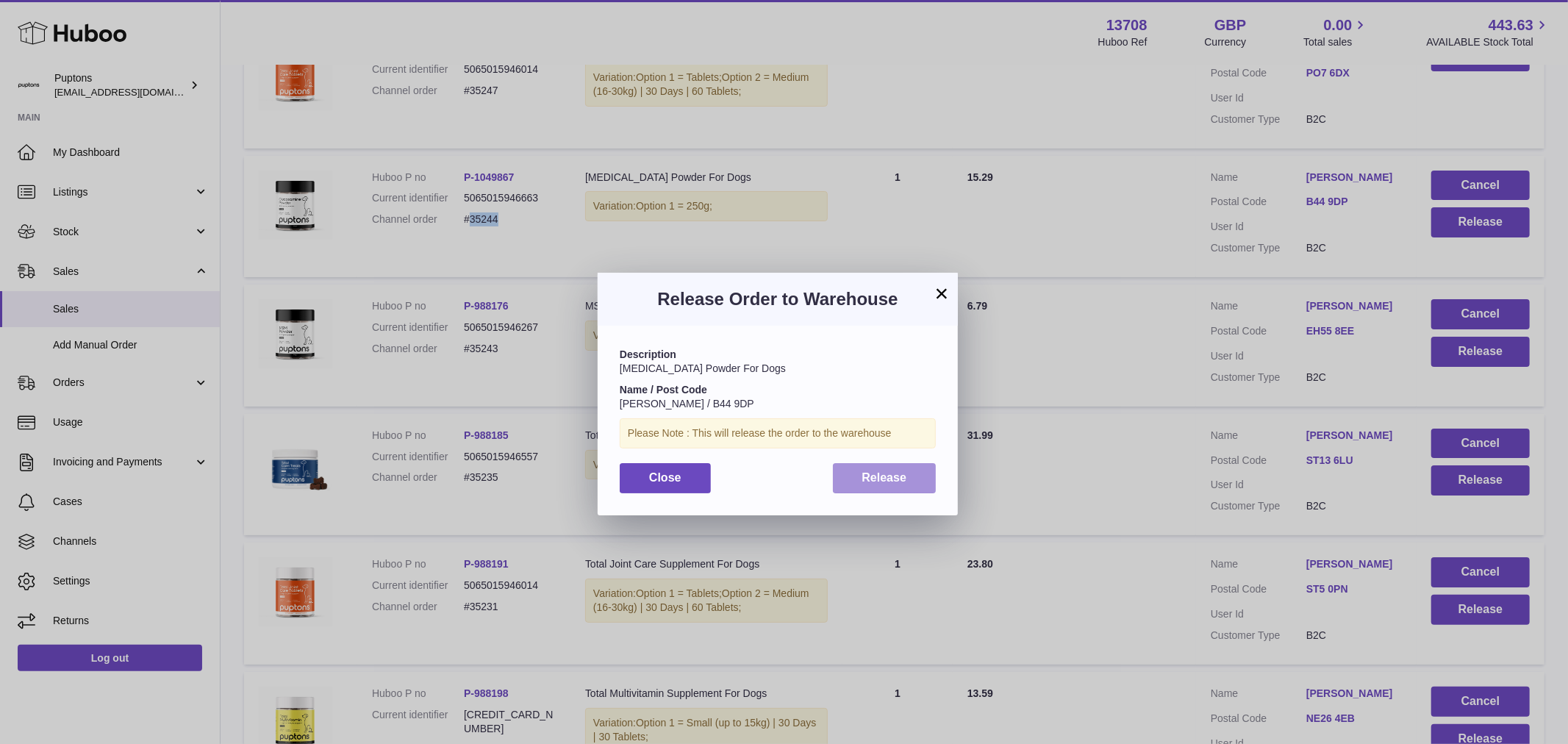
click at [863, 480] on span "Release" at bounding box center [885, 478] width 45 height 13
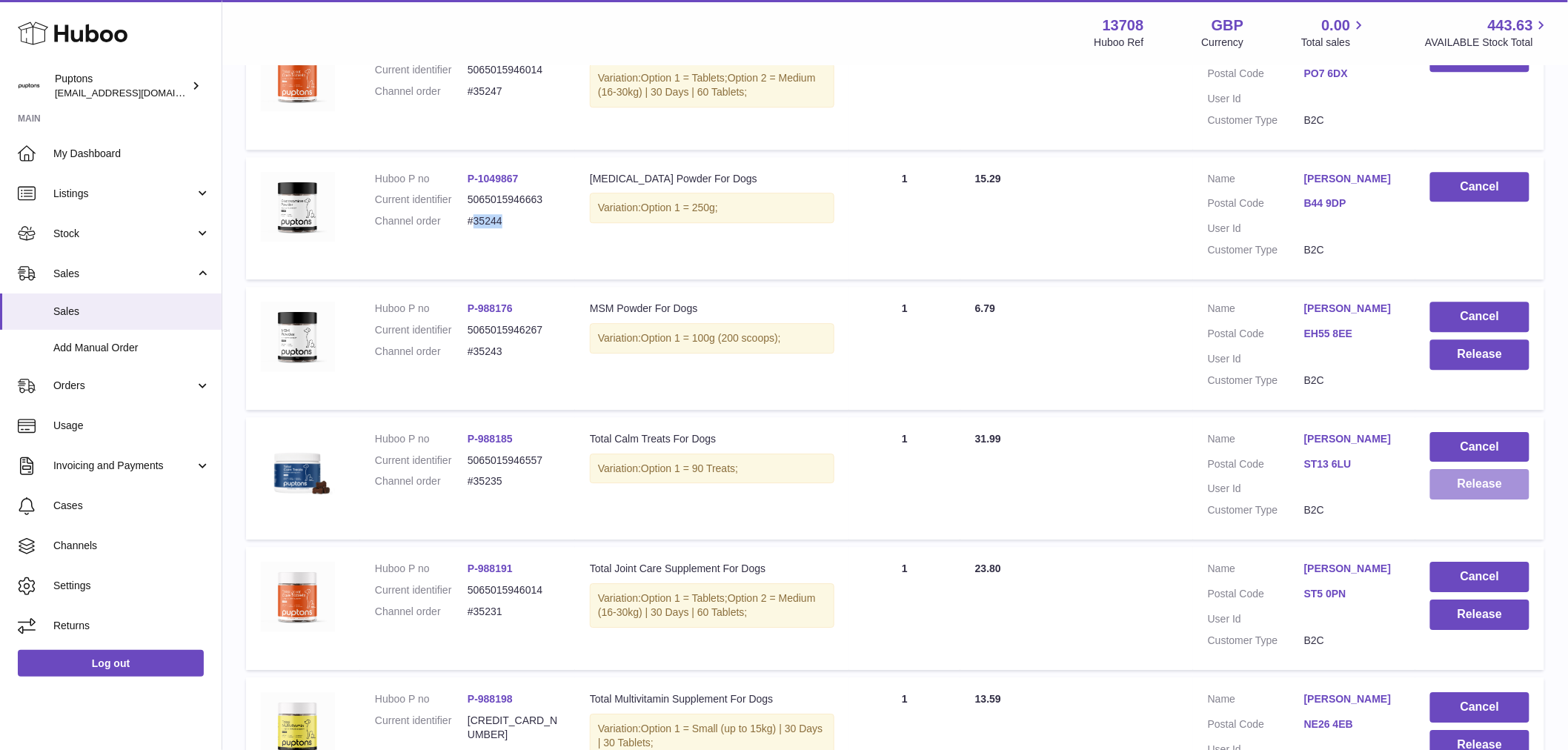
click at [1492, 499] on button "Release" at bounding box center [1480, 484] width 100 height 31
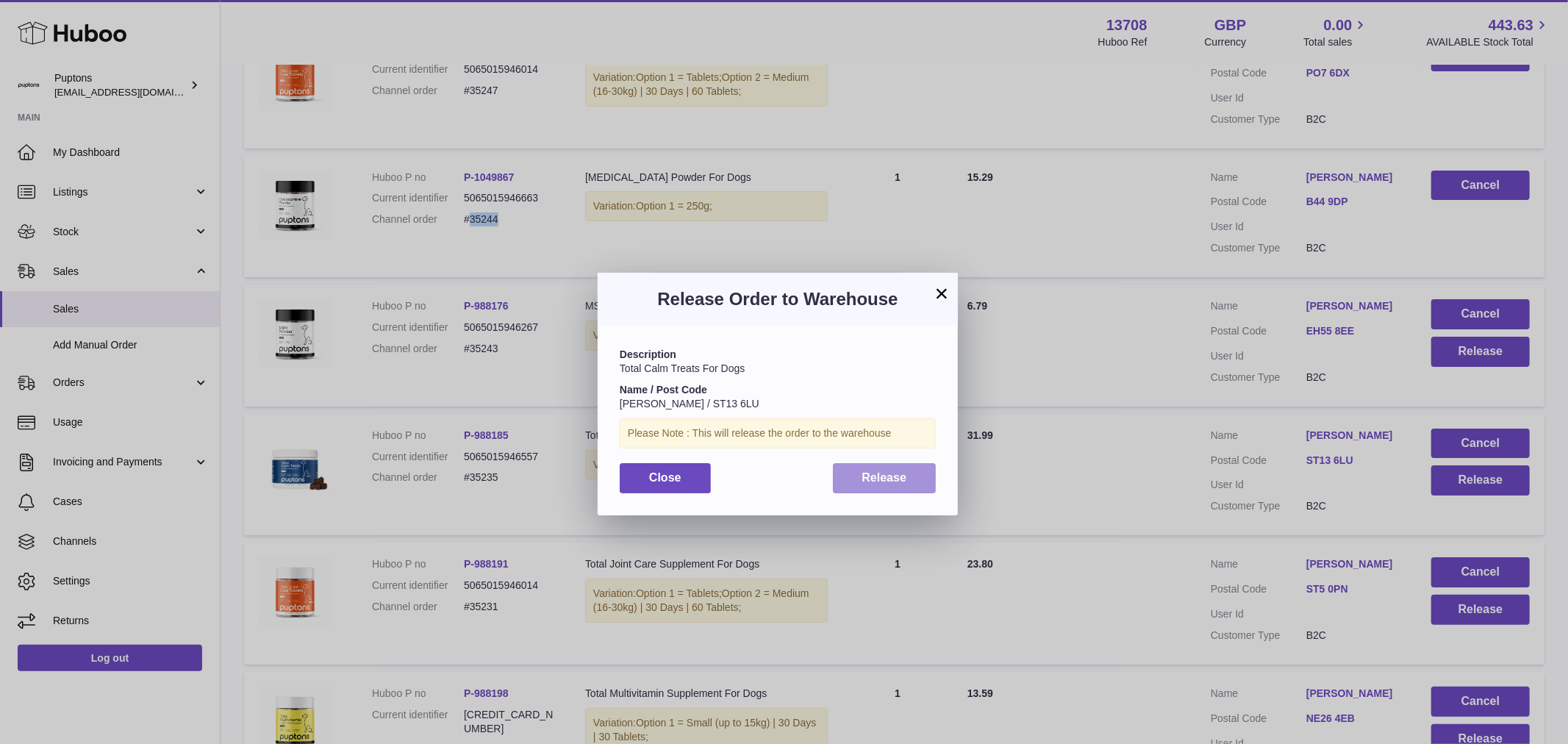
click at [876, 478] on span "Release" at bounding box center [885, 478] width 45 height 13
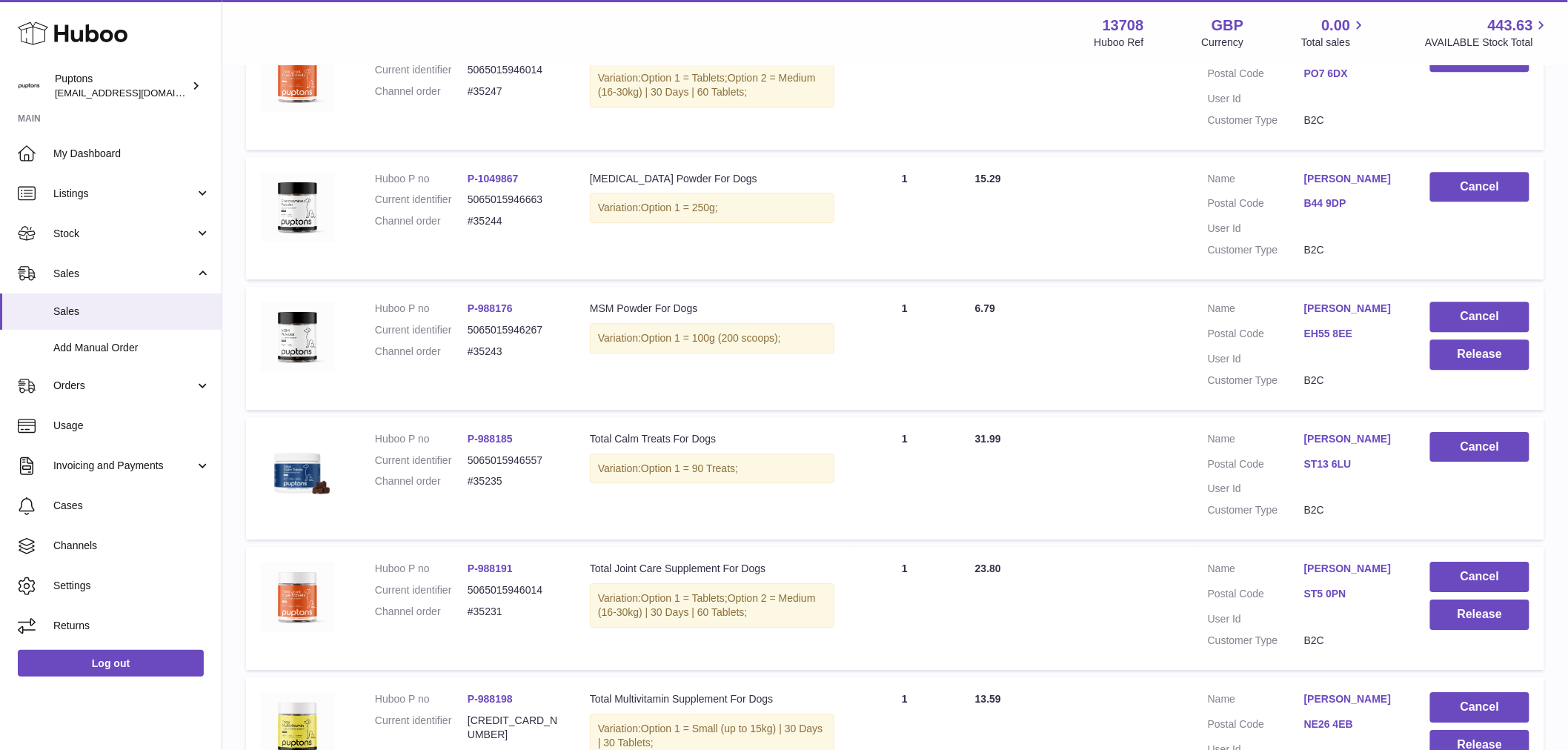
click at [486, 488] on dd "#35235" at bounding box center [514, 481] width 92 height 14
copy dd "35235"
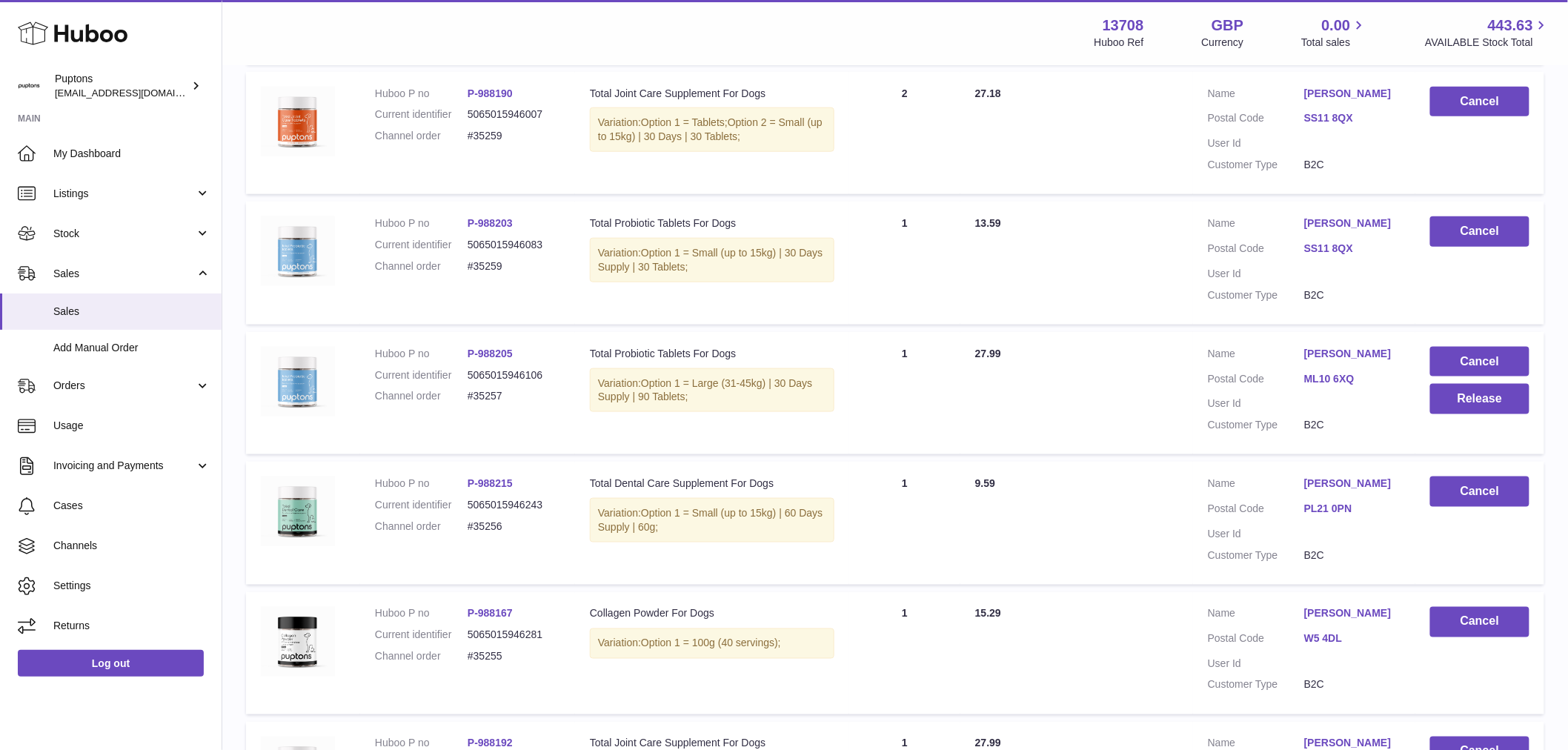
scroll to position [576, 0]
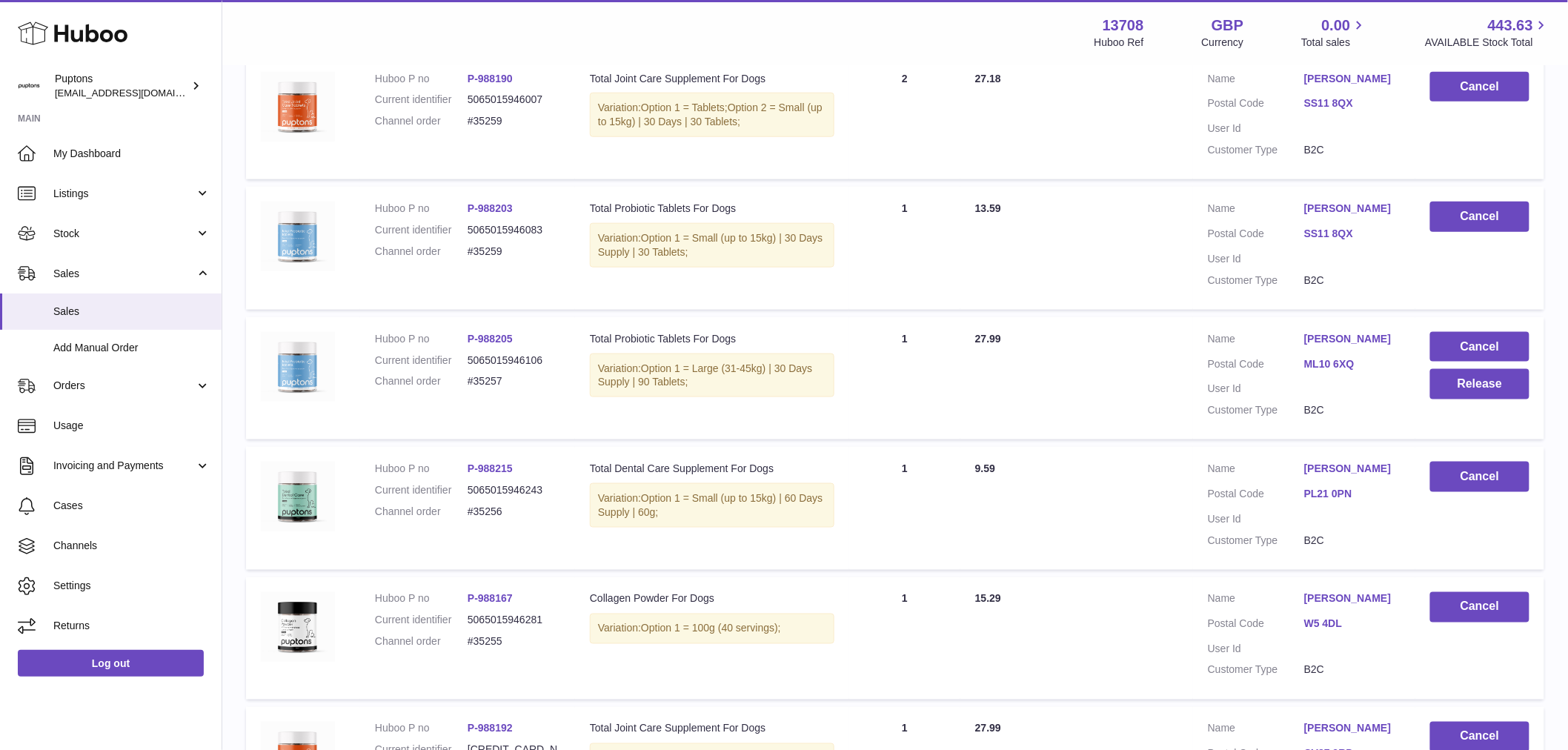
click at [499, 382] on dd "#35257" at bounding box center [514, 381] width 92 height 14
click at [1463, 382] on button "Release" at bounding box center [1480, 384] width 100 height 31
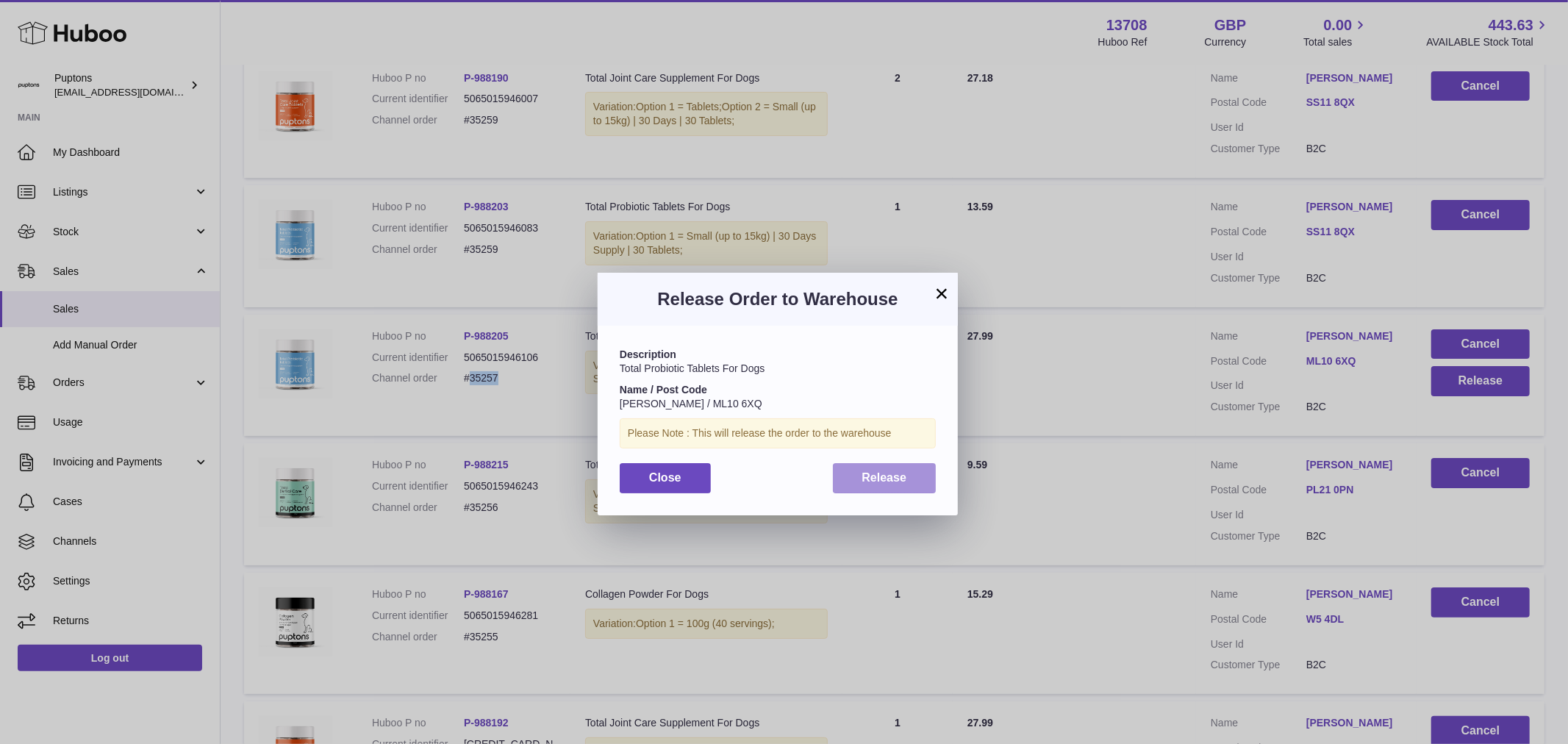
click at [912, 470] on button "Release" at bounding box center [885, 478] width 104 height 30
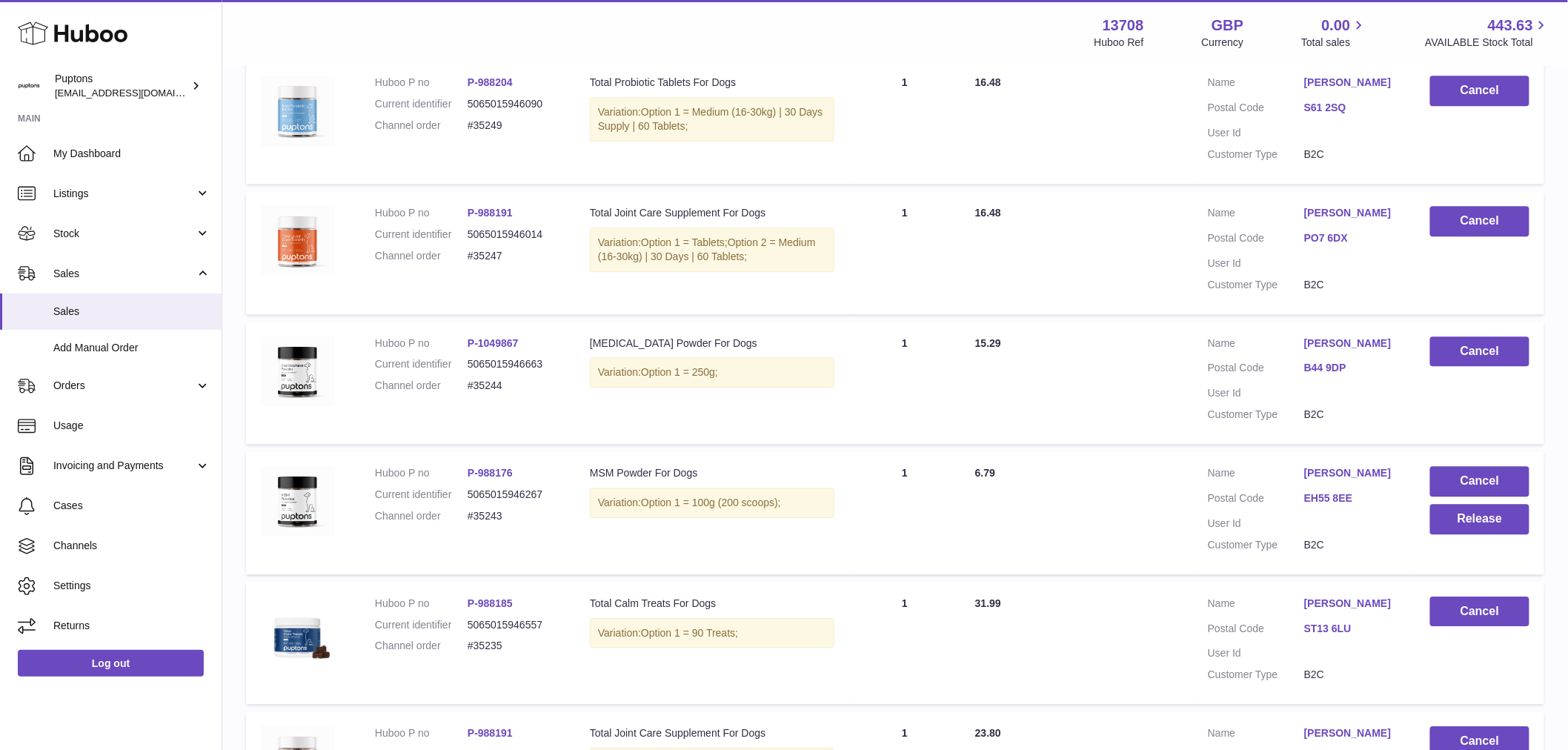
scroll to position [1564, 0]
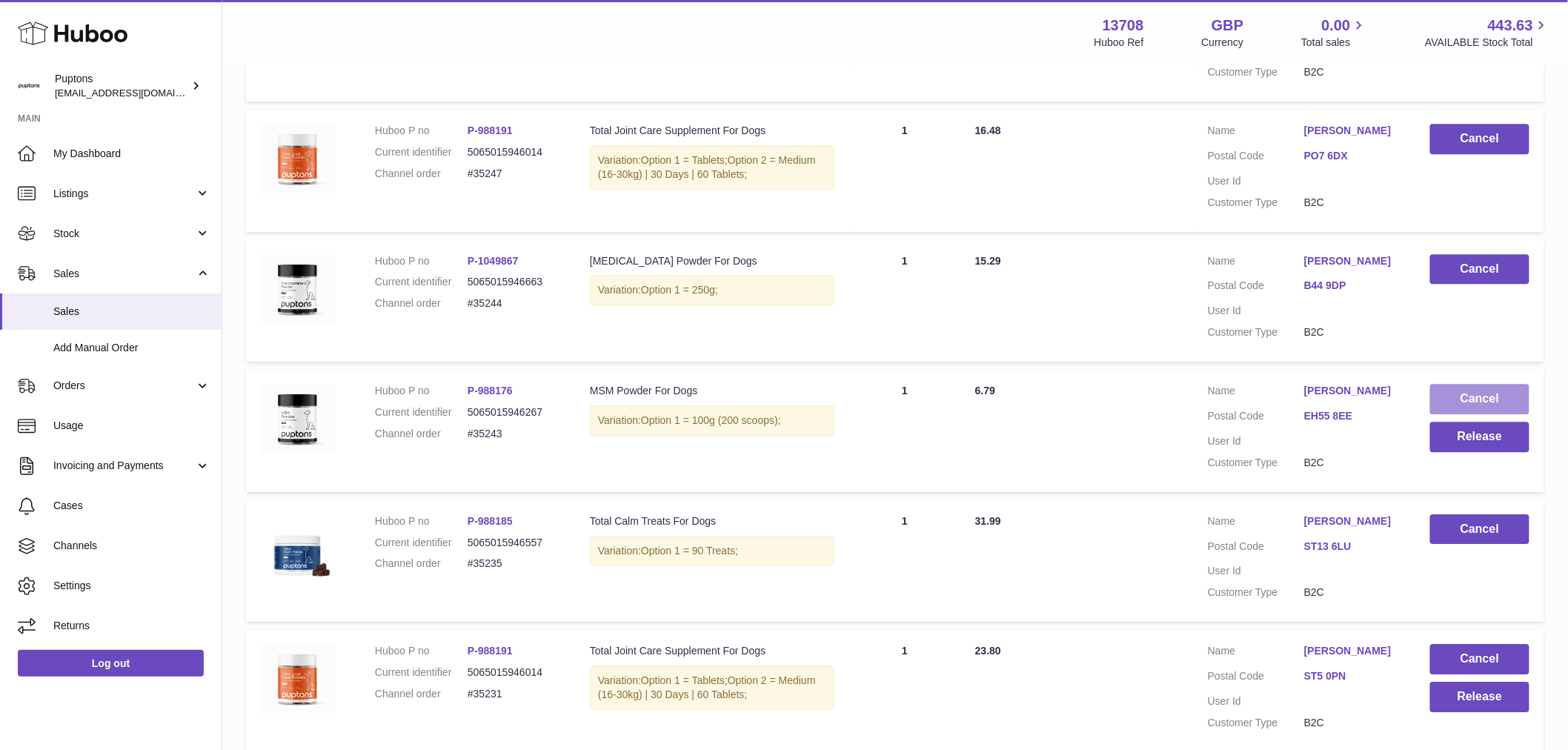
click at [1471, 414] on button "Cancel" at bounding box center [1480, 399] width 100 height 31
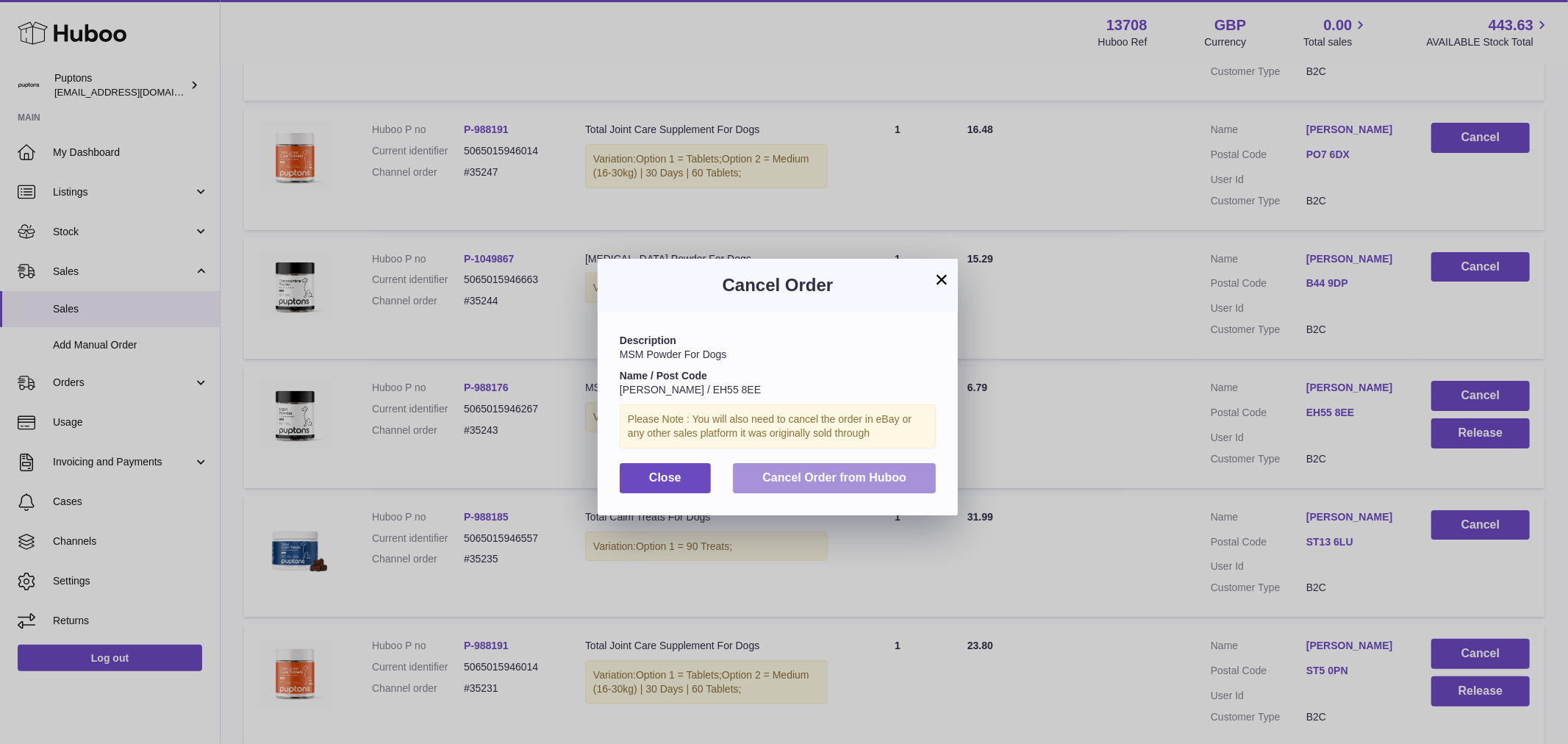
click at [829, 483] on span "Cancel Order from Huboo" at bounding box center [835, 478] width 144 height 13
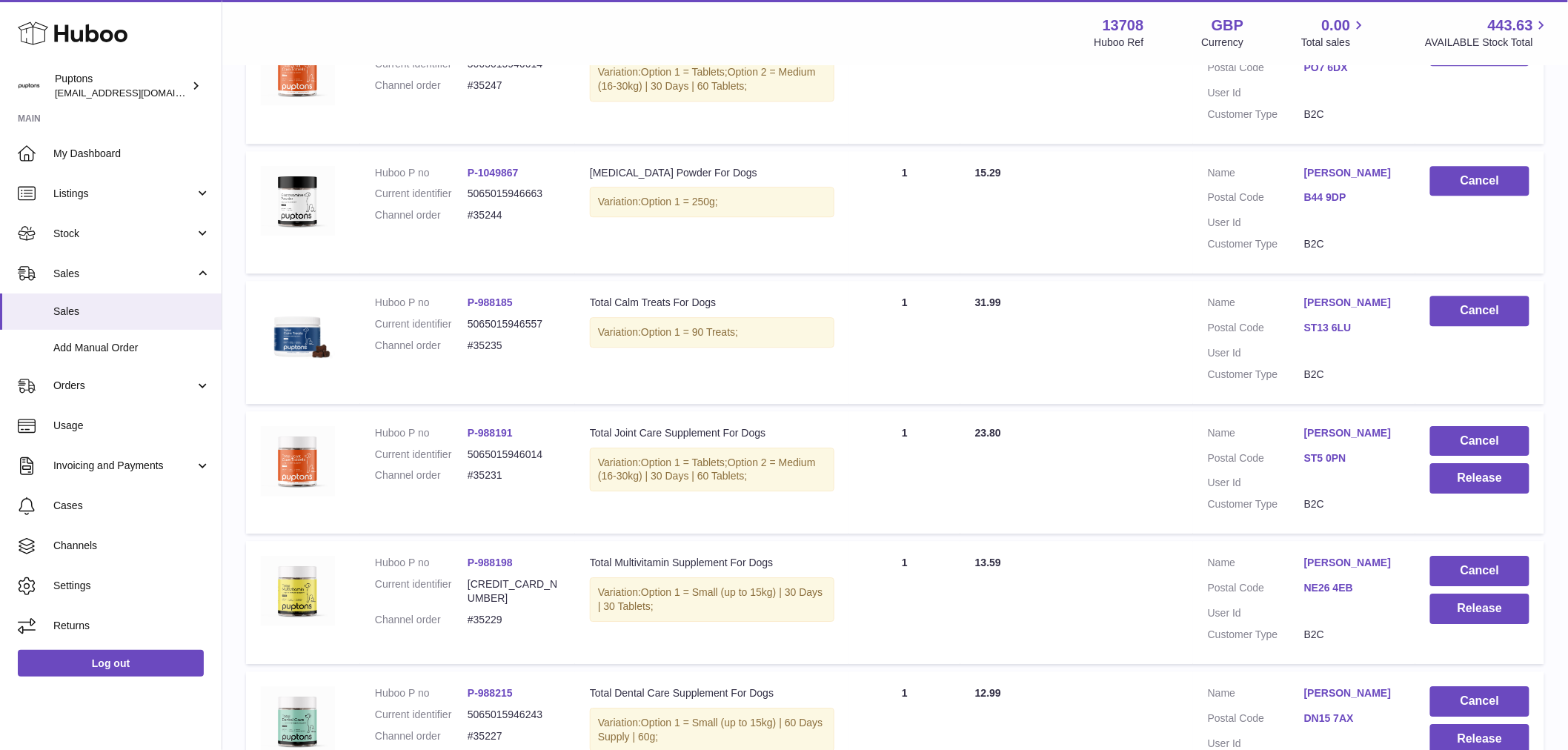
scroll to position [1810, 0]
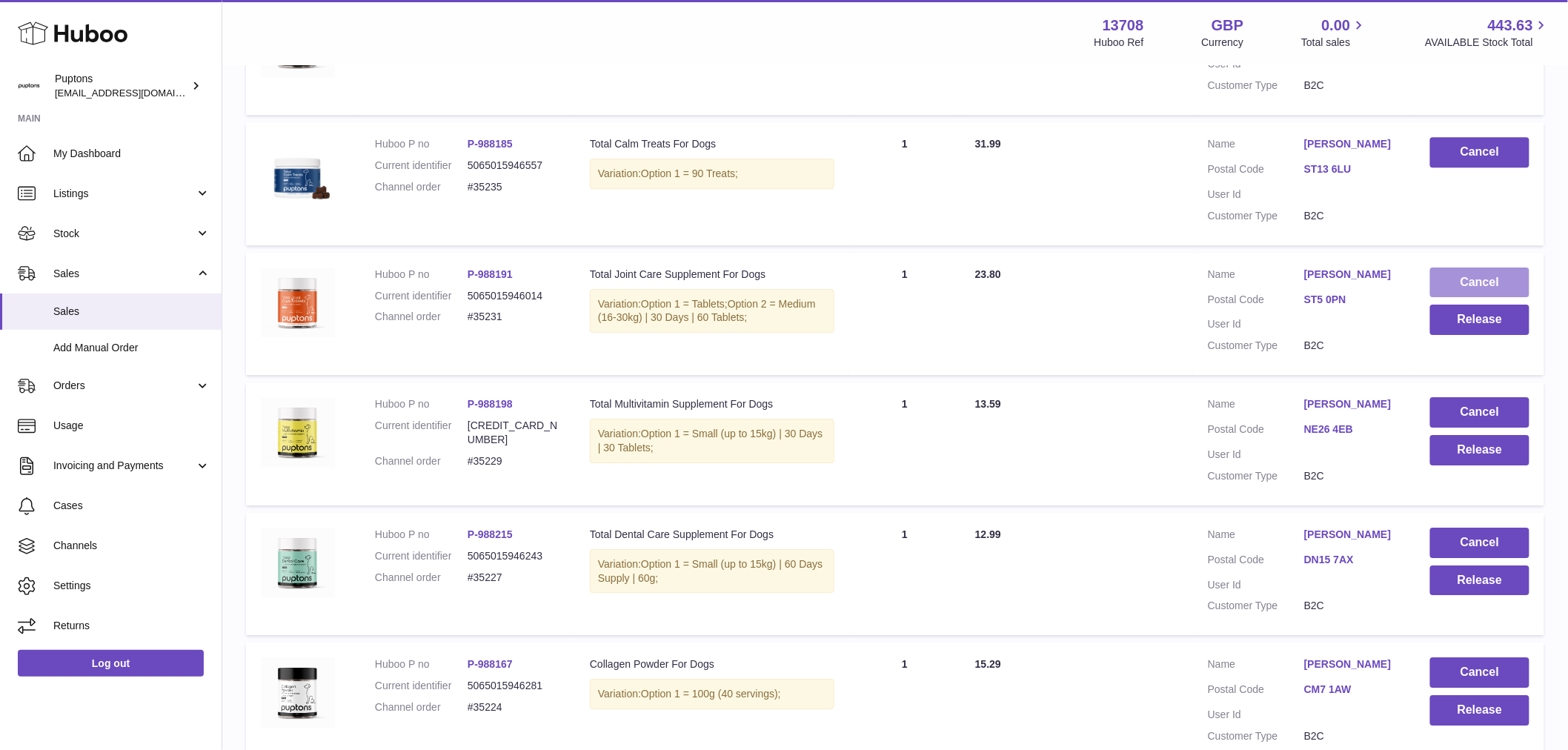
click at [1469, 292] on button "Cancel" at bounding box center [1480, 282] width 100 height 31
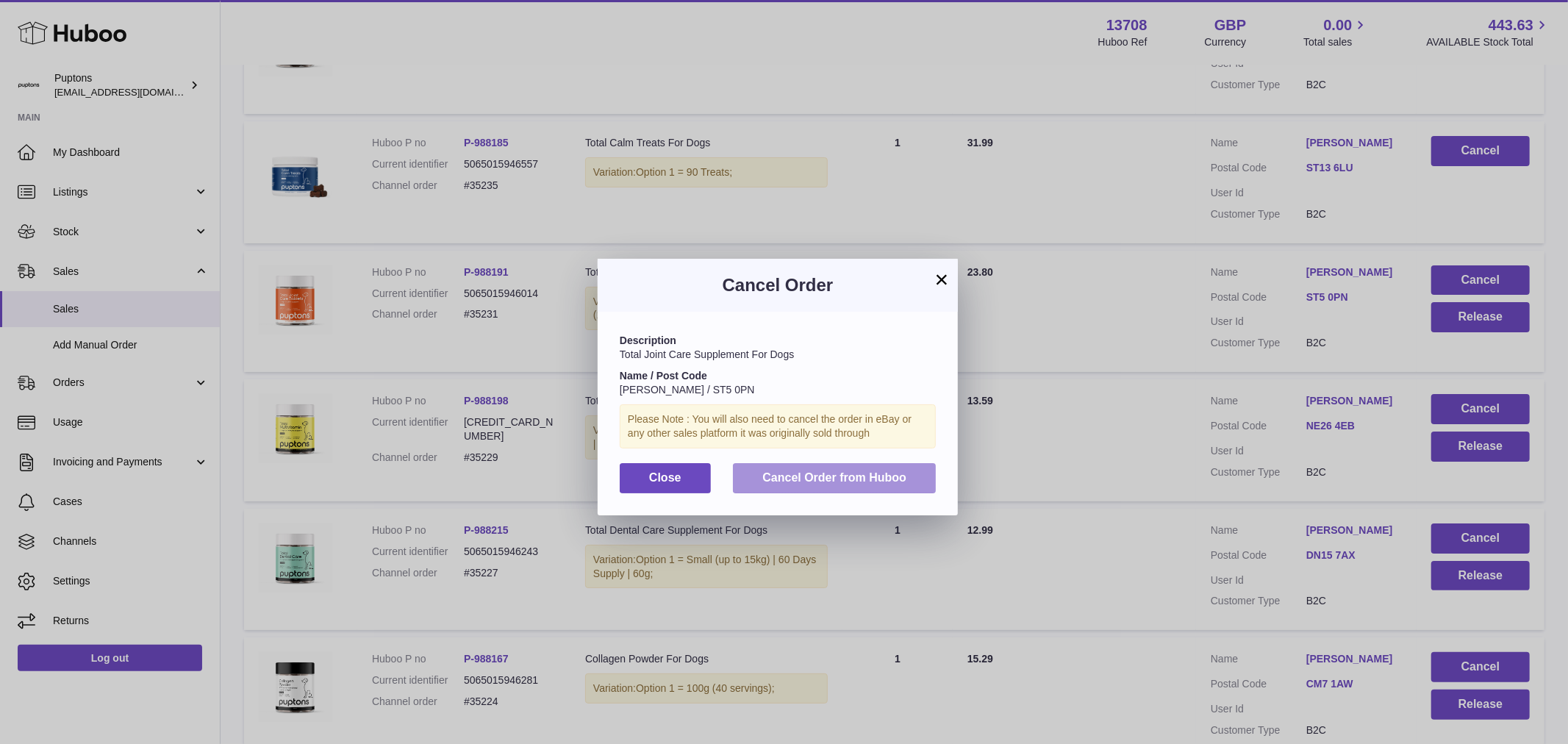
click at [828, 483] on span "Cancel Order from Huboo" at bounding box center [835, 478] width 144 height 13
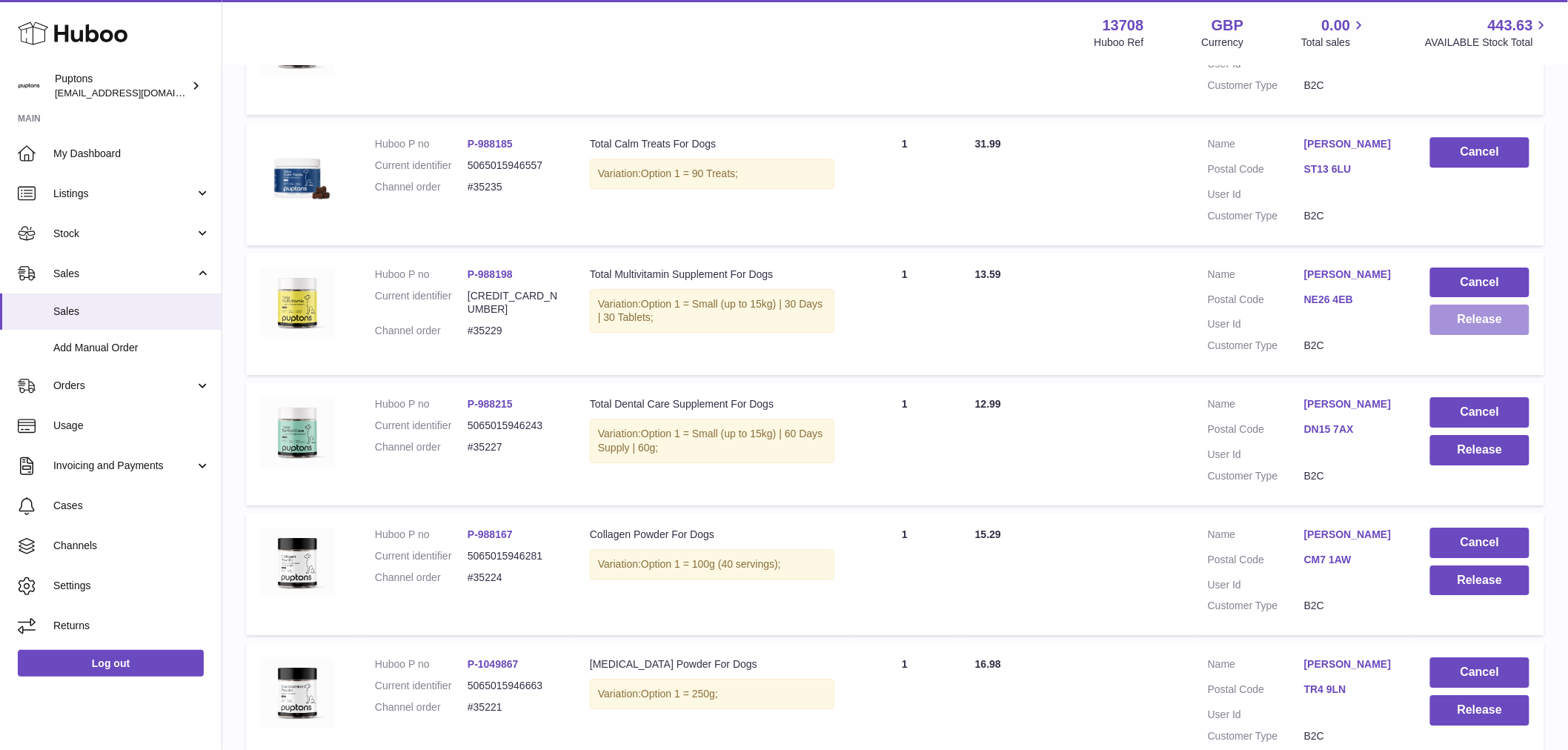
click at [1500, 334] on button "Release" at bounding box center [1480, 320] width 100 height 31
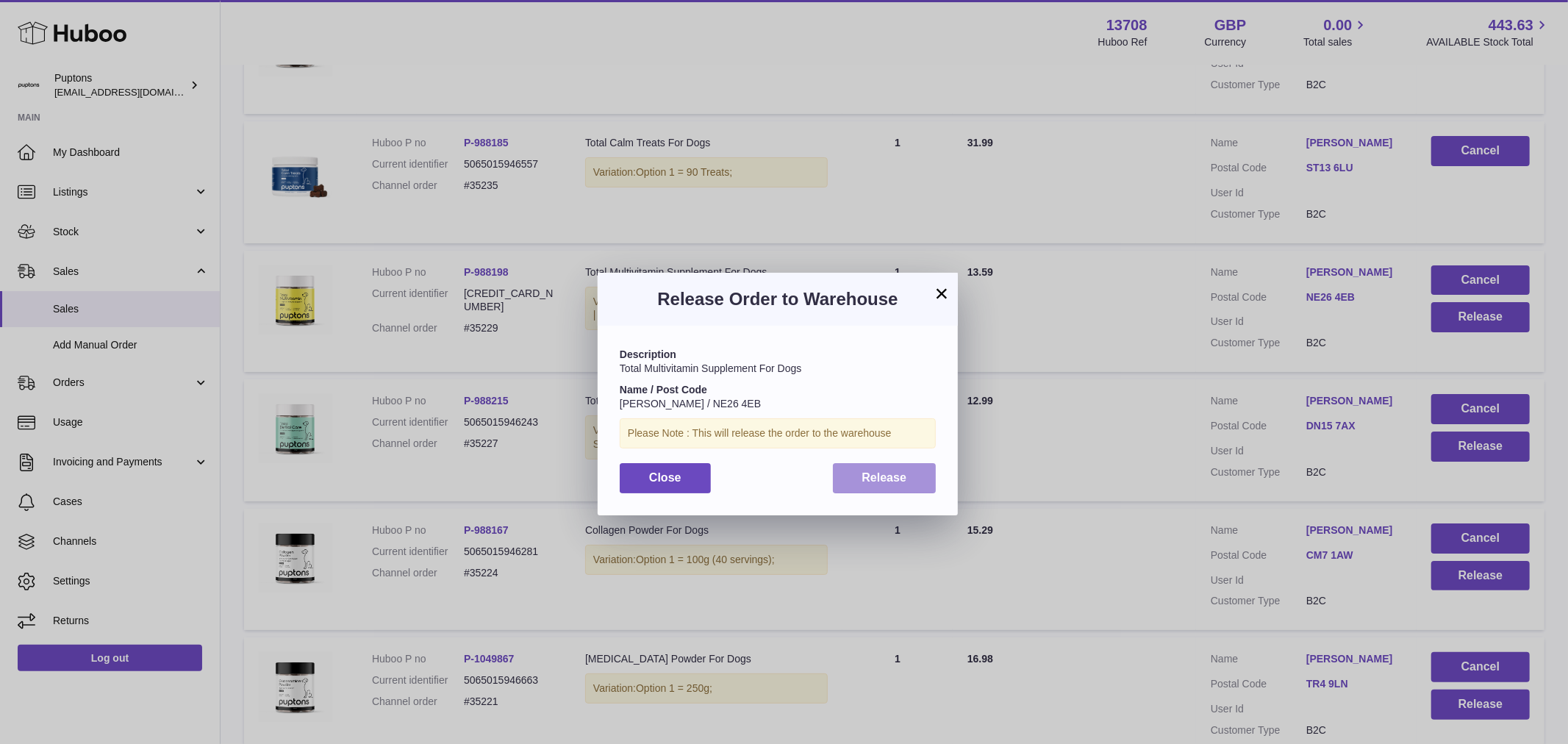
click at [888, 488] on button "Release" at bounding box center [885, 478] width 104 height 30
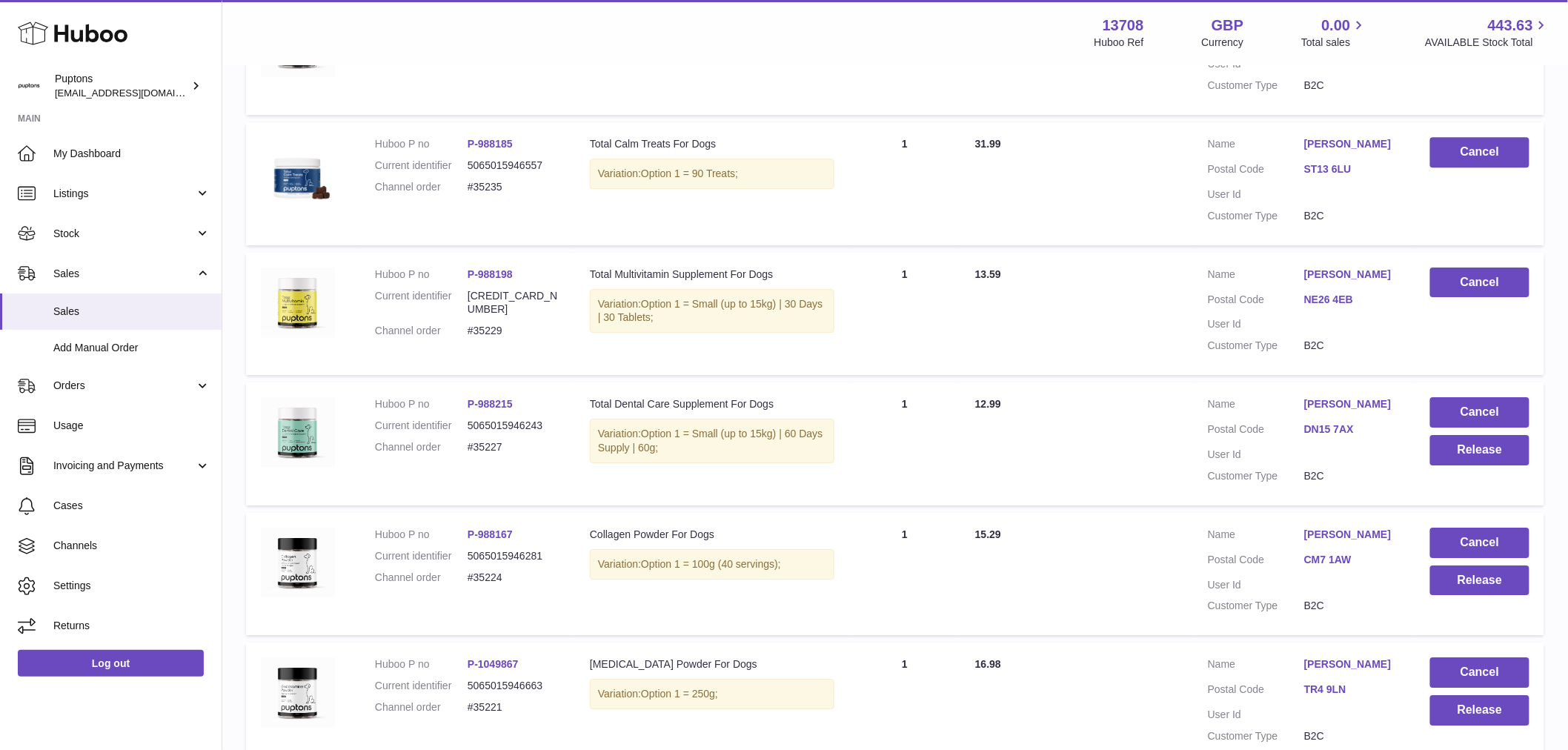
click at [490, 329] on dd "#35229" at bounding box center [514, 330] width 92 height 14
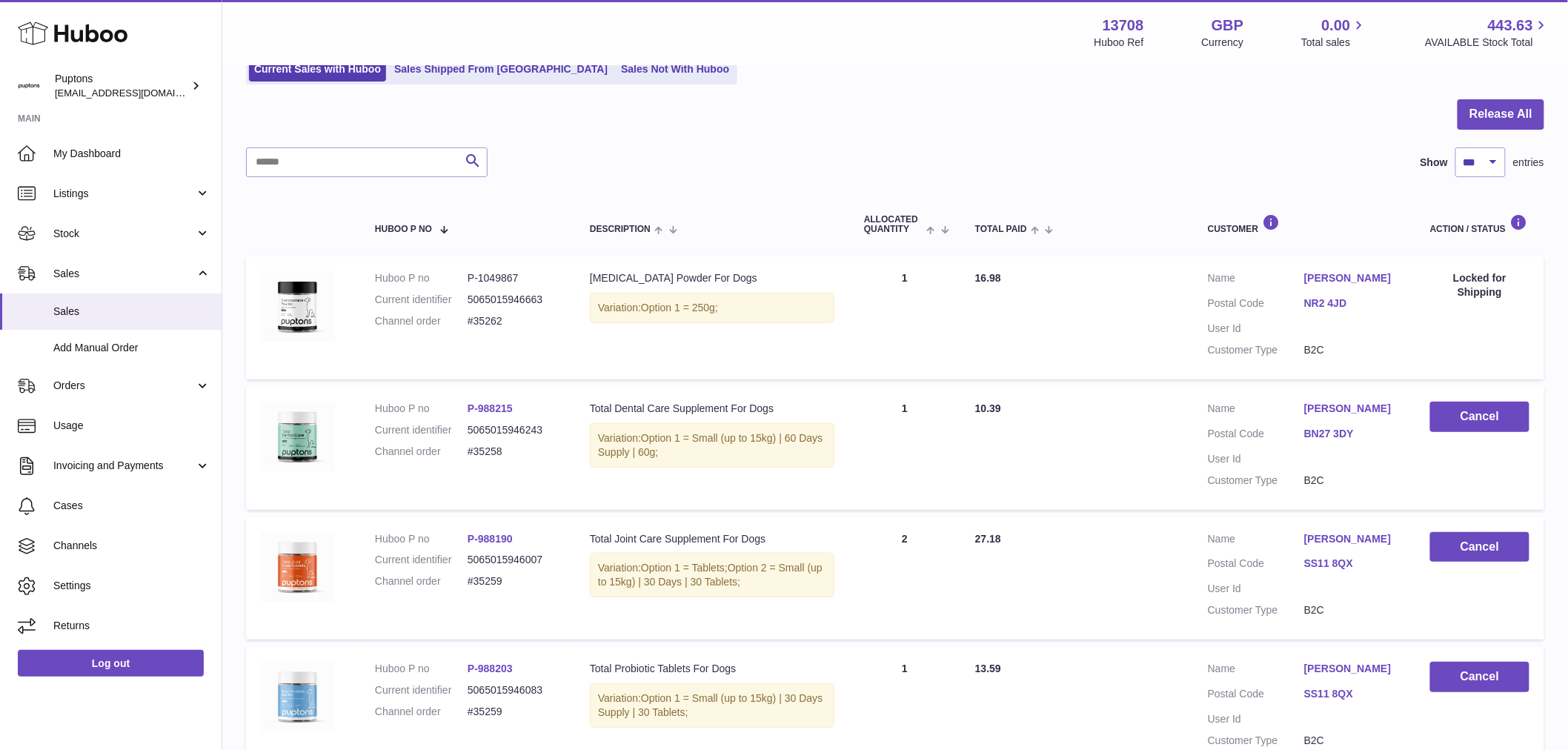
scroll to position [247, 0]
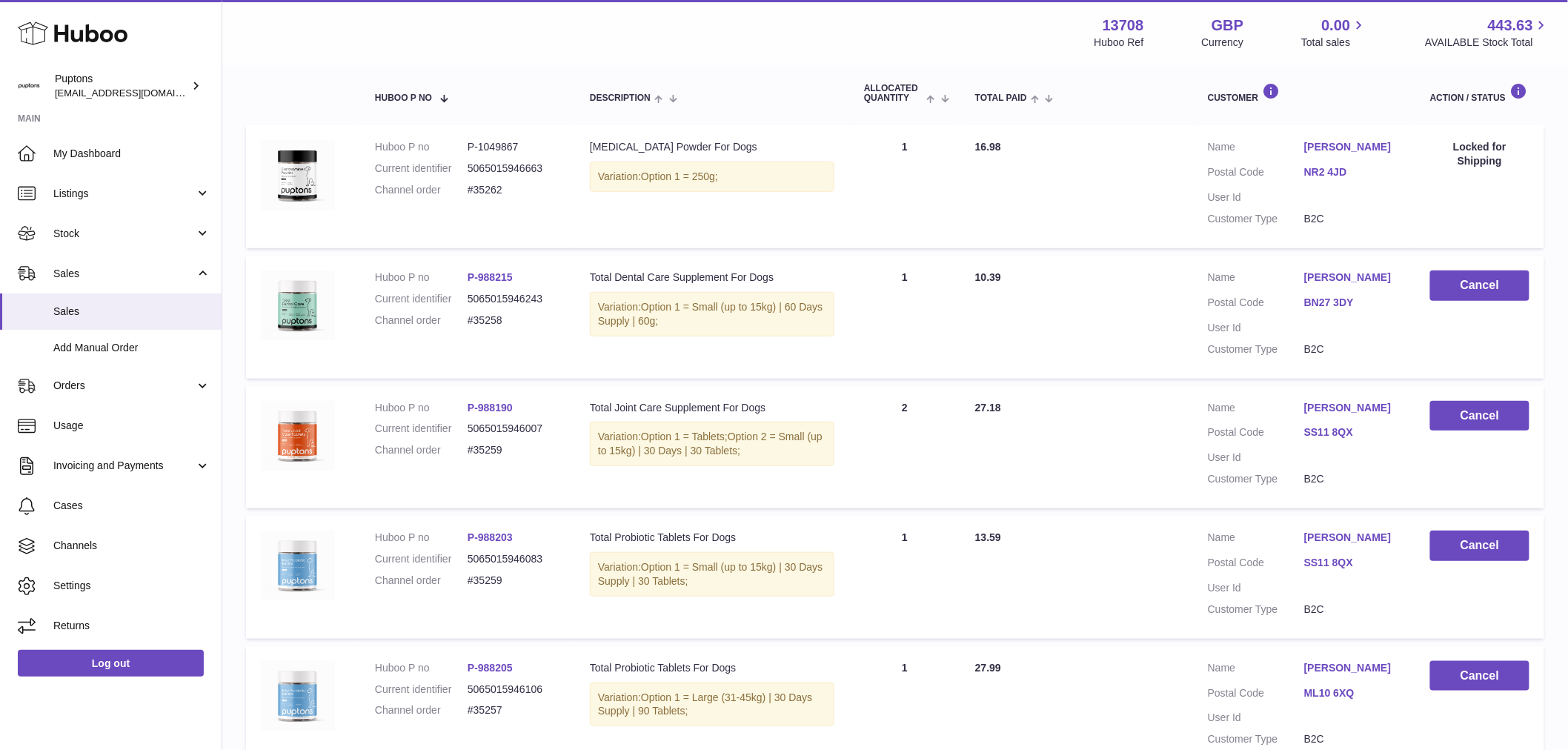
click at [487, 189] on dd "#35262" at bounding box center [514, 189] width 92 height 14
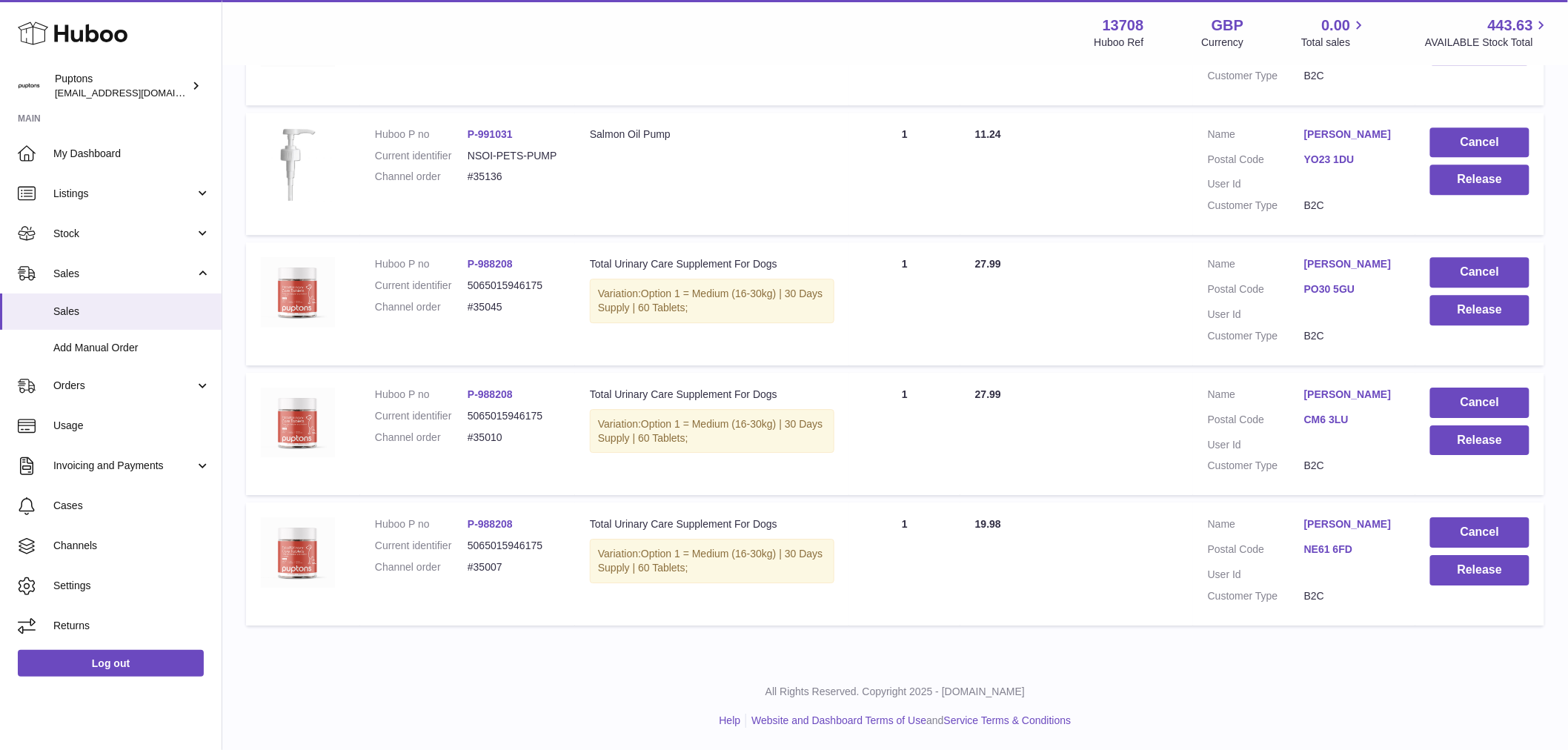
scroll to position [4058, 0]
click at [1474, 531] on button "Cancel" at bounding box center [1480, 532] width 100 height 31
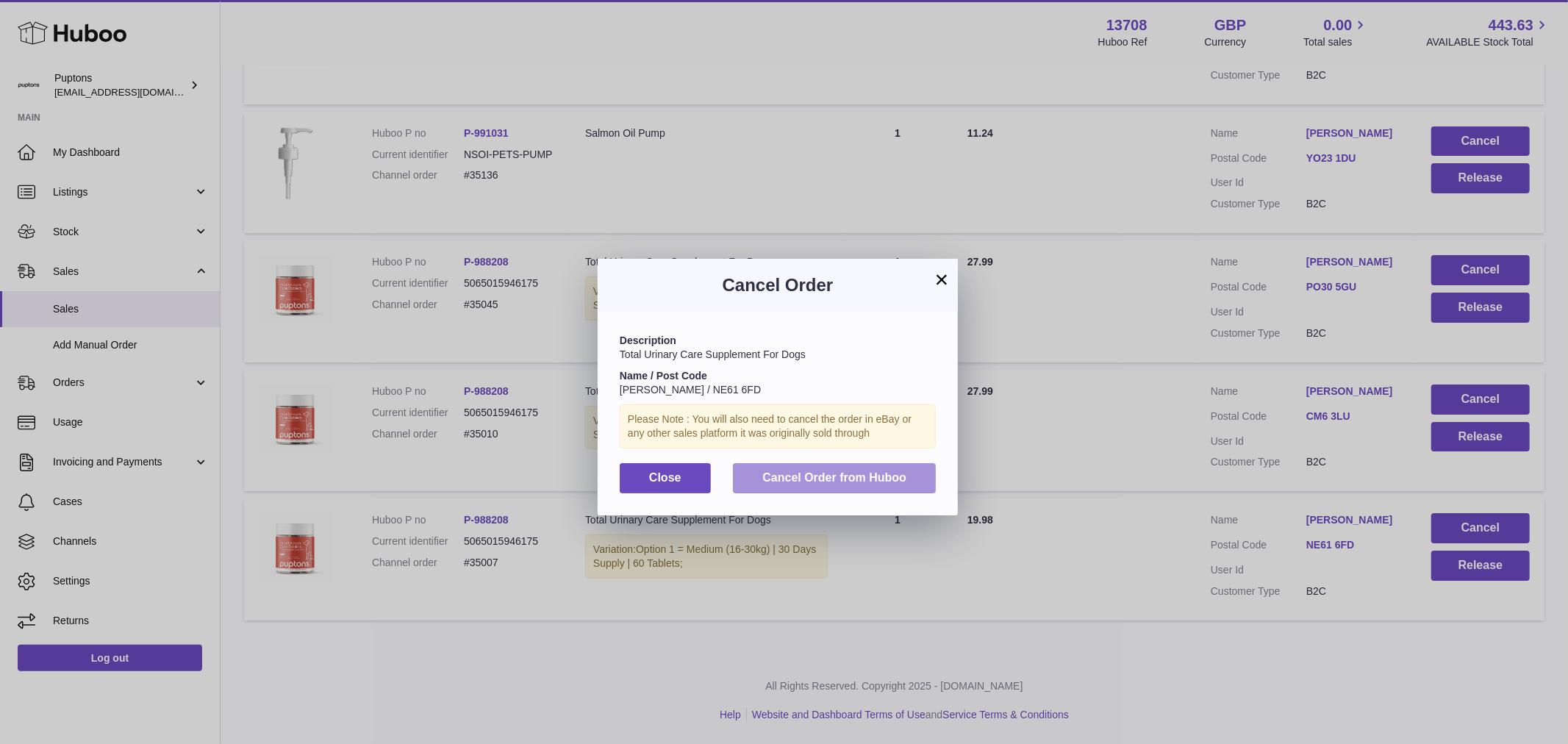
click at [885, 483] on span "Cancel Order from Huboo" at bounding box center [835, 478] width 144 height 13
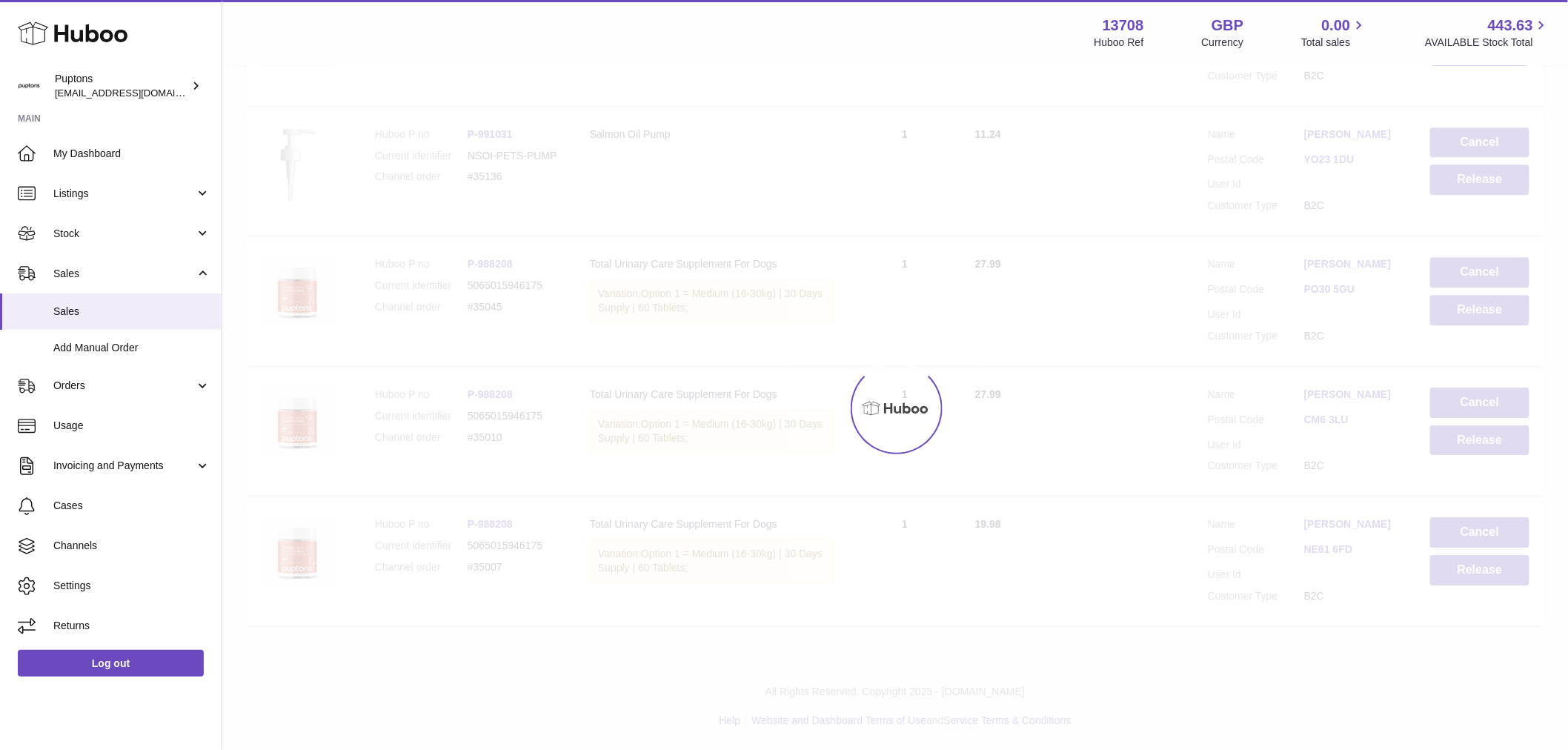
scroll to position [3929, 0]
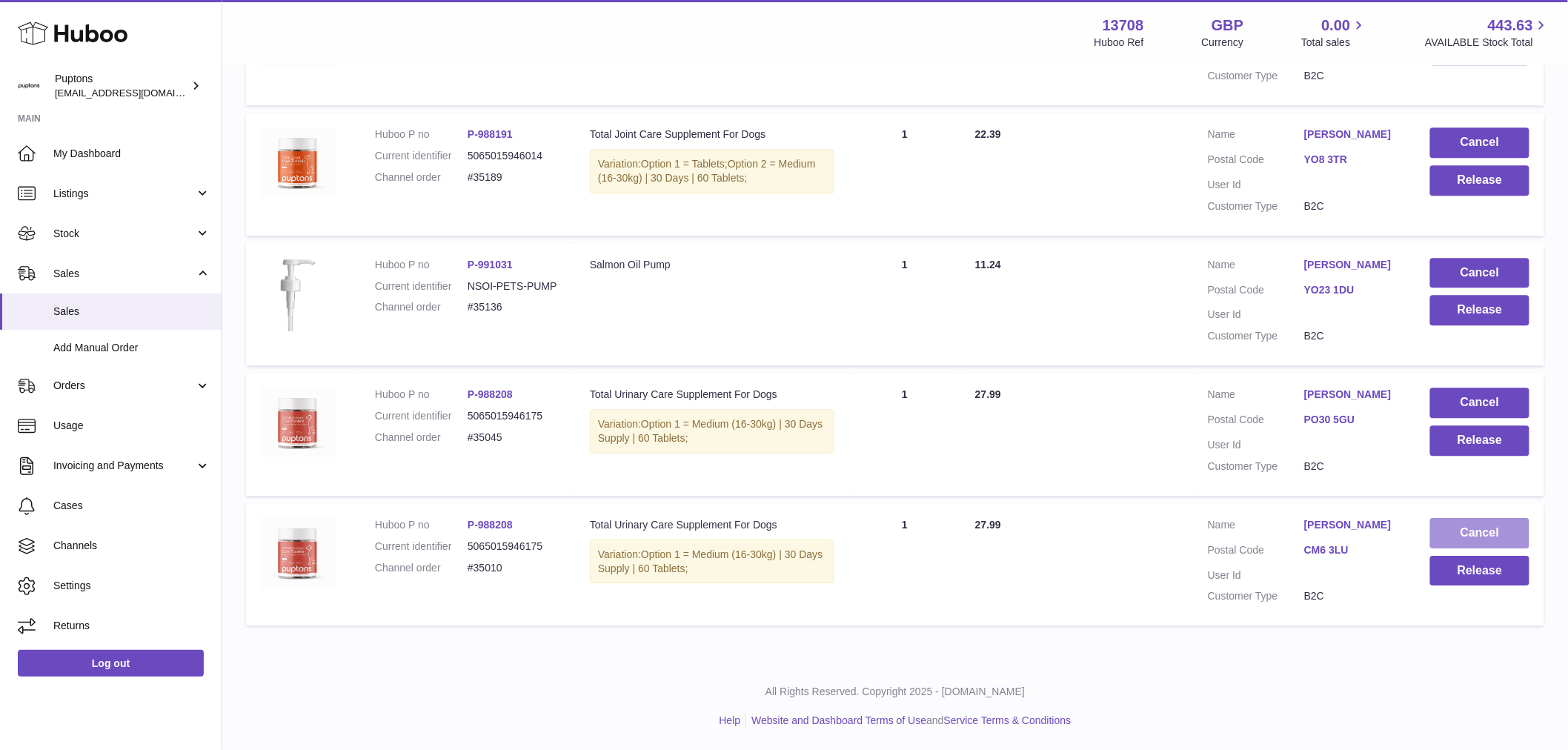
click at [1471, 532] on button "Cancel" at bounding box center [1480, 533] width 100 height 31
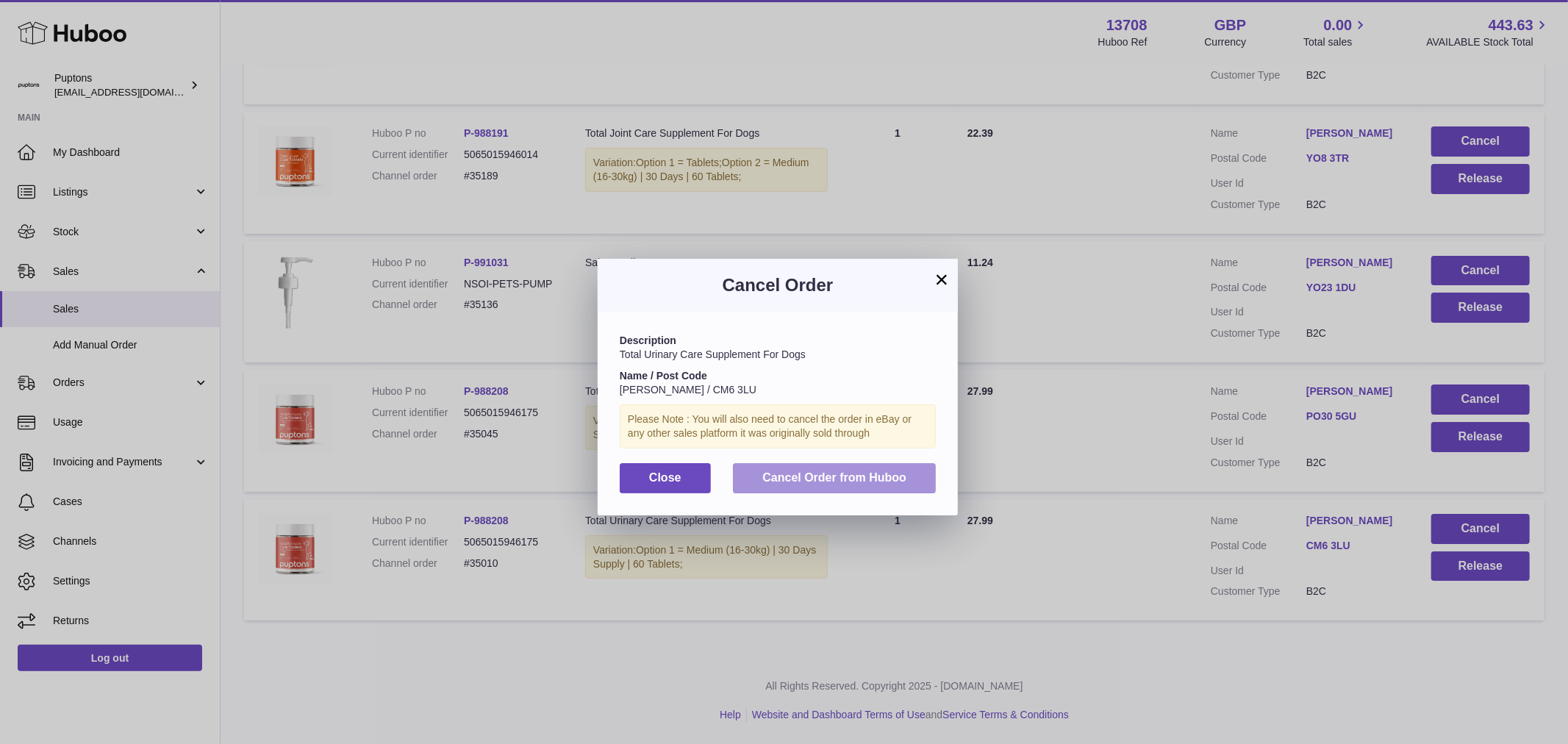
click at [888, 483] on span "Cancel Order from Huboo" at bounding box center [835, 478] width 144 height 13
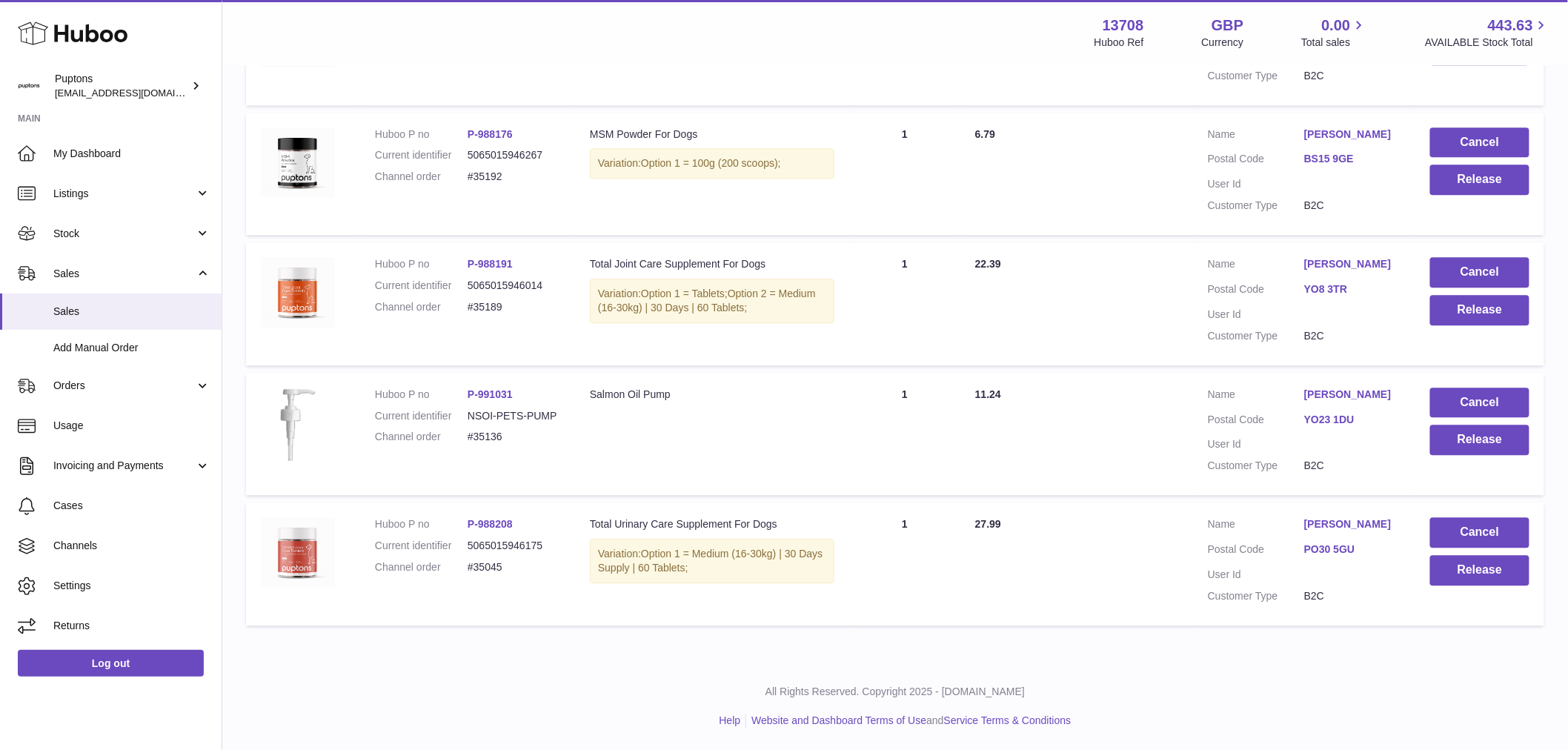
scroll to position [3798, 0]
click at [1472, 537] on button "Cancel" at bounding box center [1480, 532] width 100 height 31
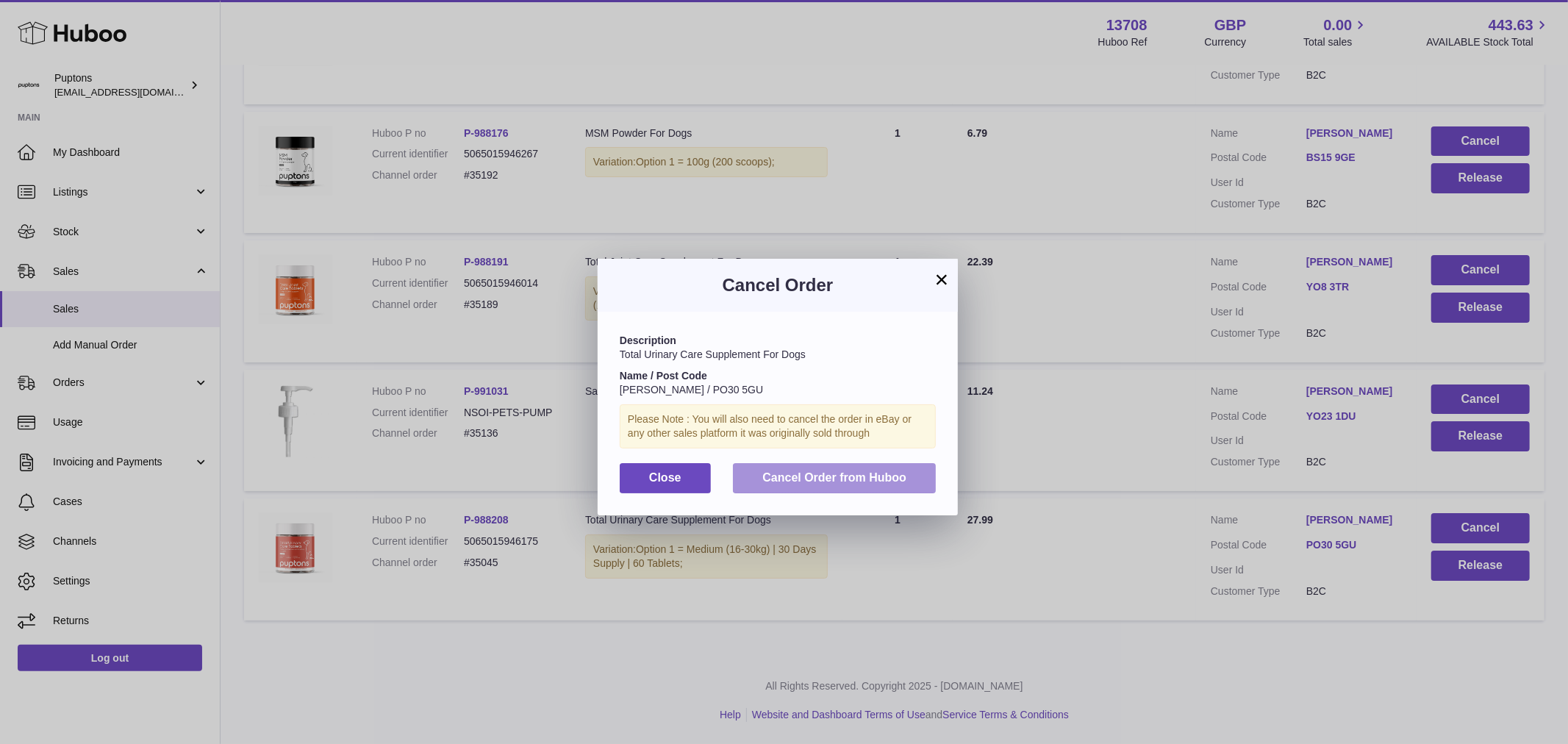
click at [864, 483] on span "Cancel Order from Huboo" at bounding box center [835, 478] width 144 height 13
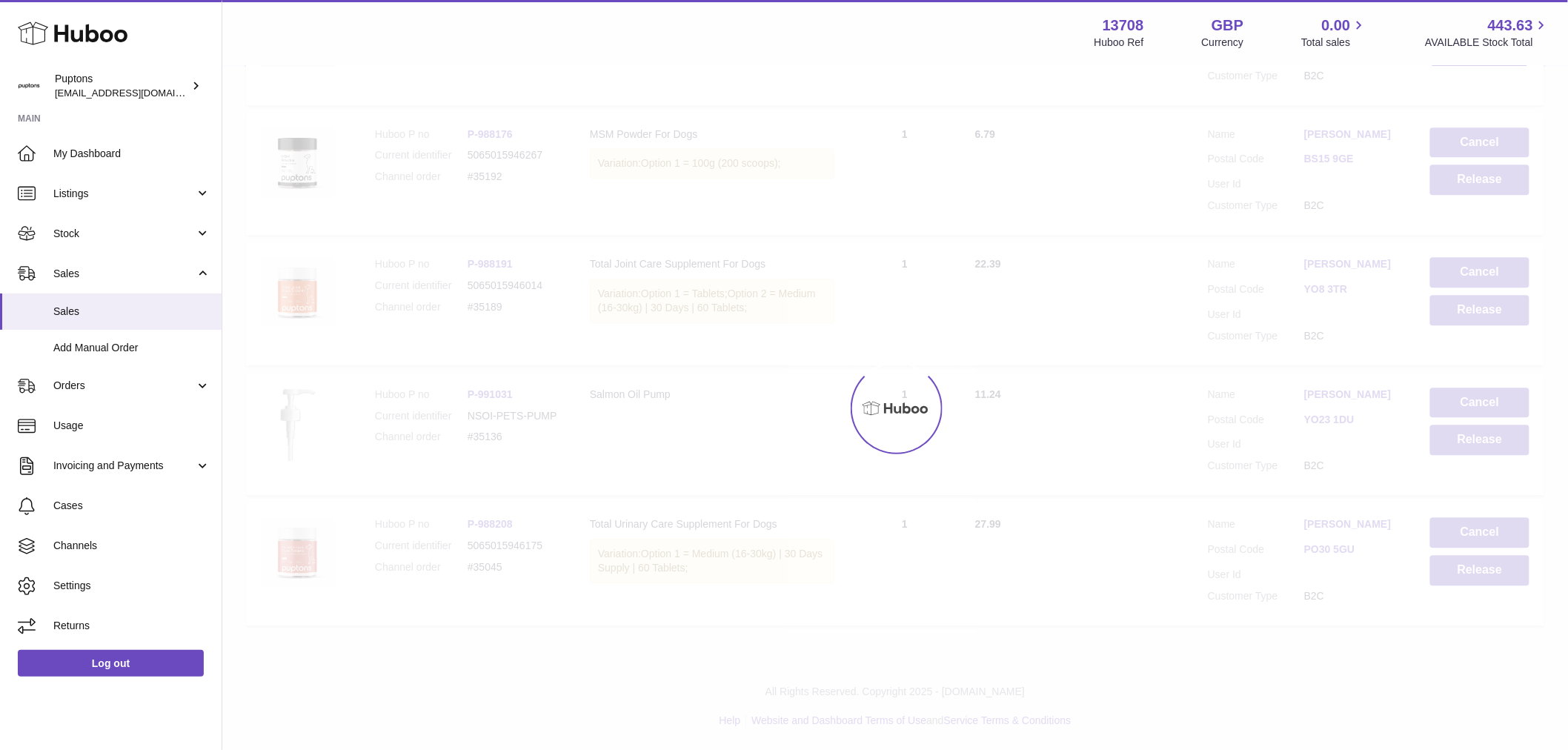
scroll to position [3668, 0]
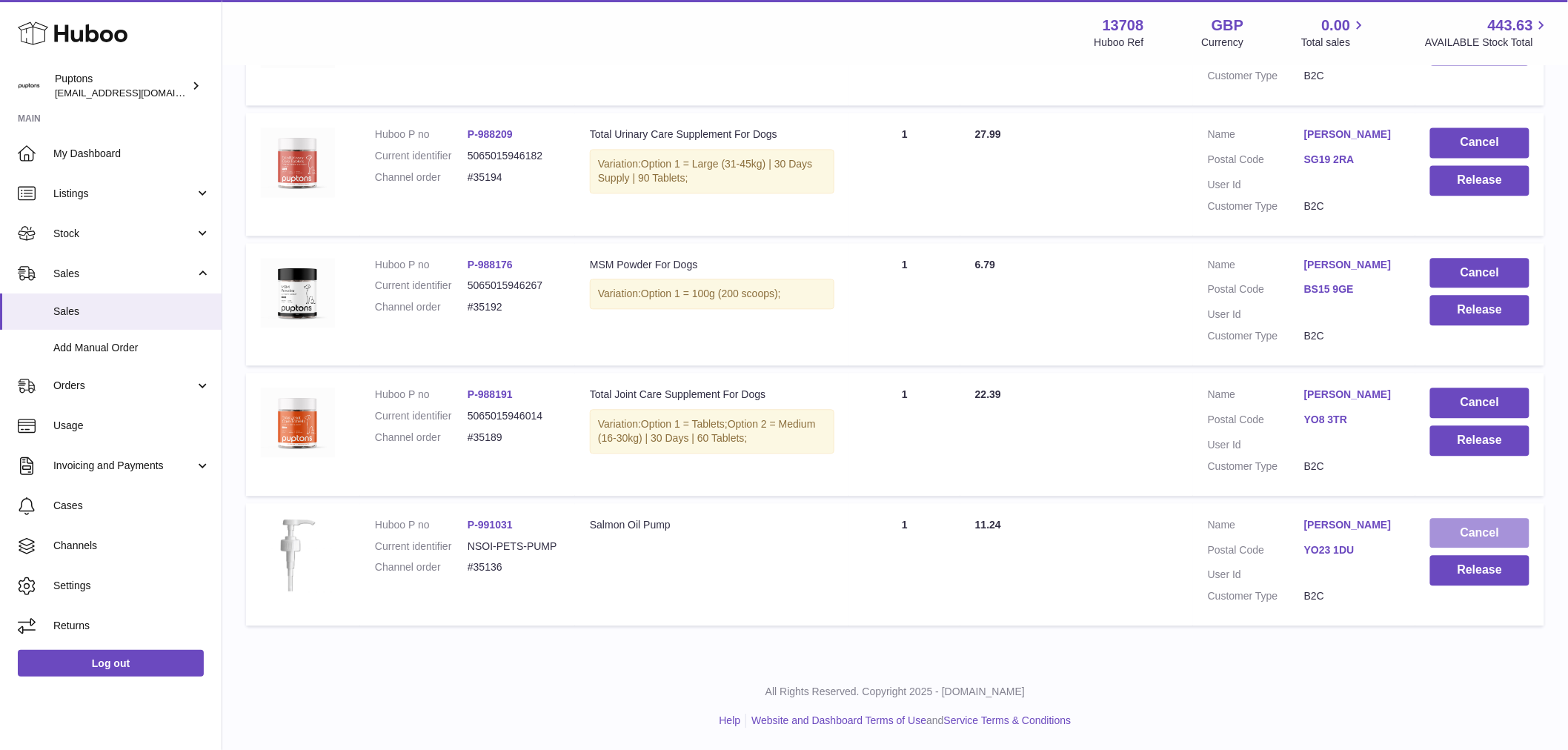
click at [1469, 536] on button "Cancel" at bounding box center [1480, 533] width 100 height 31
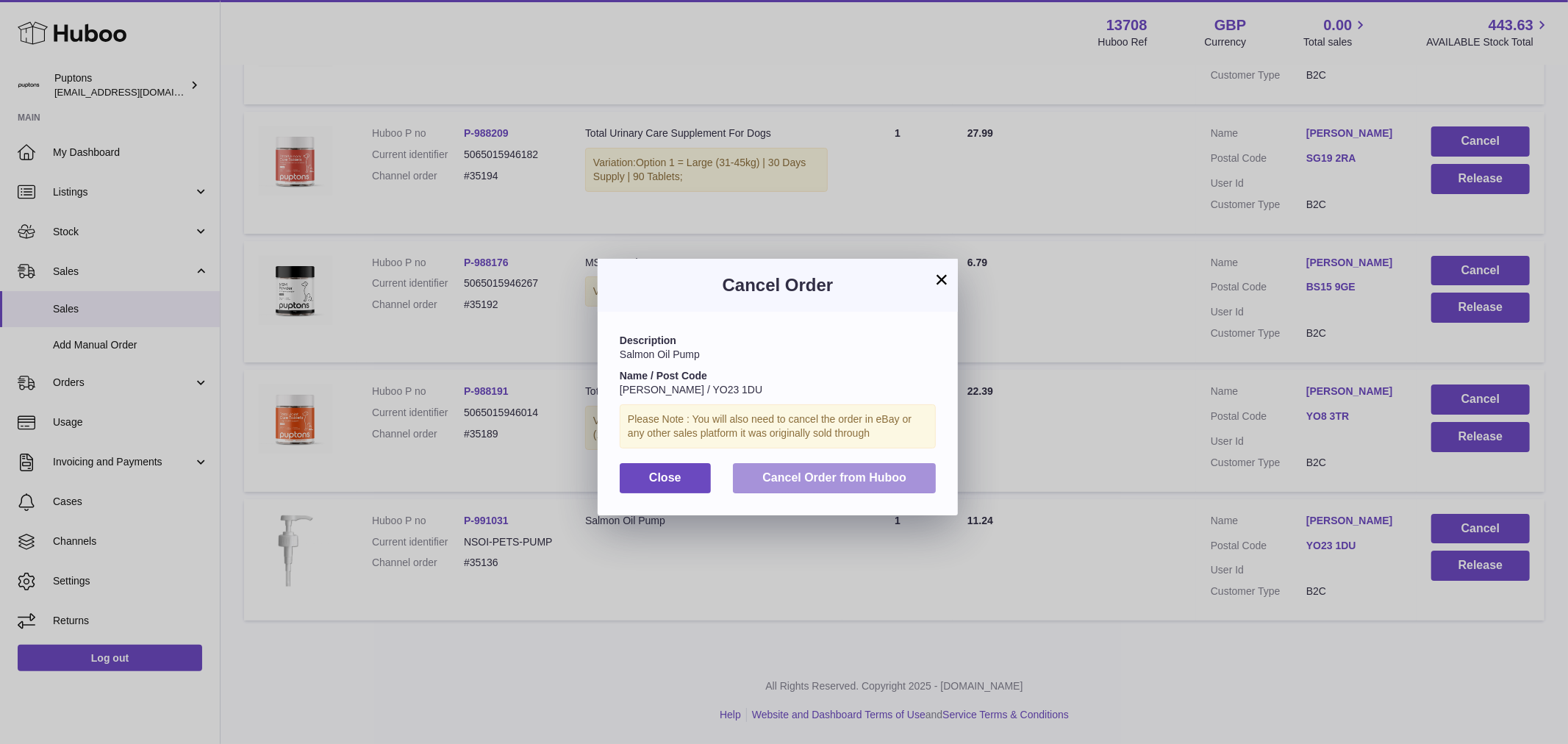
click at [900, 483] on span "Cancel Order from Huboo" at bounding box center [835, 478] width 144 height 13
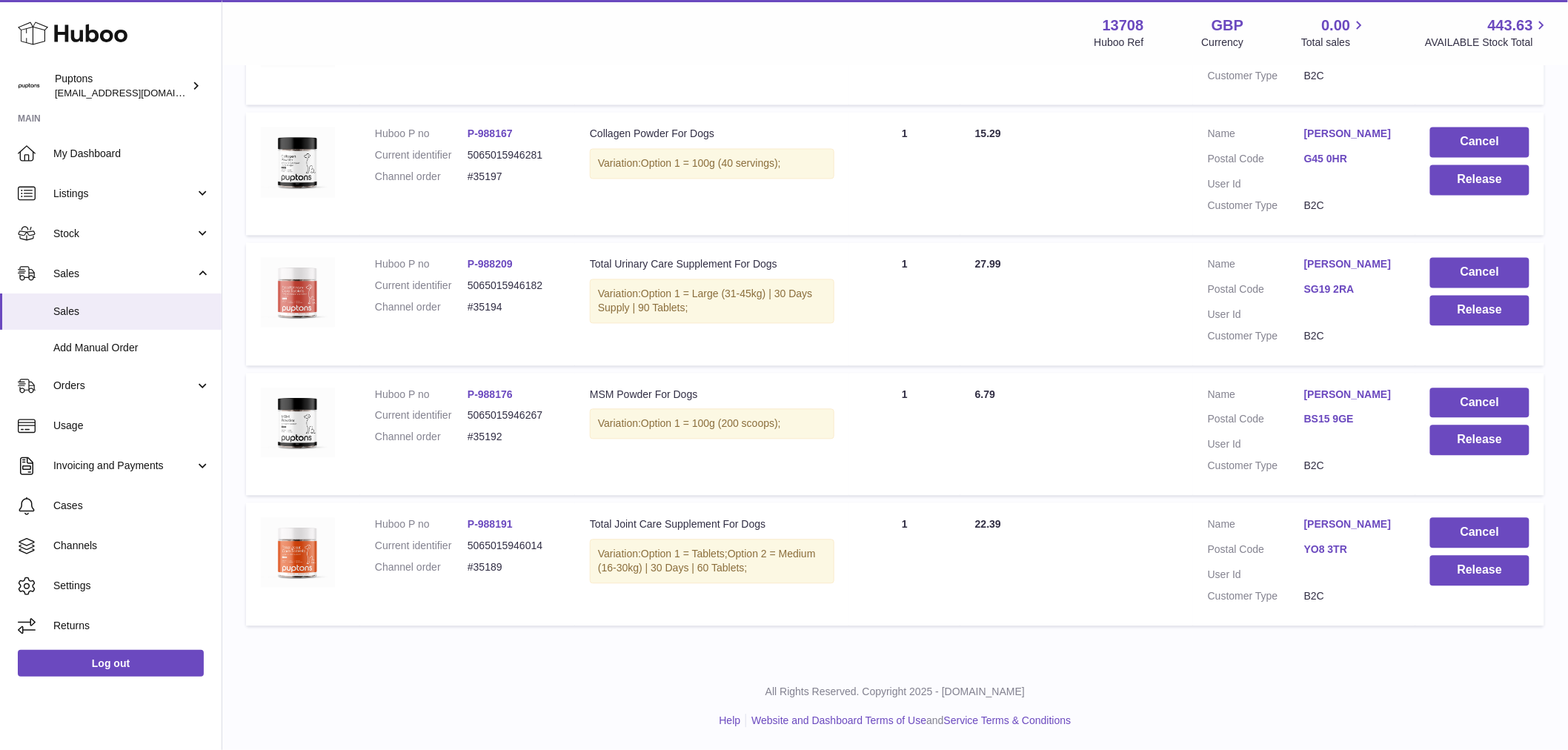
scroll to position [3539, 0]
click at [1473, 530] on button "Cancel" at bounding box center [1480, 533] width 100 height 31
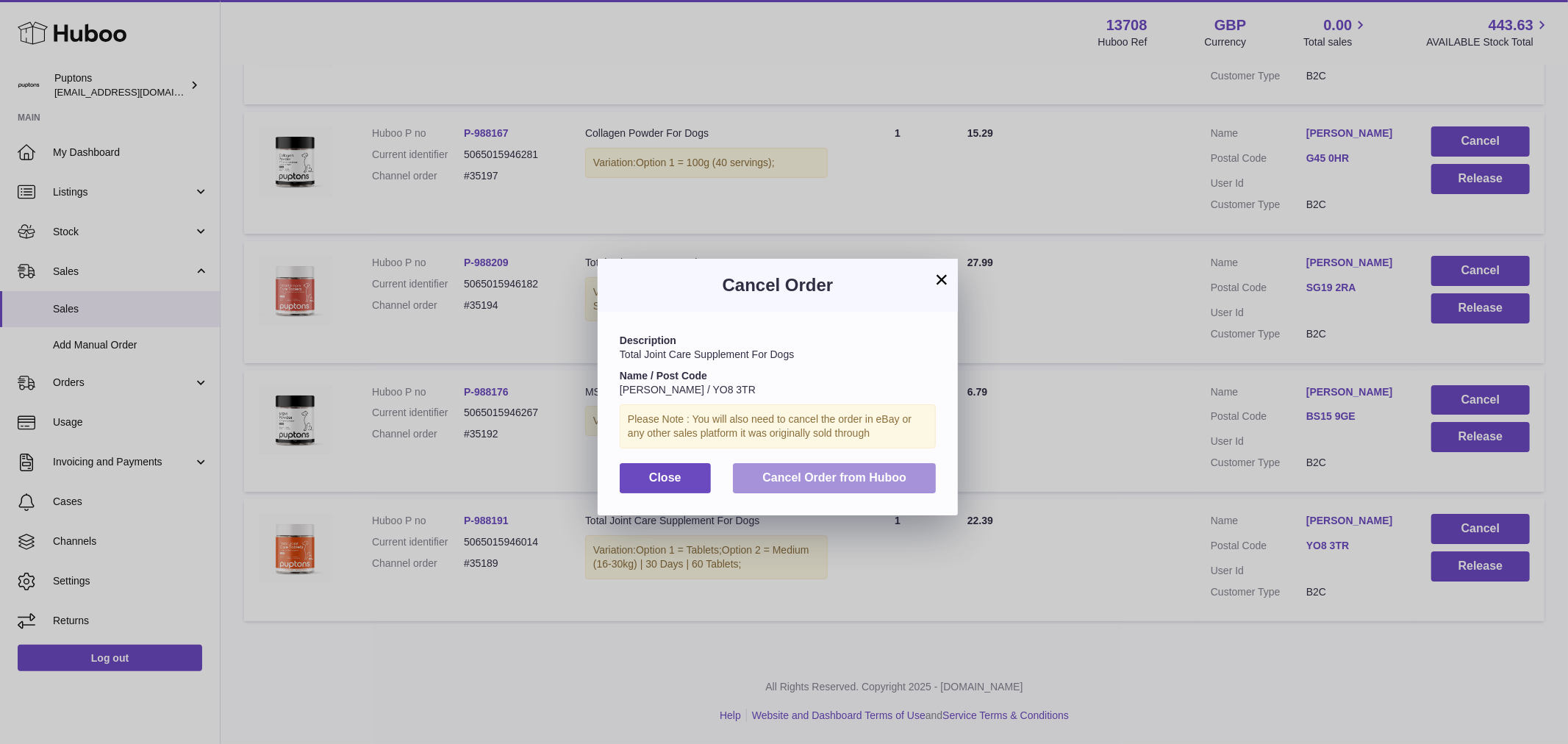
click at [788, 483] on span "Cancel Order from Huboo" at bounding box center [835, 478] width 144 height 13
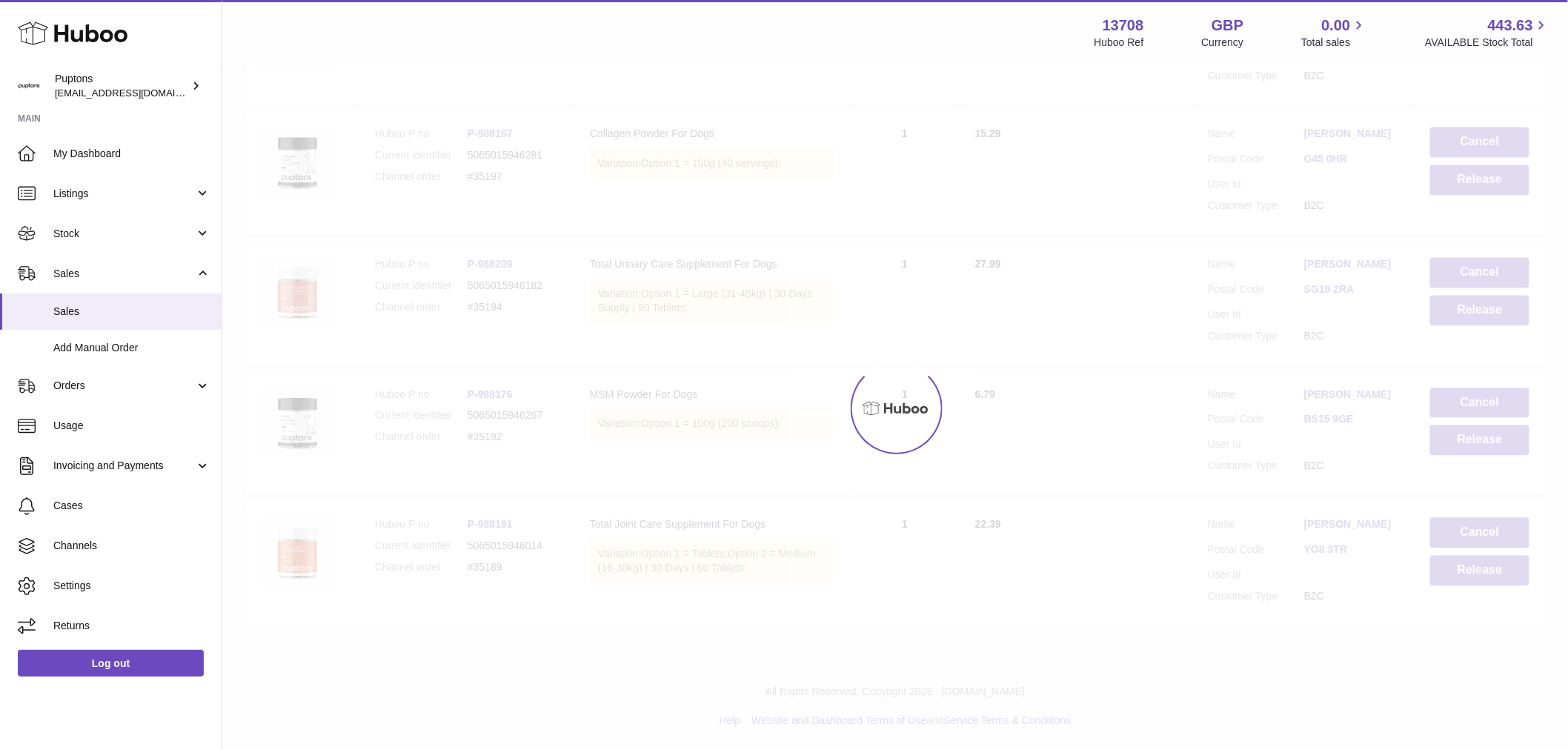
scroll to position [3408, 0]
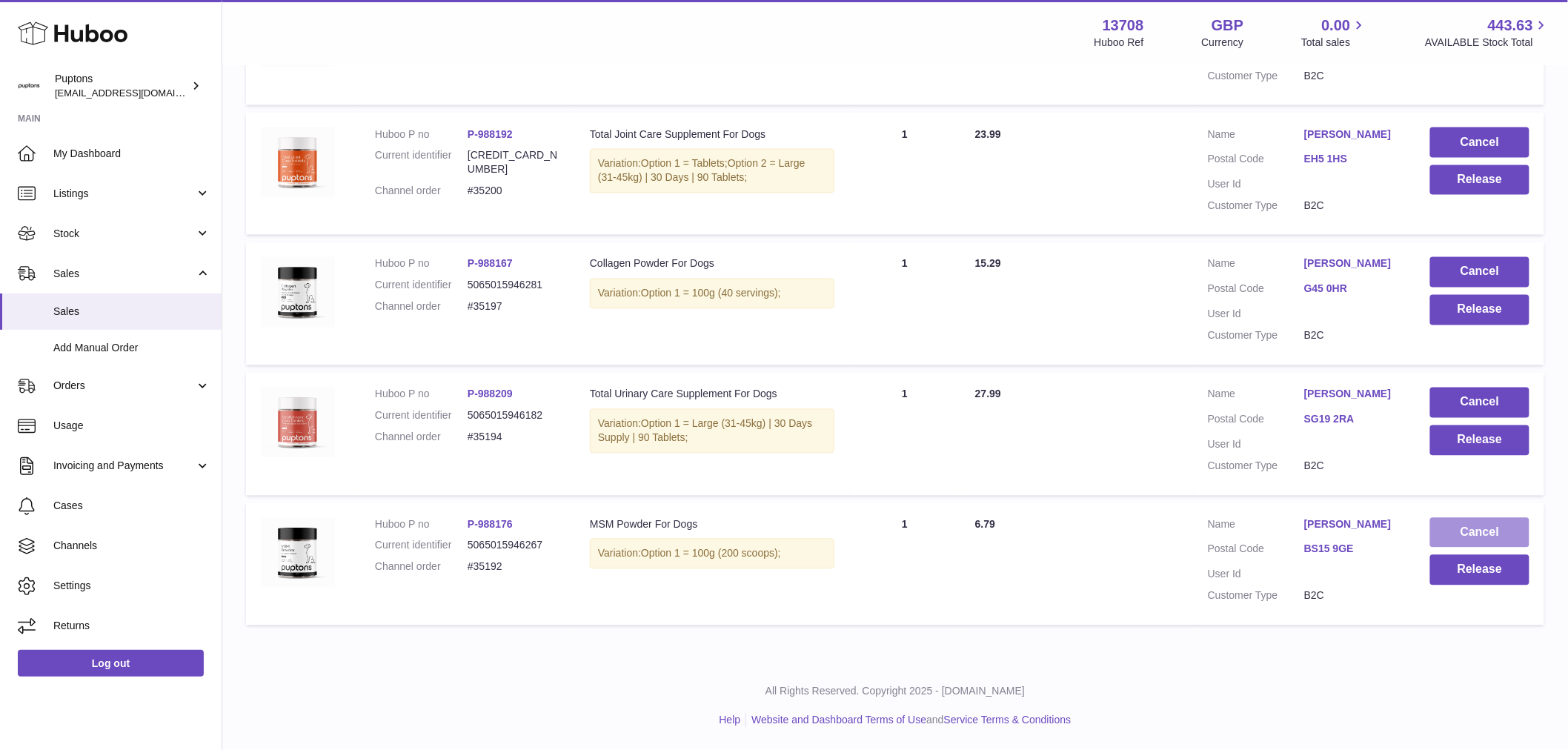
click at [1510, 534] on button "Cancel" at bounding box center [1480, 533] width 100 height 31
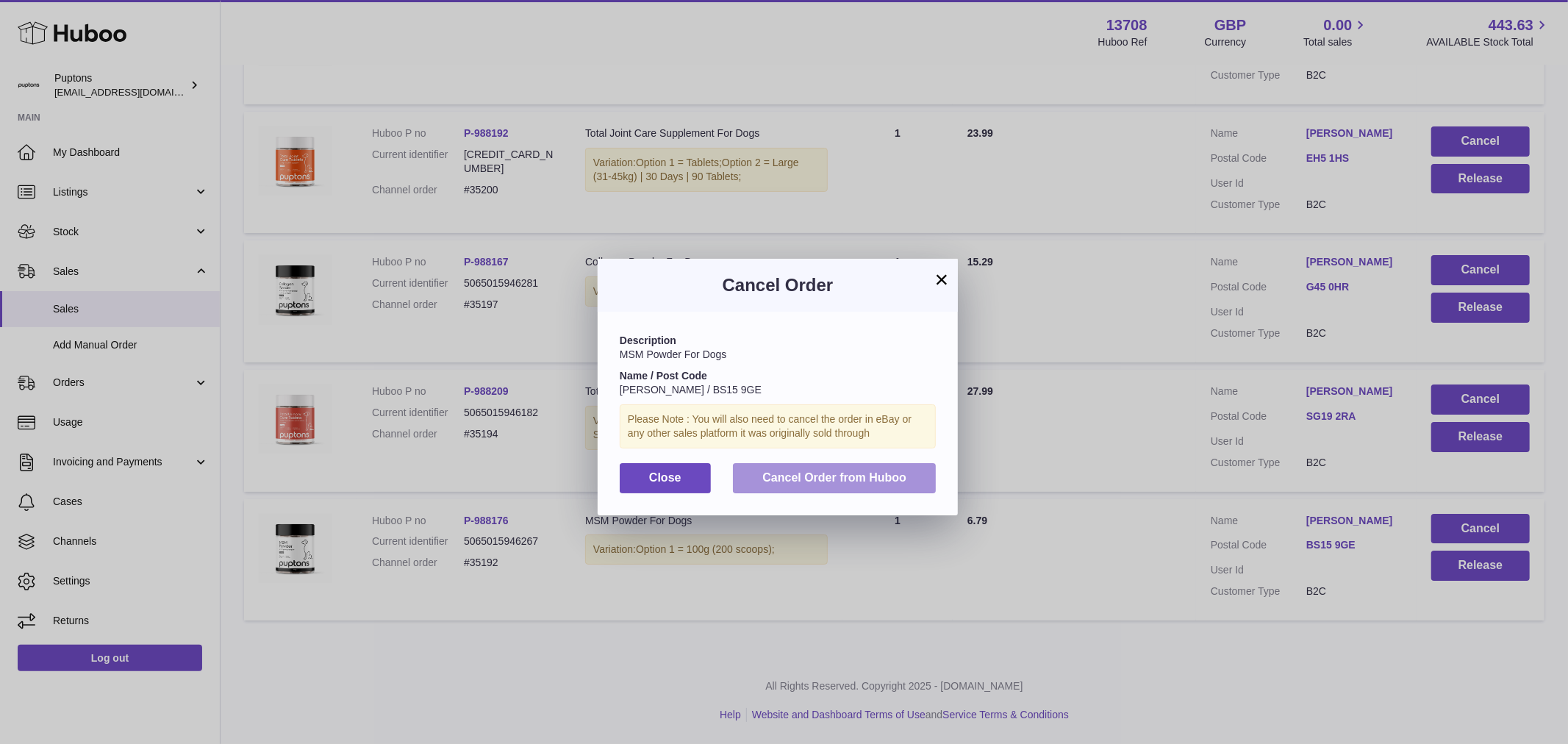
click at [817, 483] on span "Cancel Order from Huboo" at bounding box center [835, 478] width 144 height 13
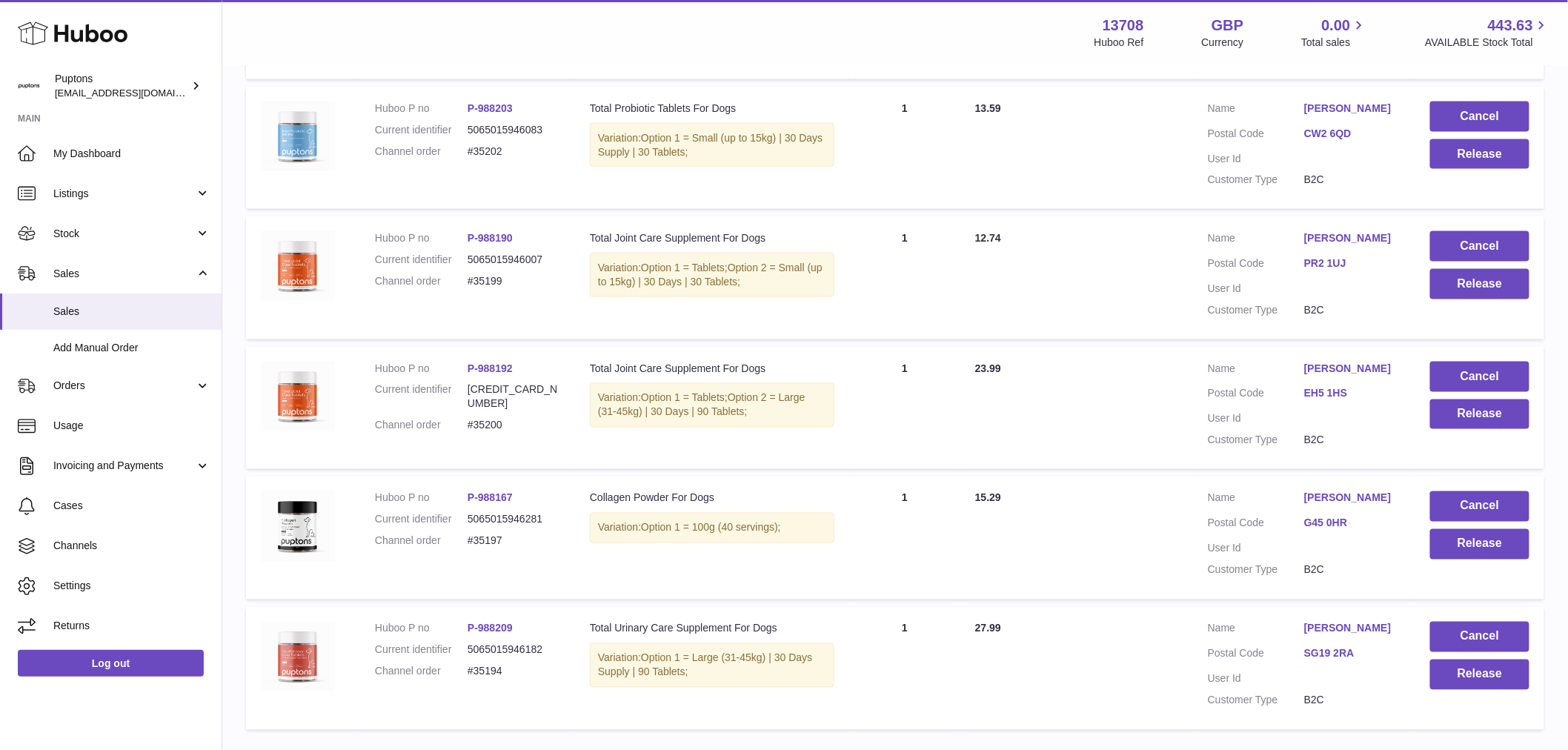
scroll to position [2949, 0]
